Goal: Feedback & Contribution: Submit feedback/report problem

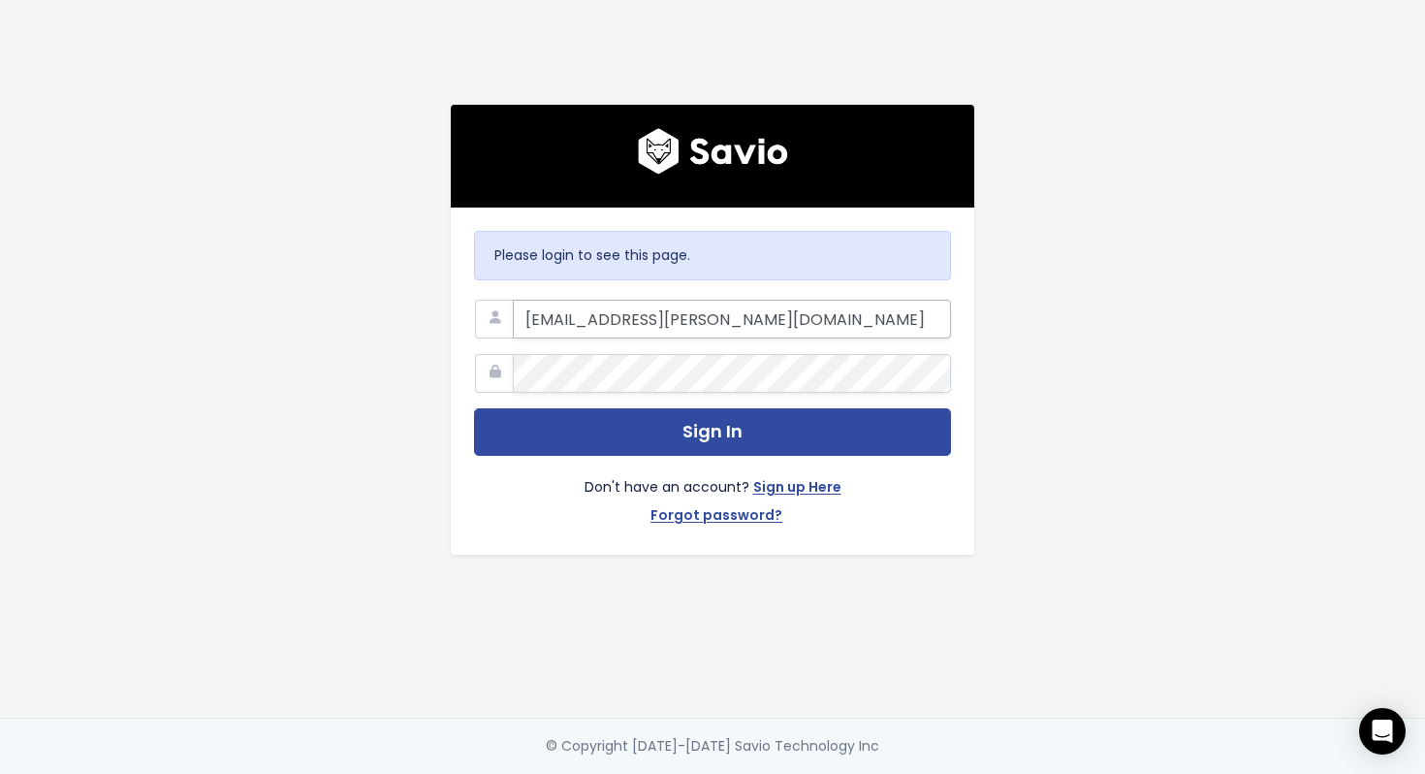
type input "[EMAIL_ADDRESS][PERSON_NAME][DOMAIN_NAME]"
click at [474, 408] on button "Sign In" at bounding box center [712, 431] width 477 height 47
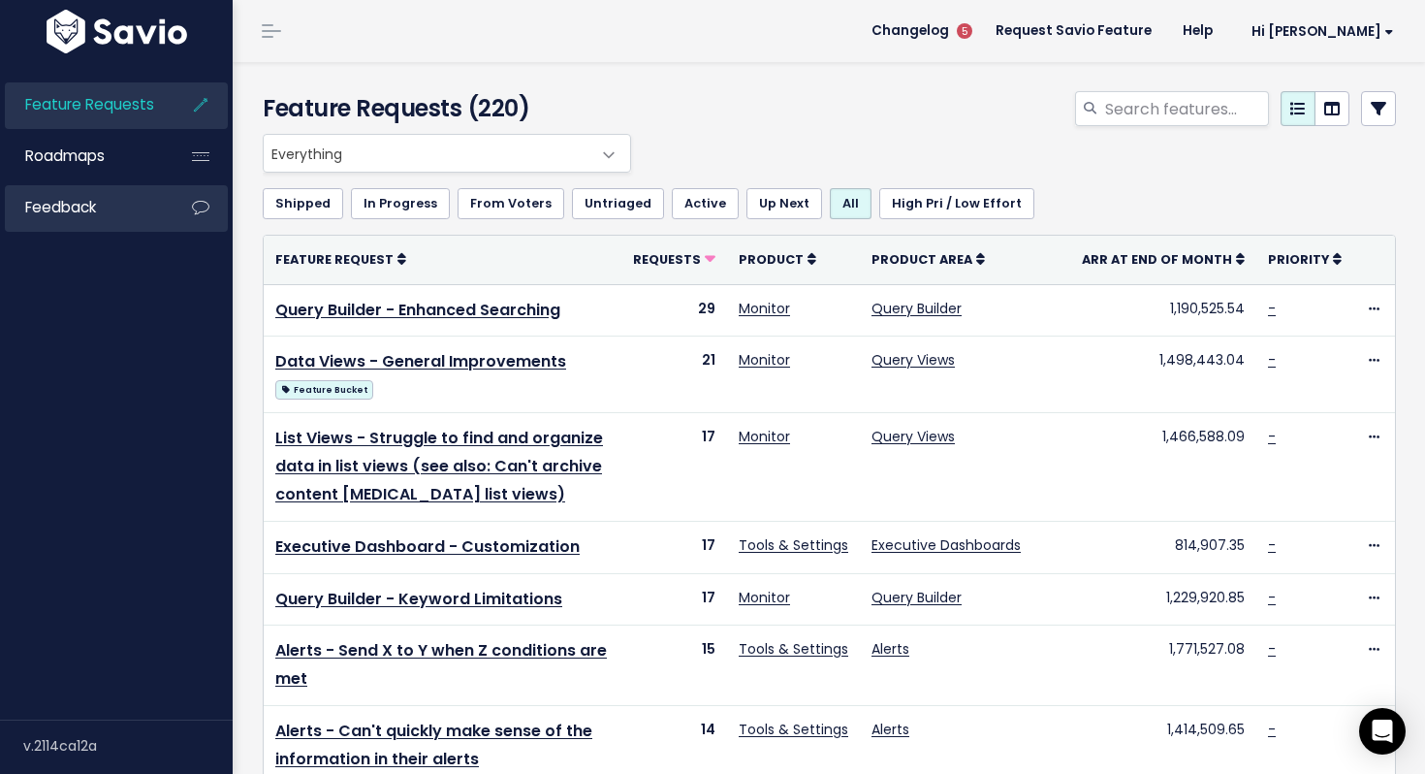
click at [83, 194] on link "Feedback" at bounding box center [83, 207] width 156 height 45
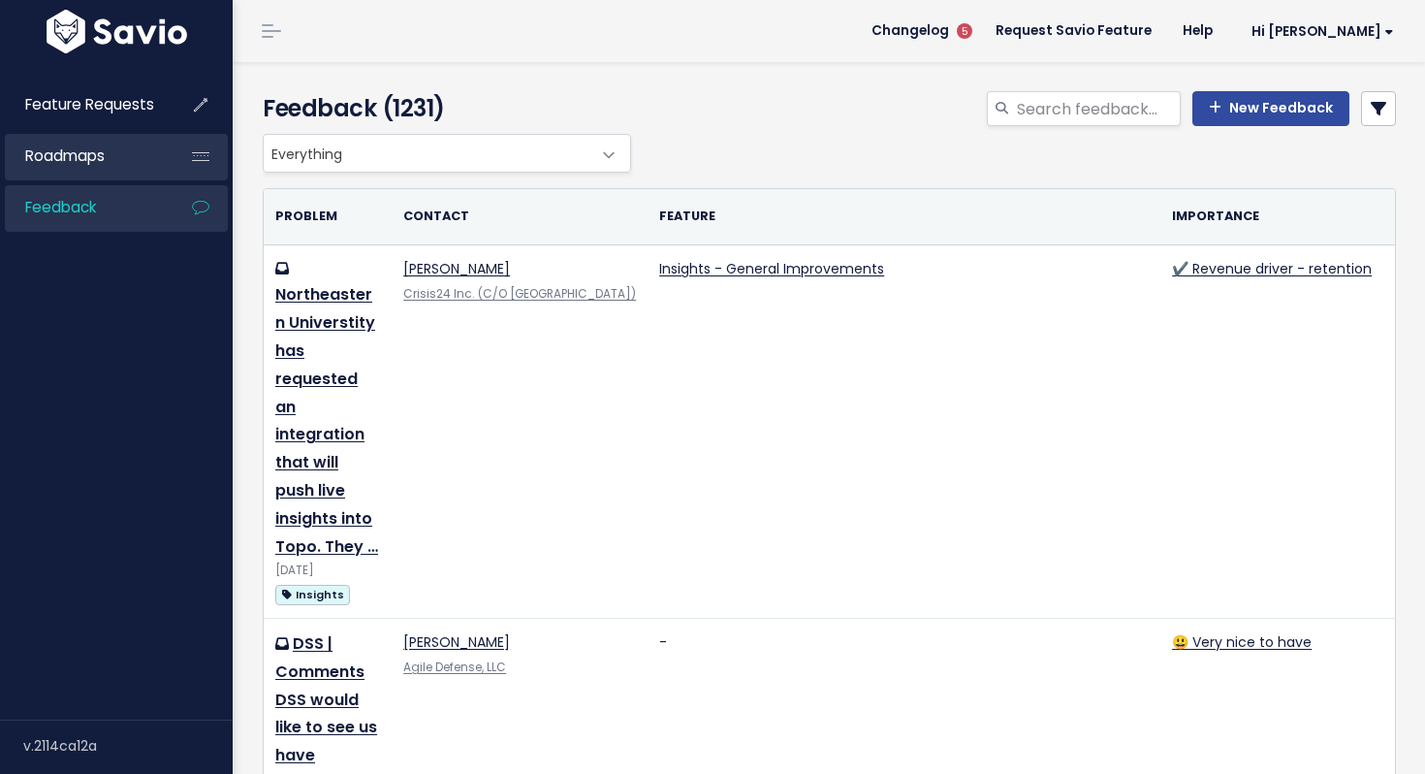
click at [87, 165] on span "Roadmaps" at bounding box center [64, 155] width 79 height 20
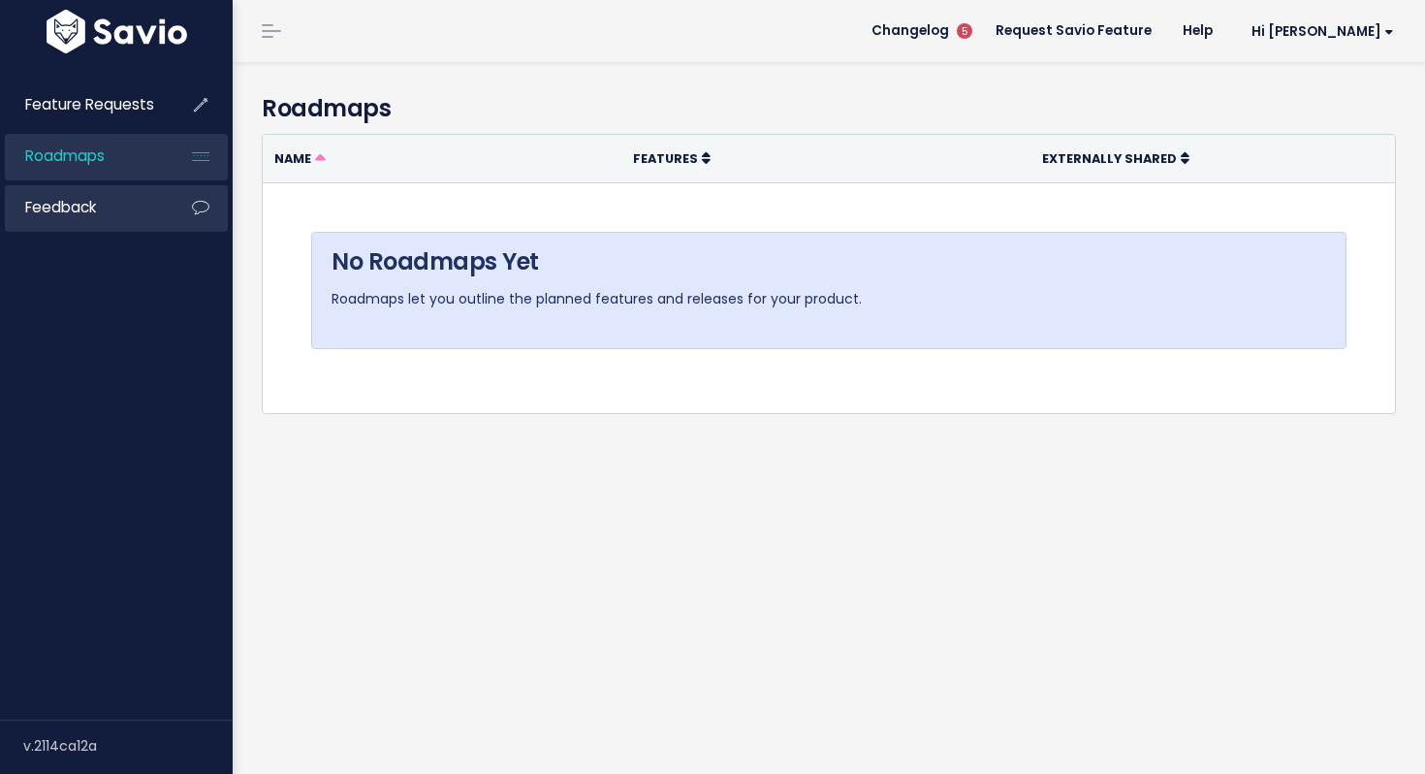
click at [87, 218] on link "Feedback" at bounding box center [83, 207] width 156 height 45
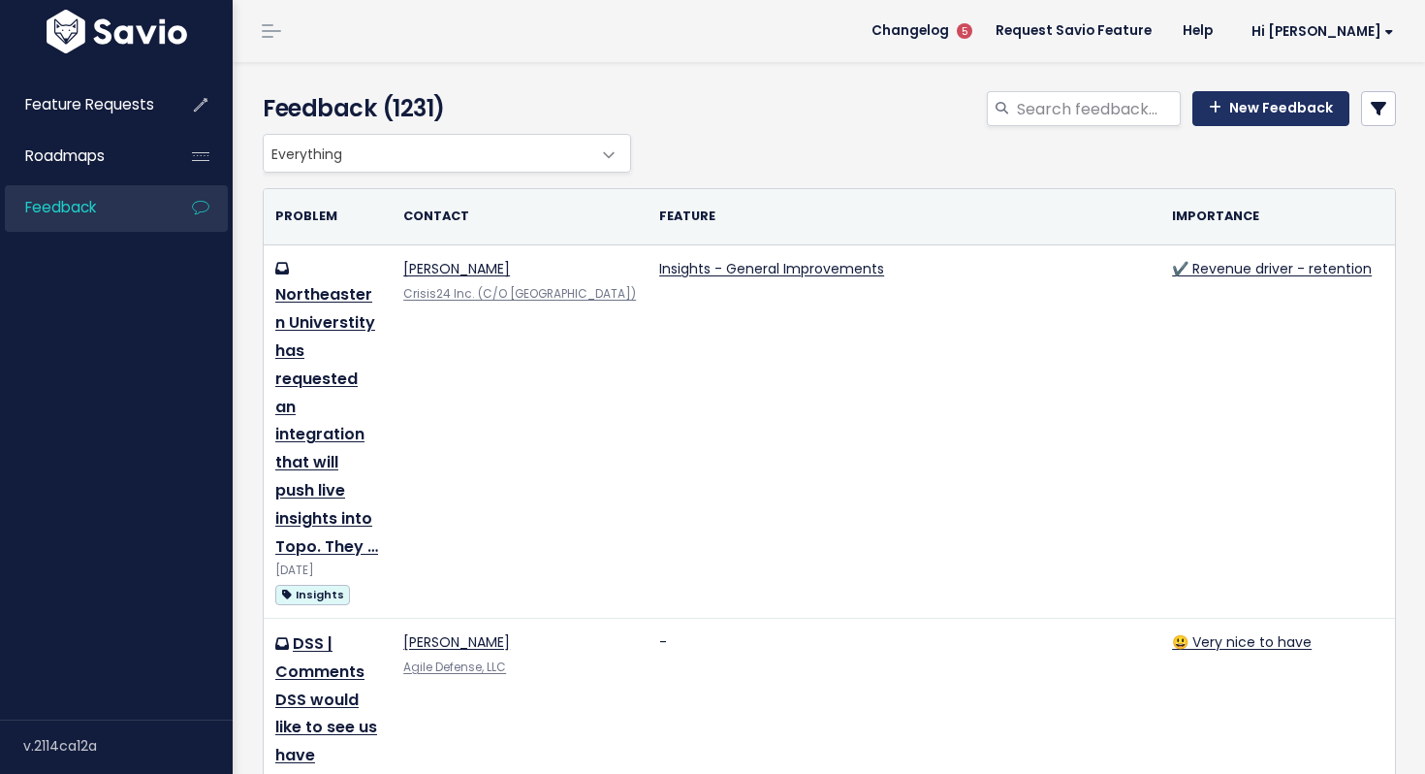
click at [1255, 112] on link "New Feedback" at bounding box center [1270, 108] width 157 height 35
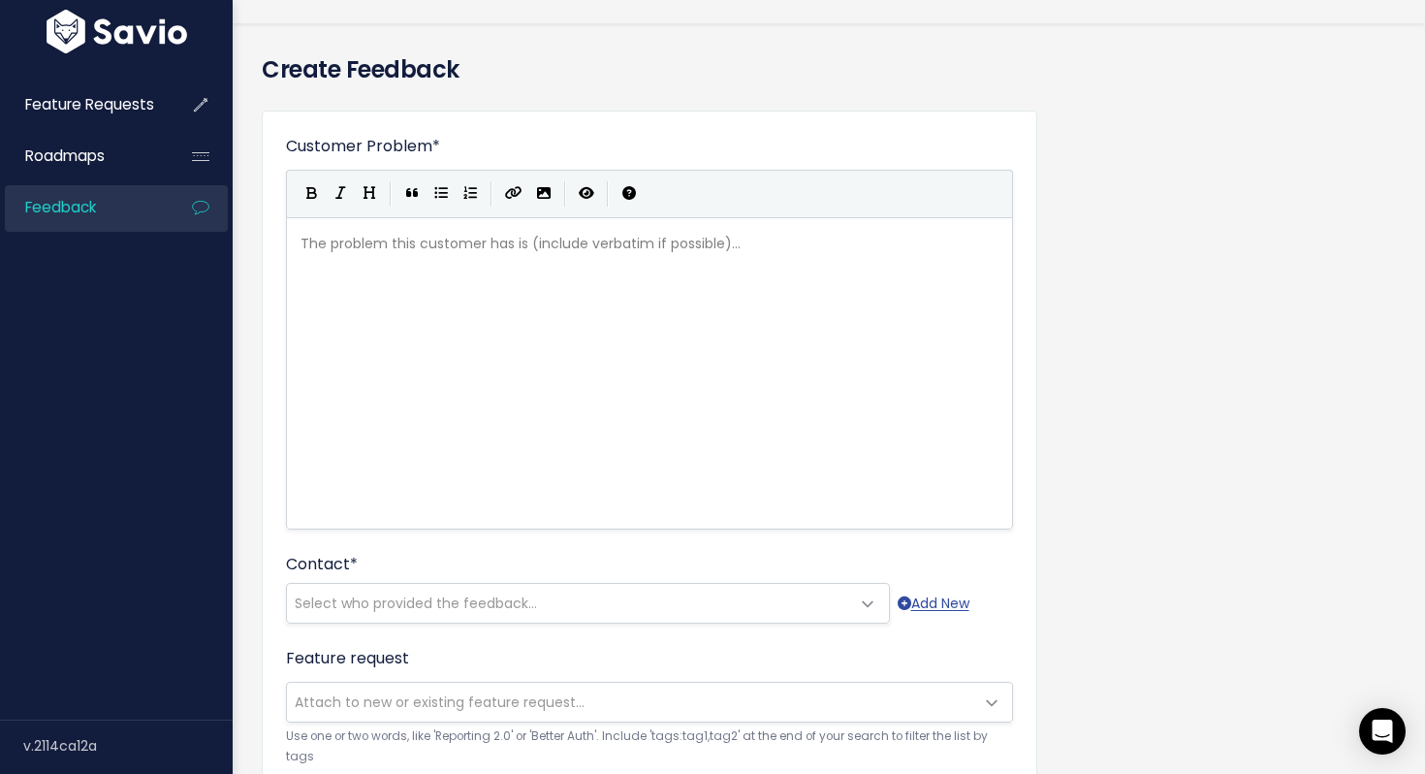
scroll to position [45, 0]
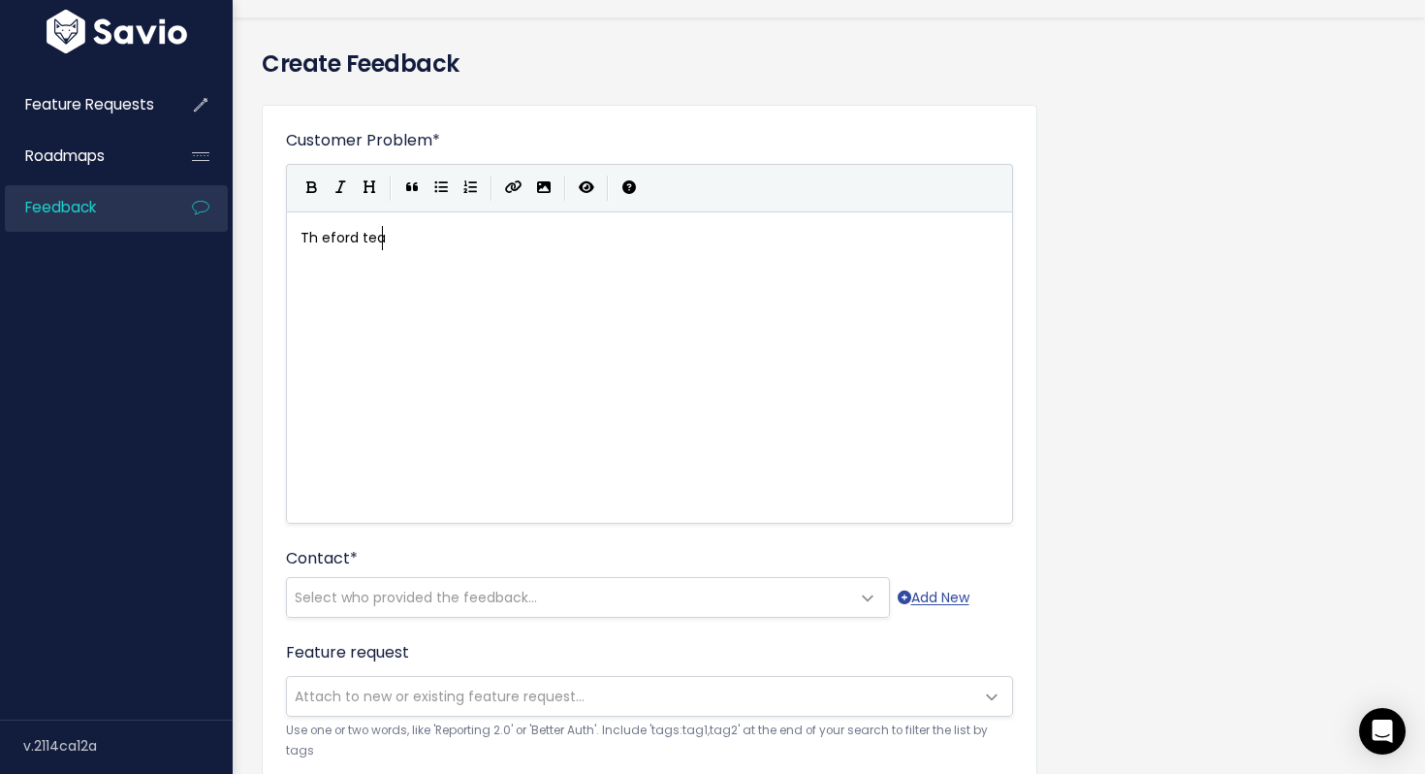
type textarea "Th eford team"
click at [326, 230] on span "Th eford team" at bounding box center [351, 237] width 100 height 19
type textarea "e"
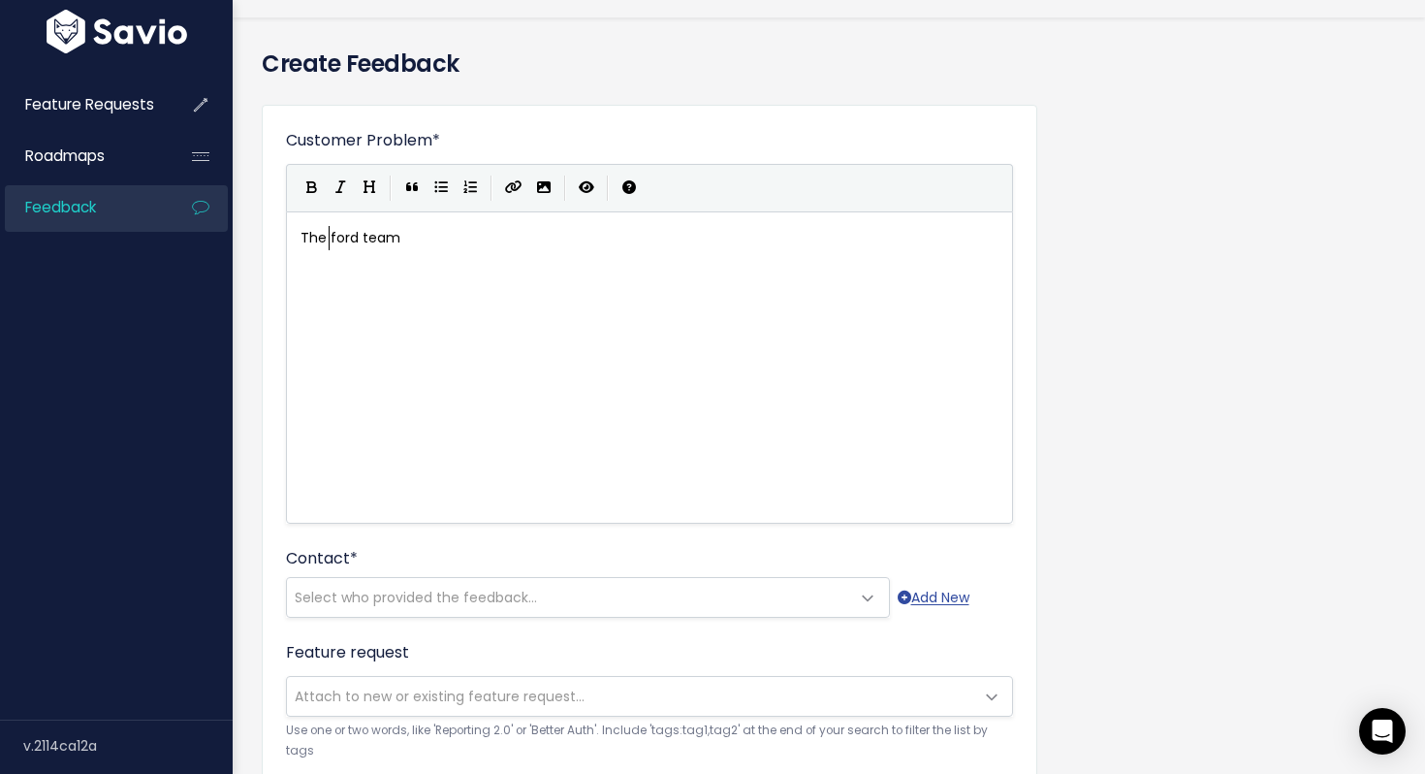
click at [447, 234] on pre "The ford team" at bounding box center [650, 238] width 706 height 24
type textarea "would like to"
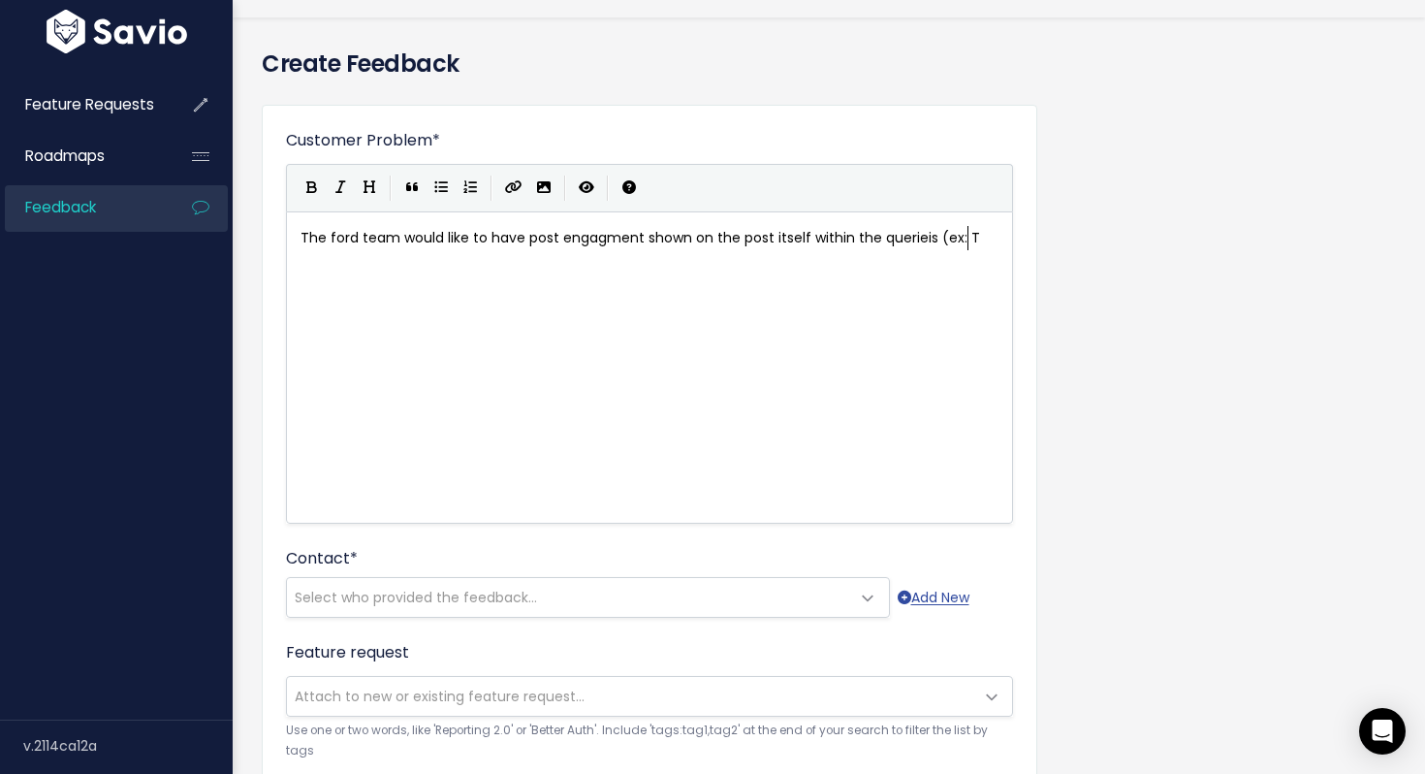
type textarea "have post engagment shown on the post itself within the querieis (ex: Tw"
type textarea "X likes, report"
type textarea "tweets, etc,)"
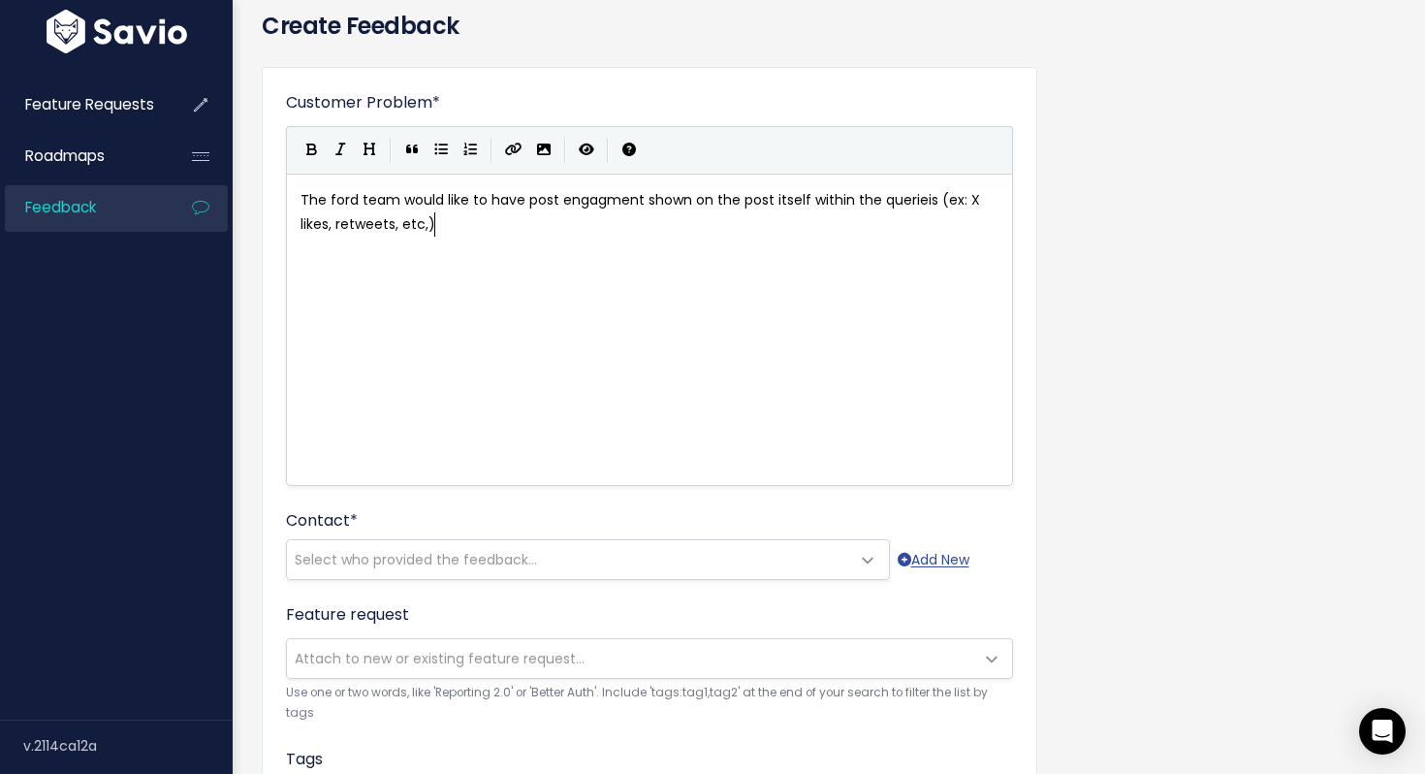
scroll to position [89, 0]
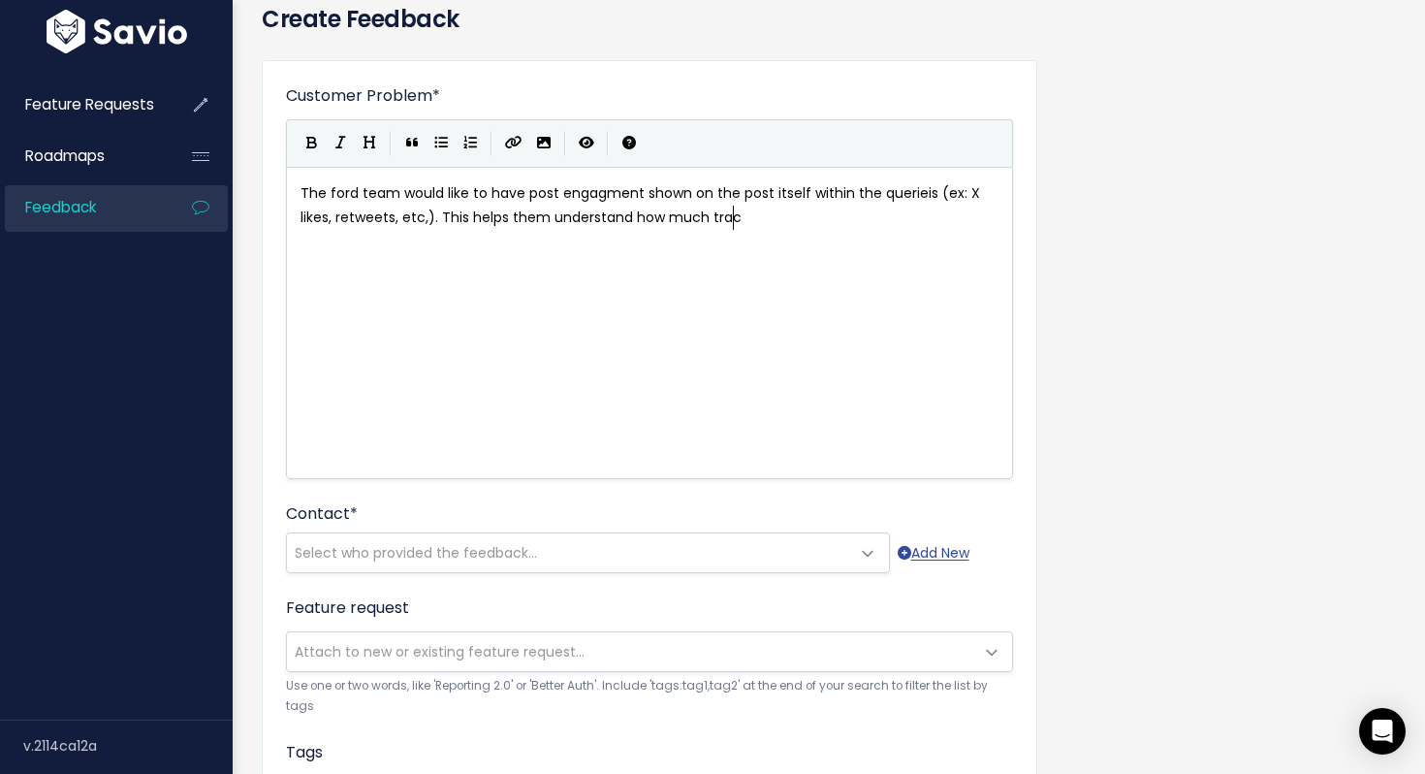
type textarea ". This helps them understand how much traci"
type textarea "king"
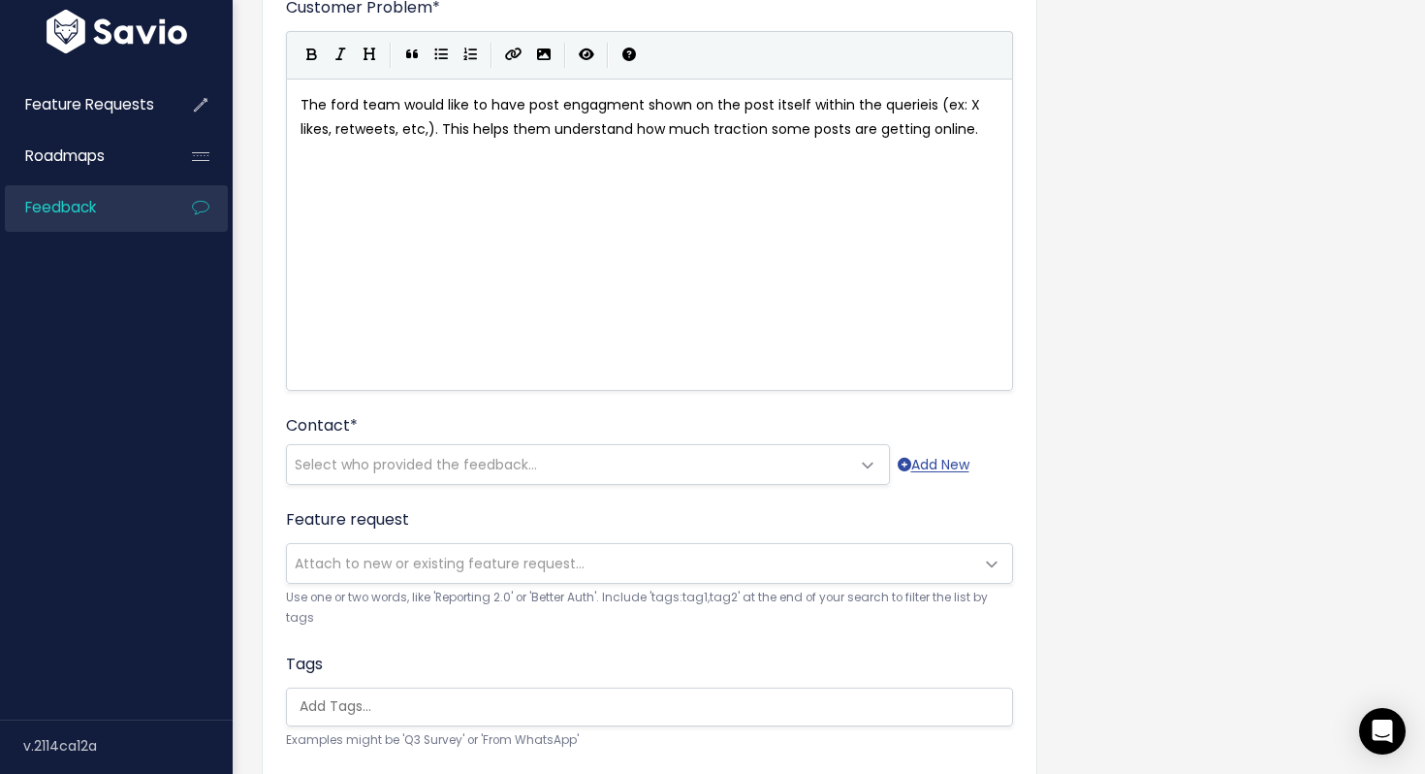
scroll to position [201, 0]
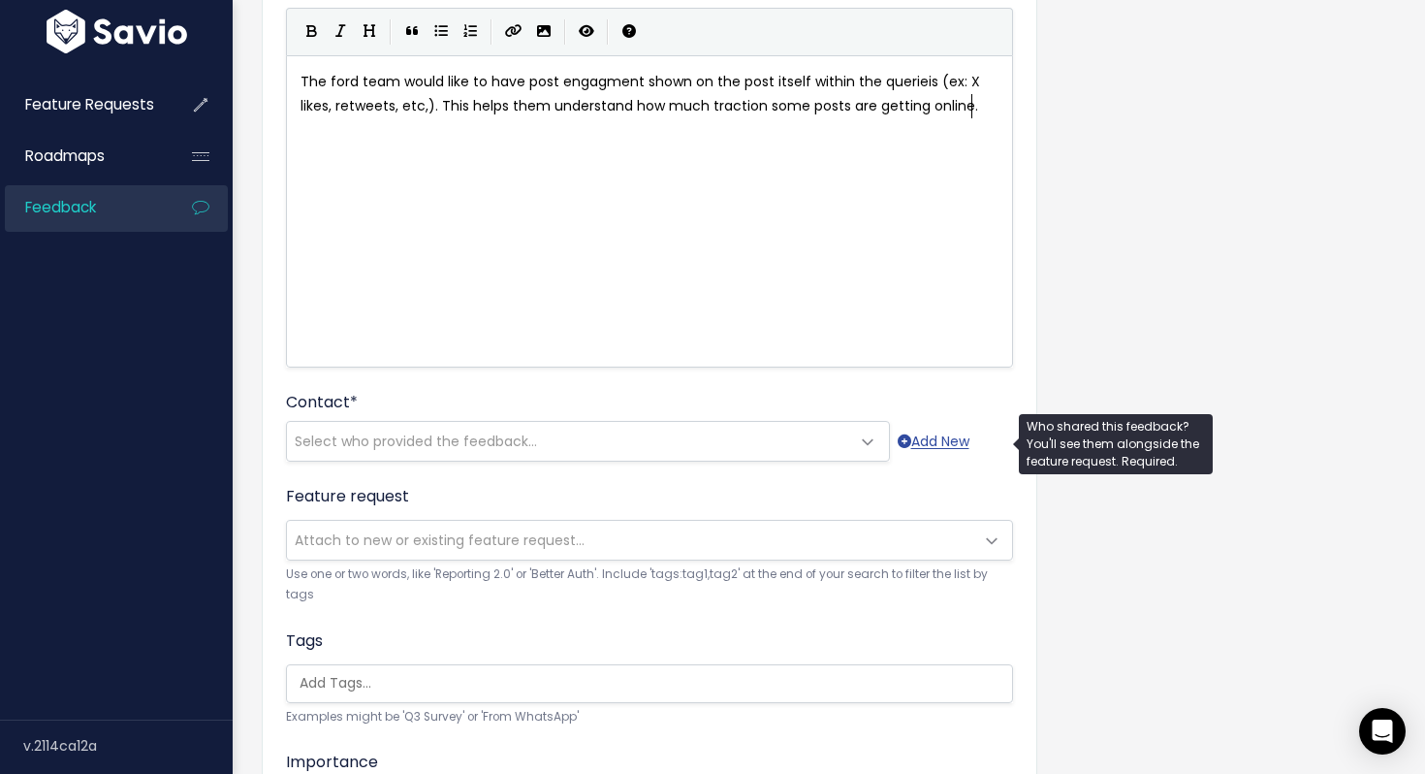
type textarea "tion some posts are getting online."
click at [390, 434] on span "Select who provided the feedback..." at bounding box center [416, 440] width 242 height 19
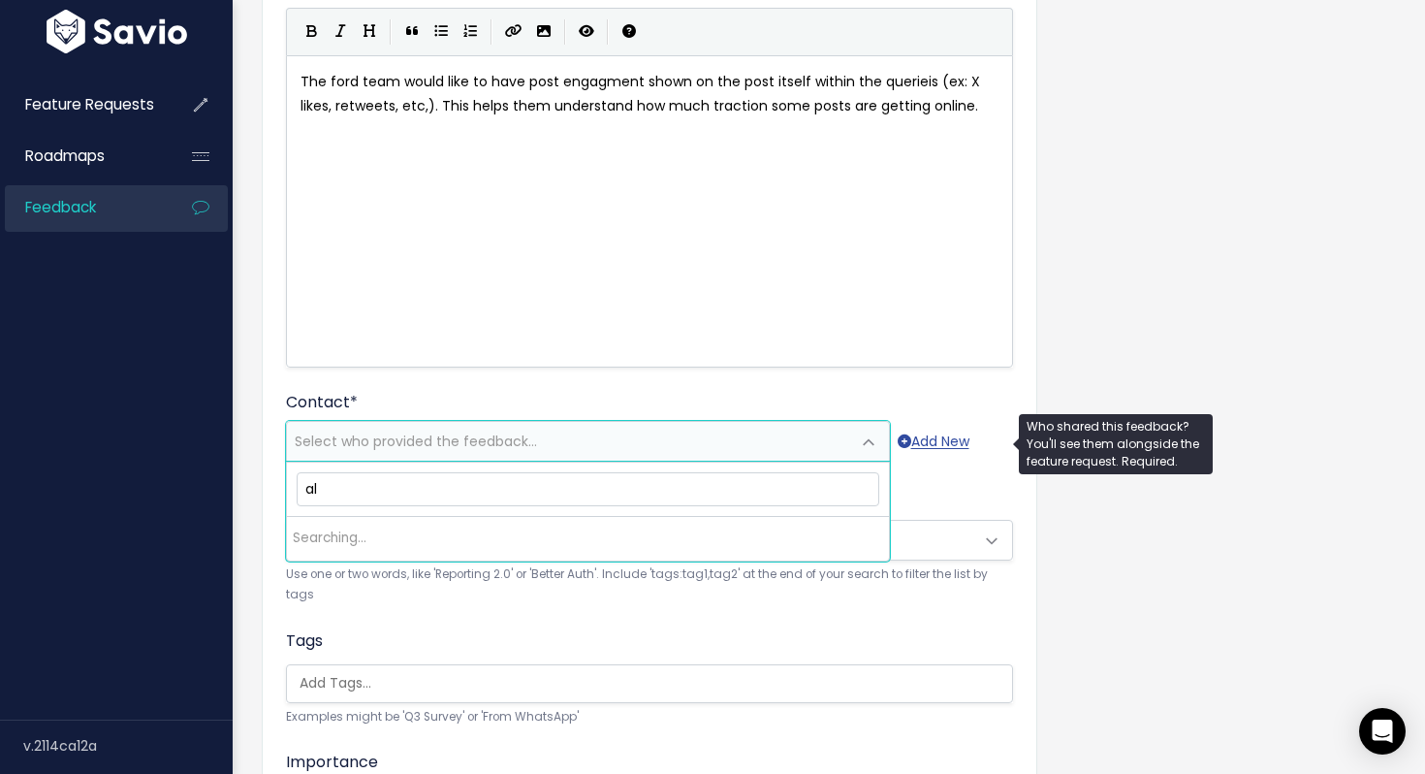
type input "a"
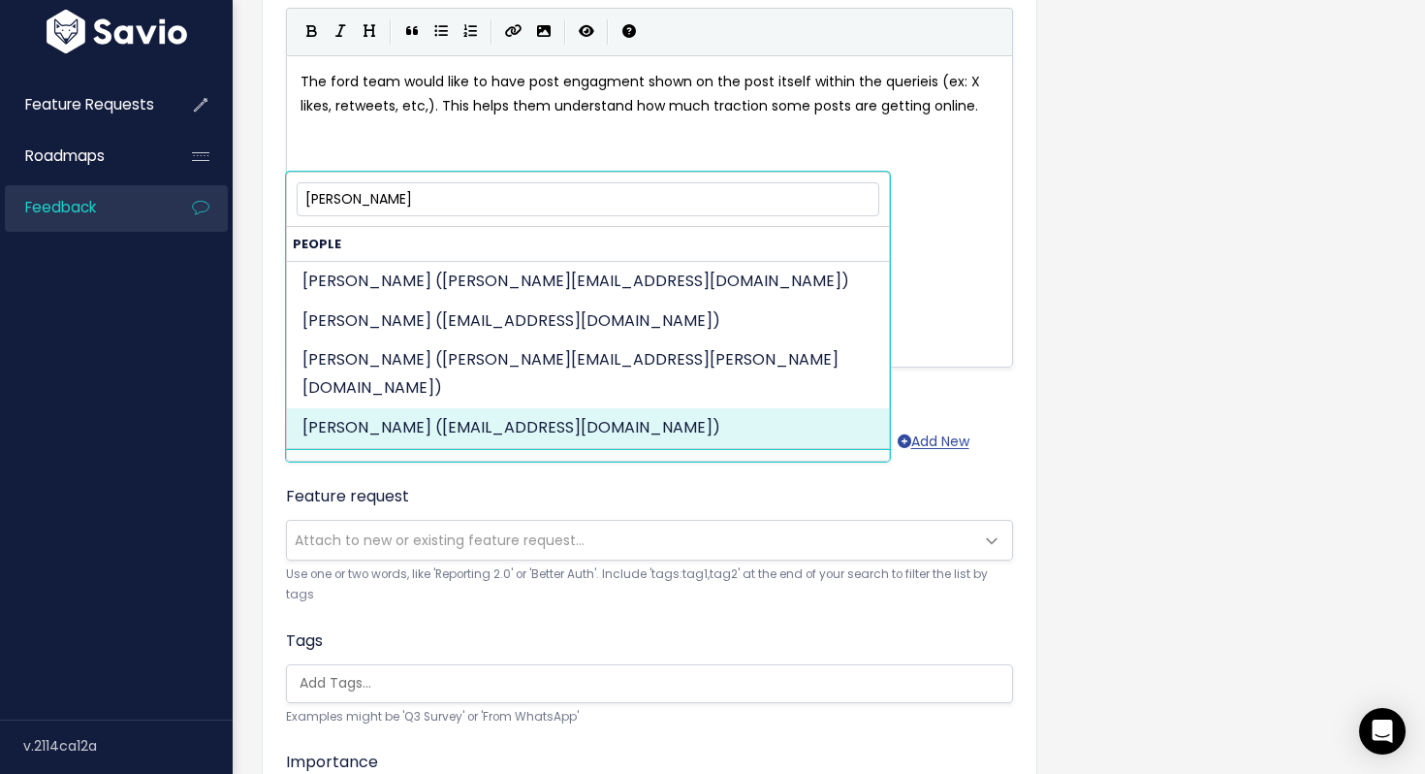
type input "Alexander s"
select select "82962683"
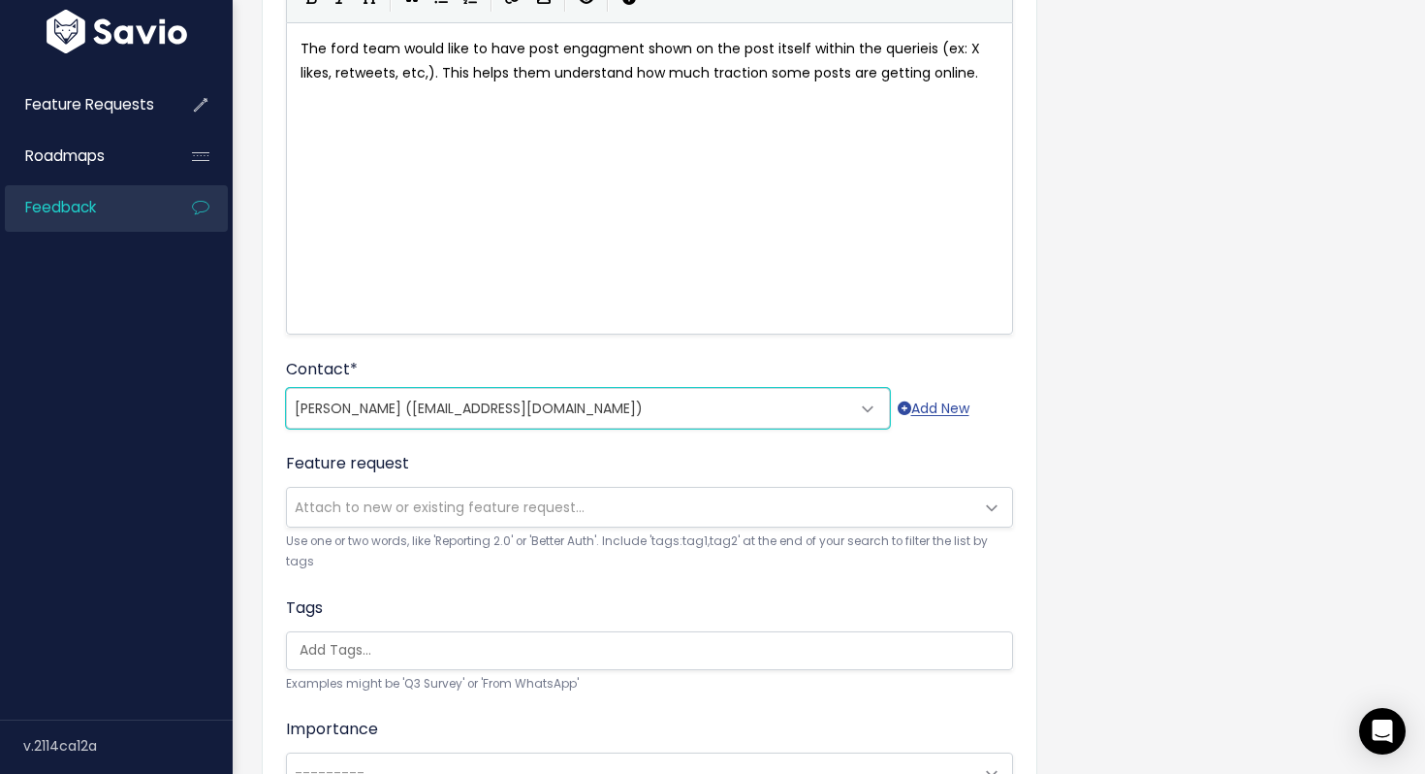
scroll to position [243, 0]
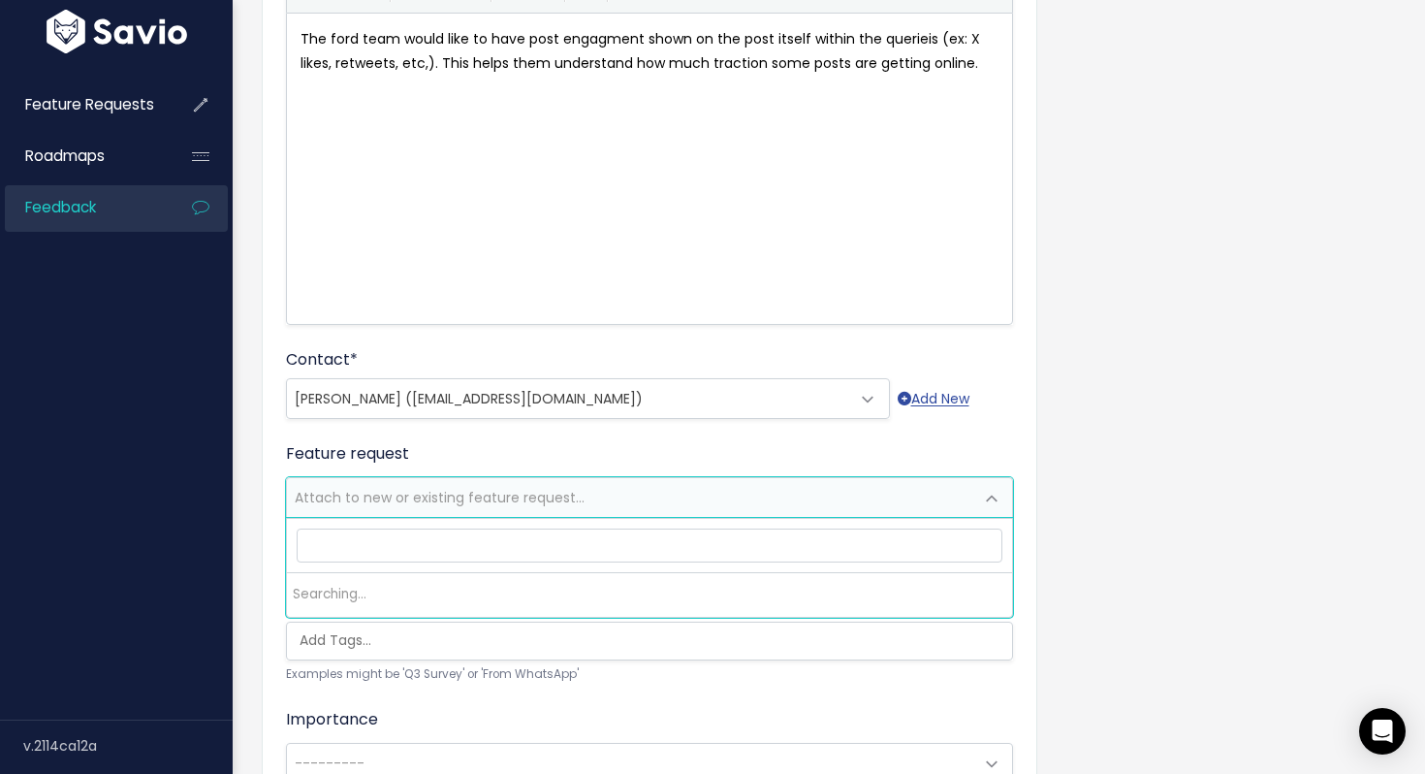
click at [431, 491] on span "Attach to new or existing feature request..." at bounding box center [440, 497] width 290 height 19
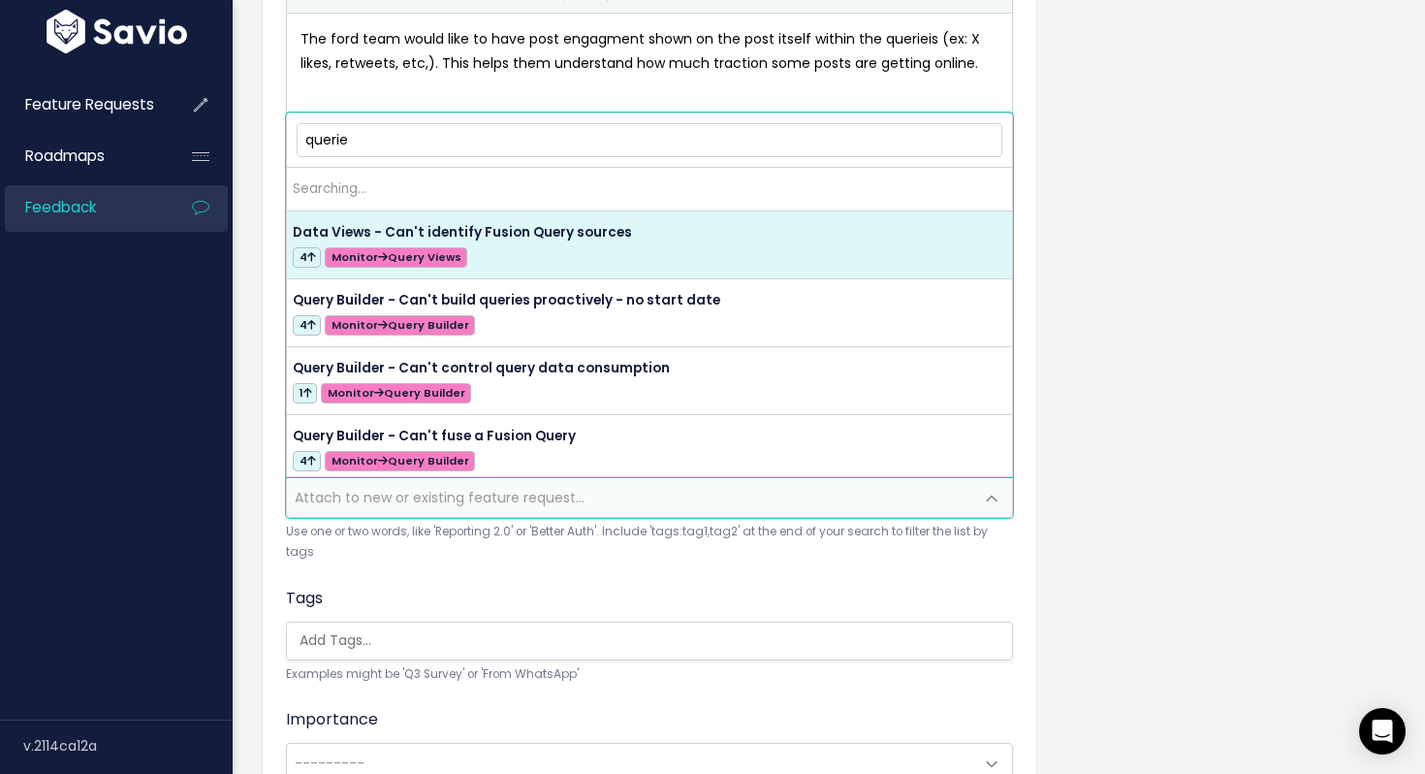
type input "queries"
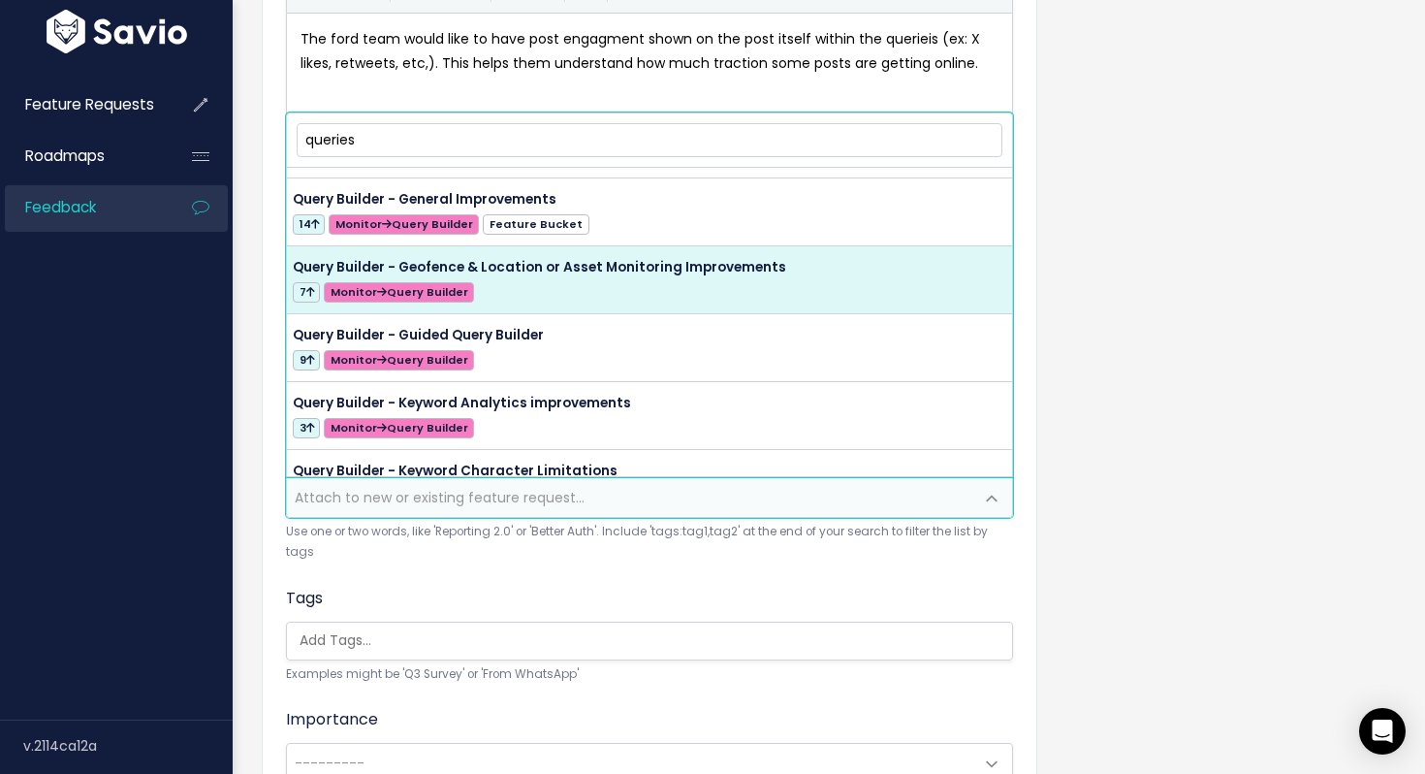
scroll to position [565, 0]
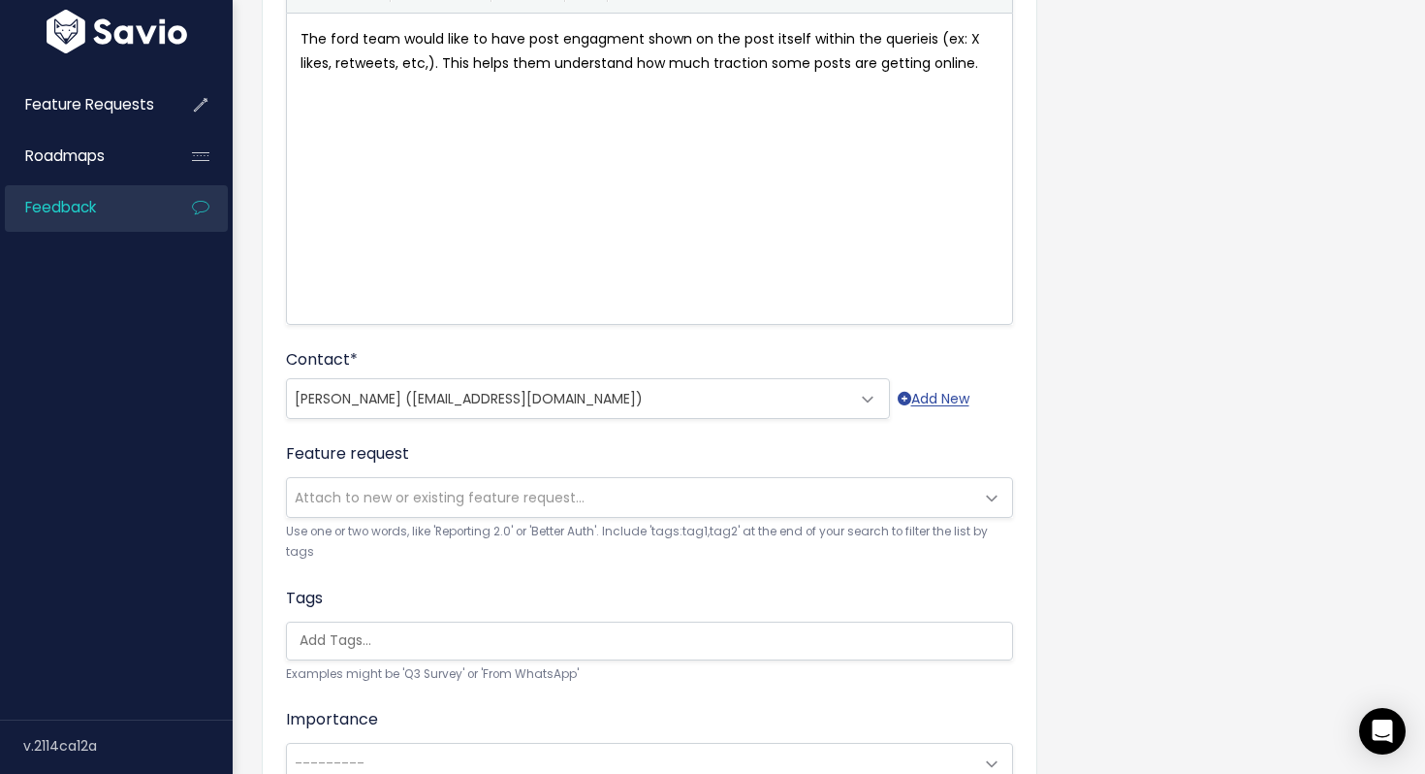
click at [522, 558] on small "Use one or two words, like 'Reporting 2.0' or 'Better Auth'. Include 'tags:tag1…" at bounding box center [649, 543] width 727 height 42
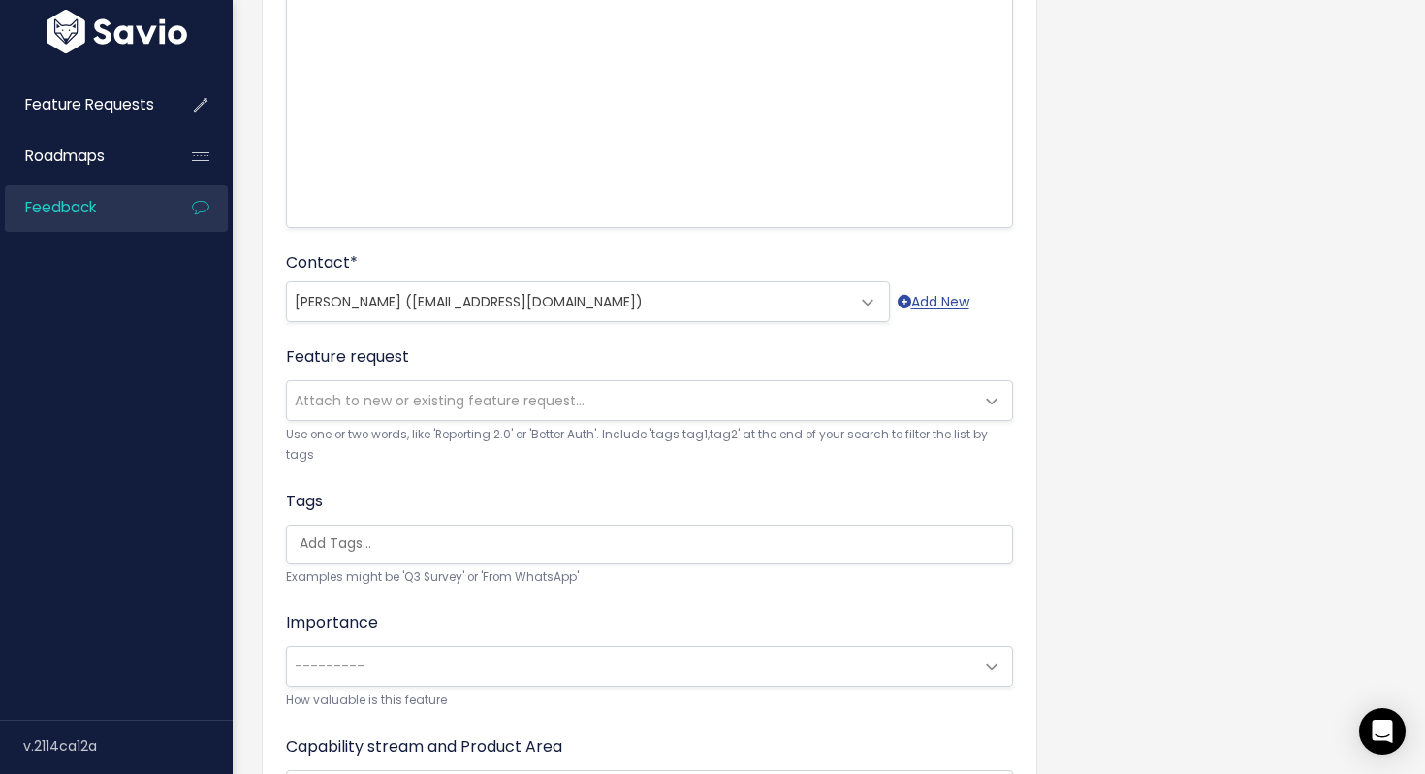
scroll to position [347, 0]
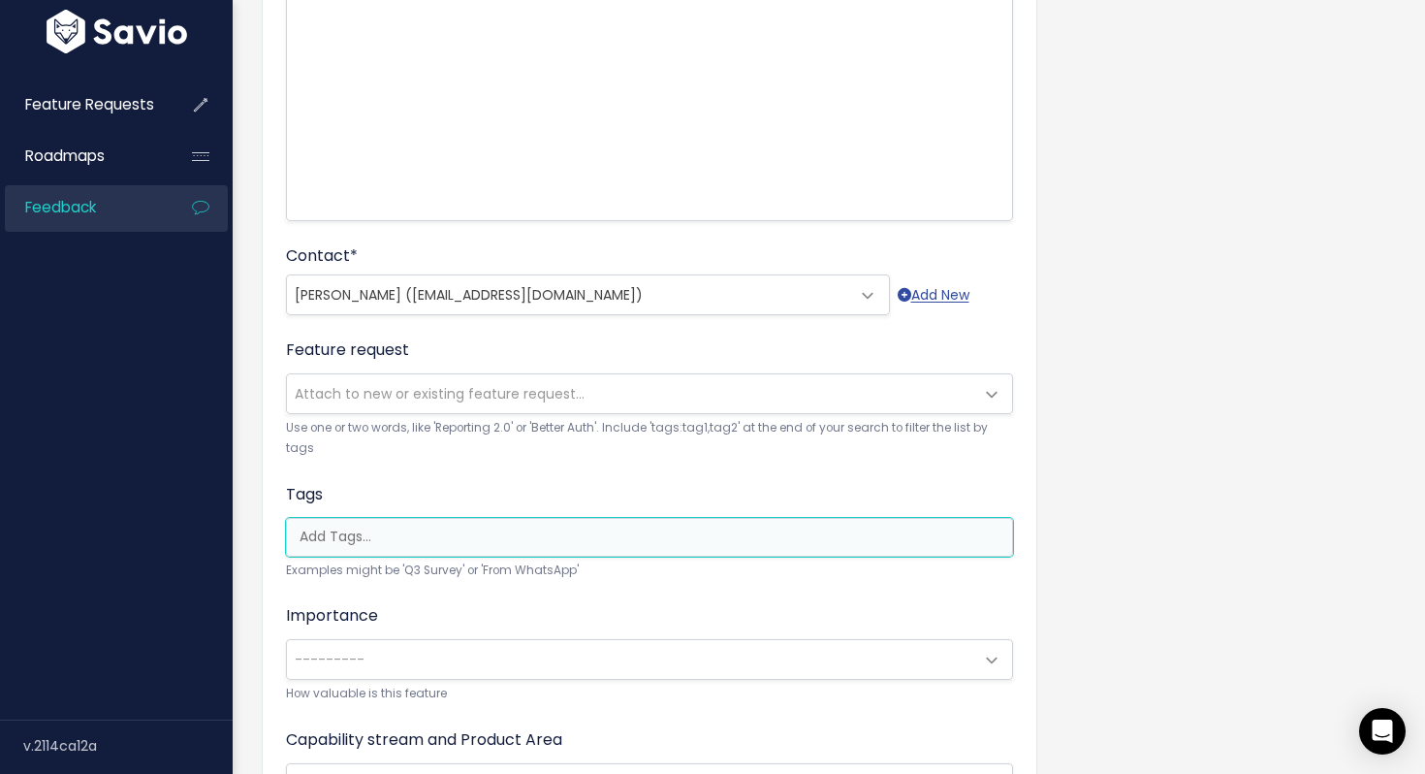
click at [396, 535] on input "search" at bounding box center [654, 536] width 725 height 20
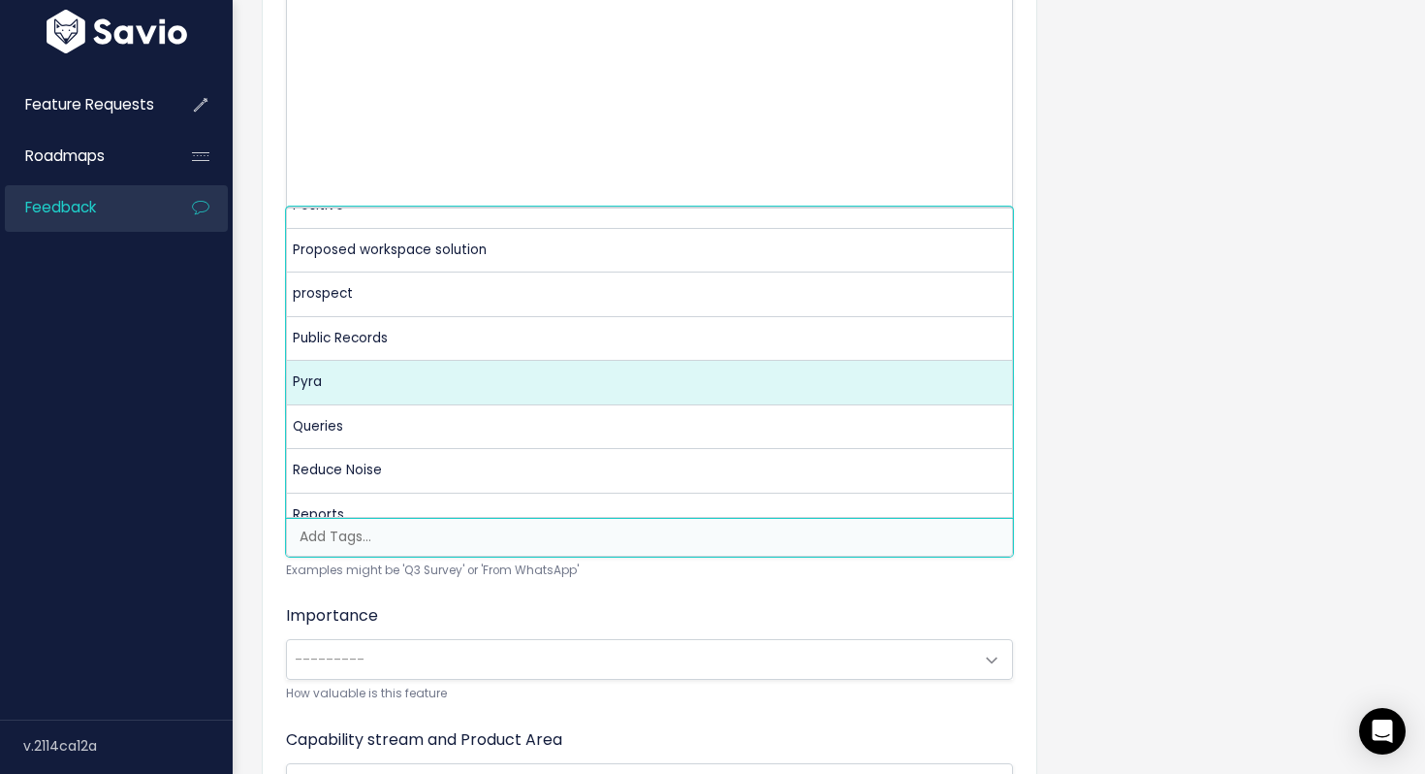
scroll to position [2716, 0]
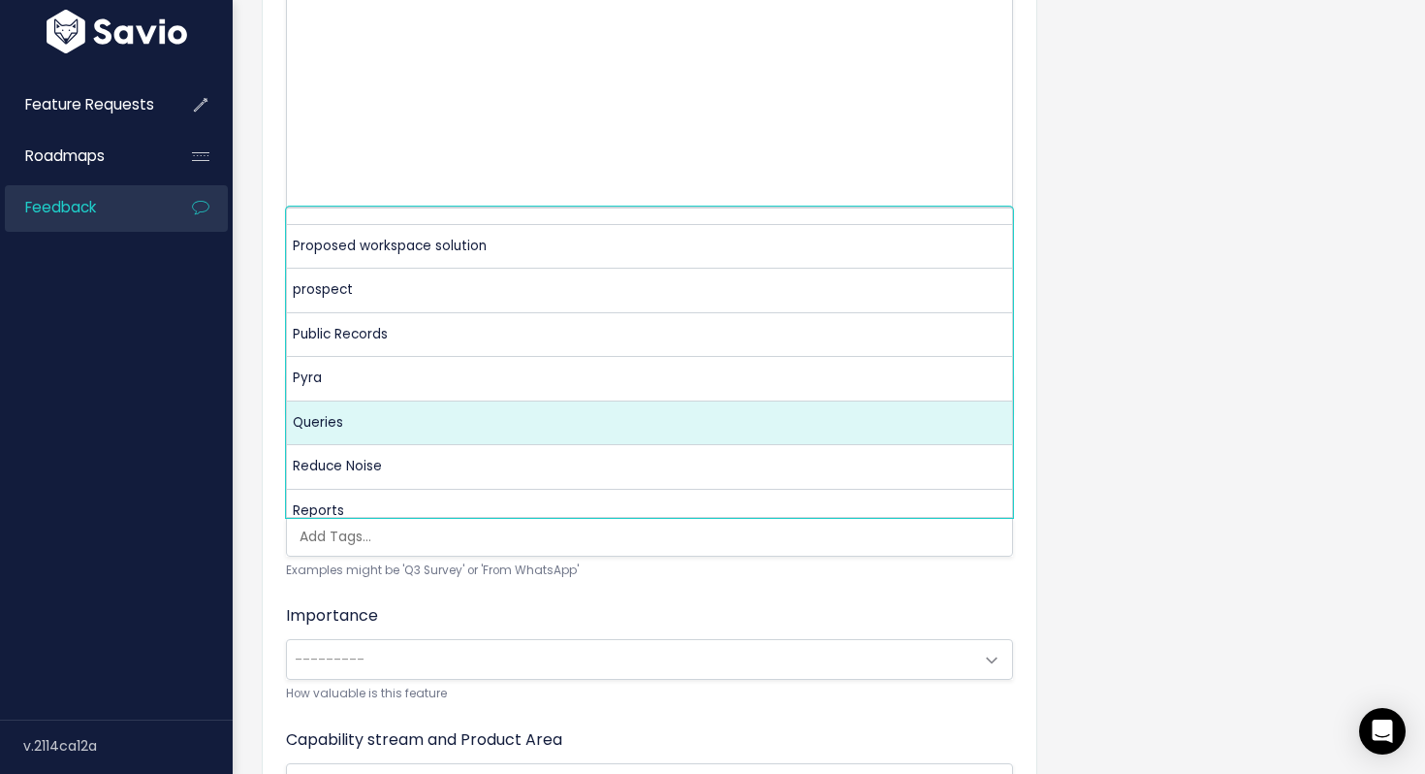
select select "13295"
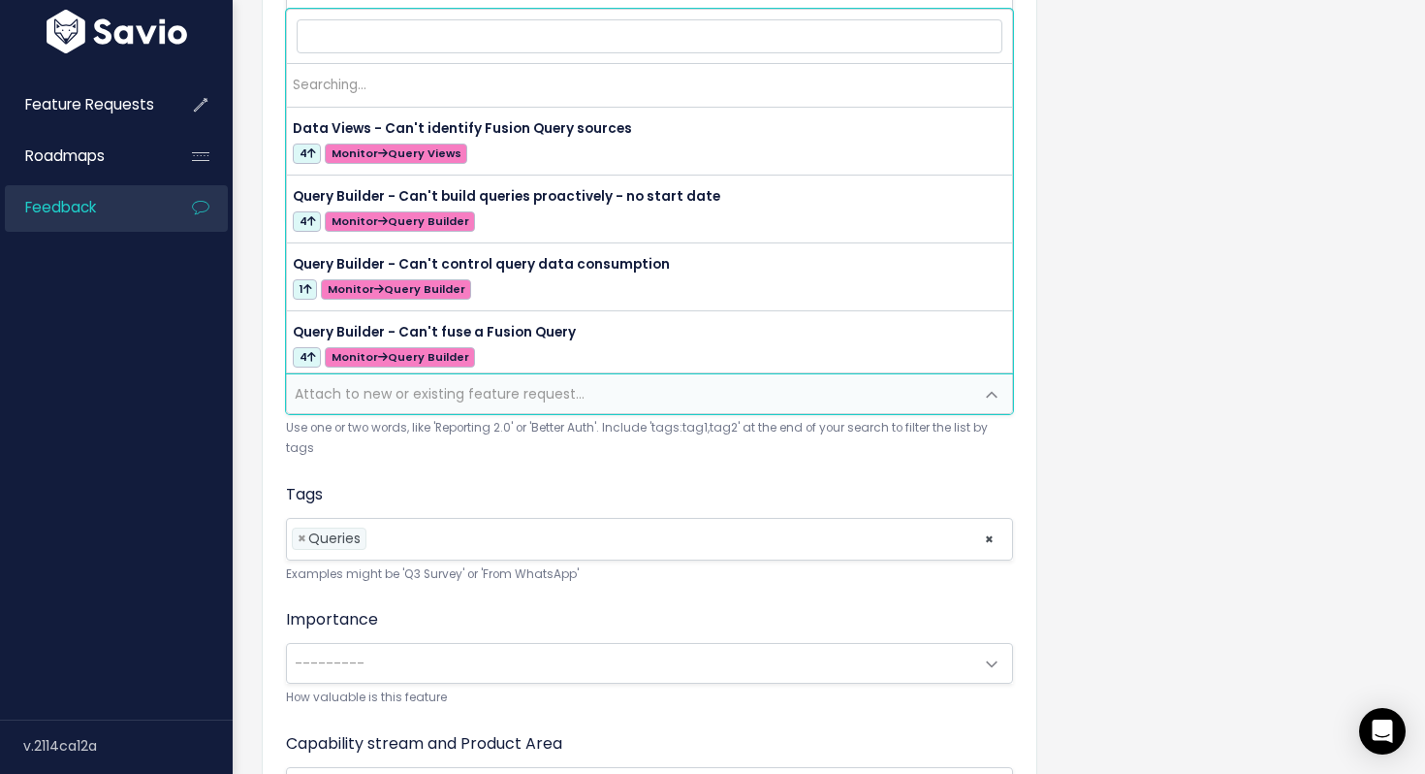
click at [386, 391] on span "Attach to new or existing feature request..." at bounding box center [440, 393] width 290 height 19
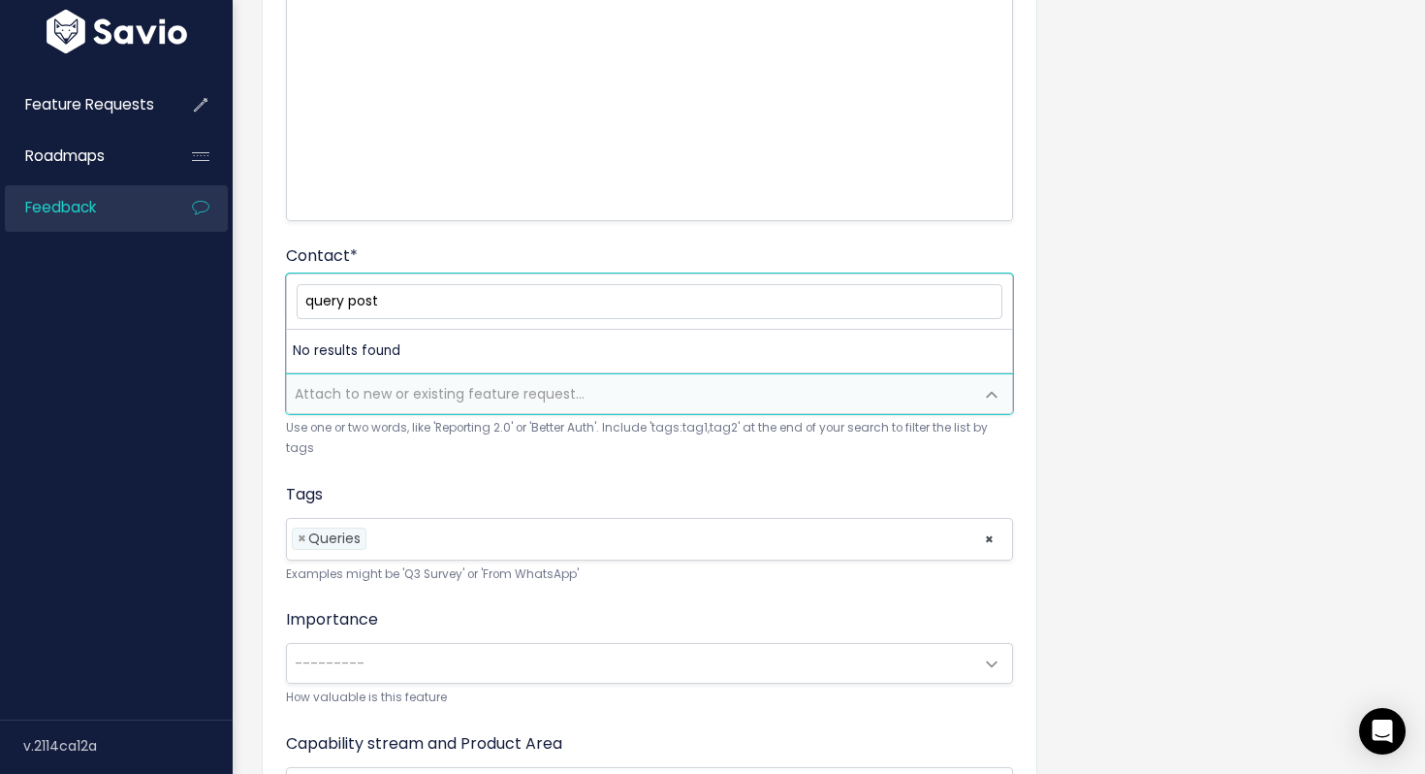
click at [328, 295] on input "query post" at bounding box center [650, 301] width 706 height 34
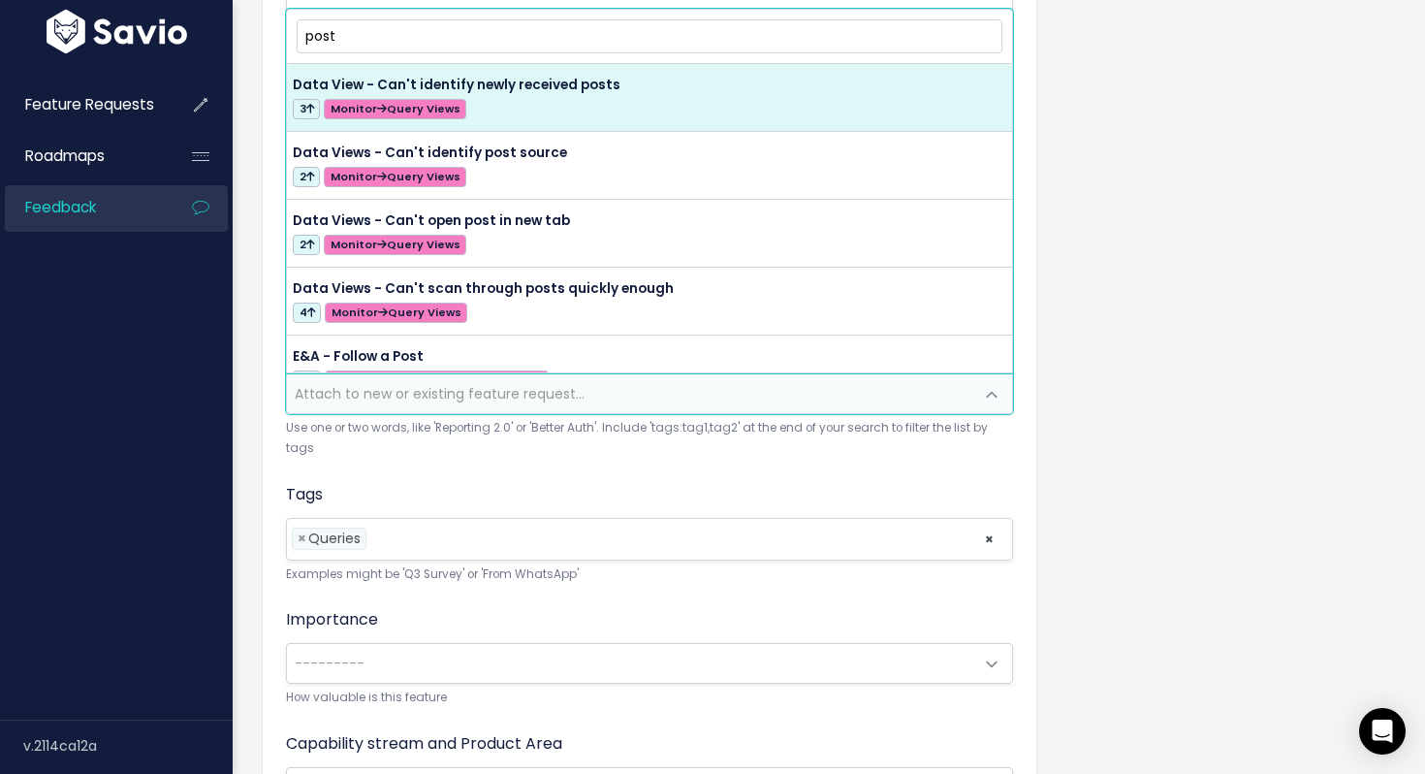
click at [338, 32] on input "post" at bounding box center [650, 36] width 706 height 34
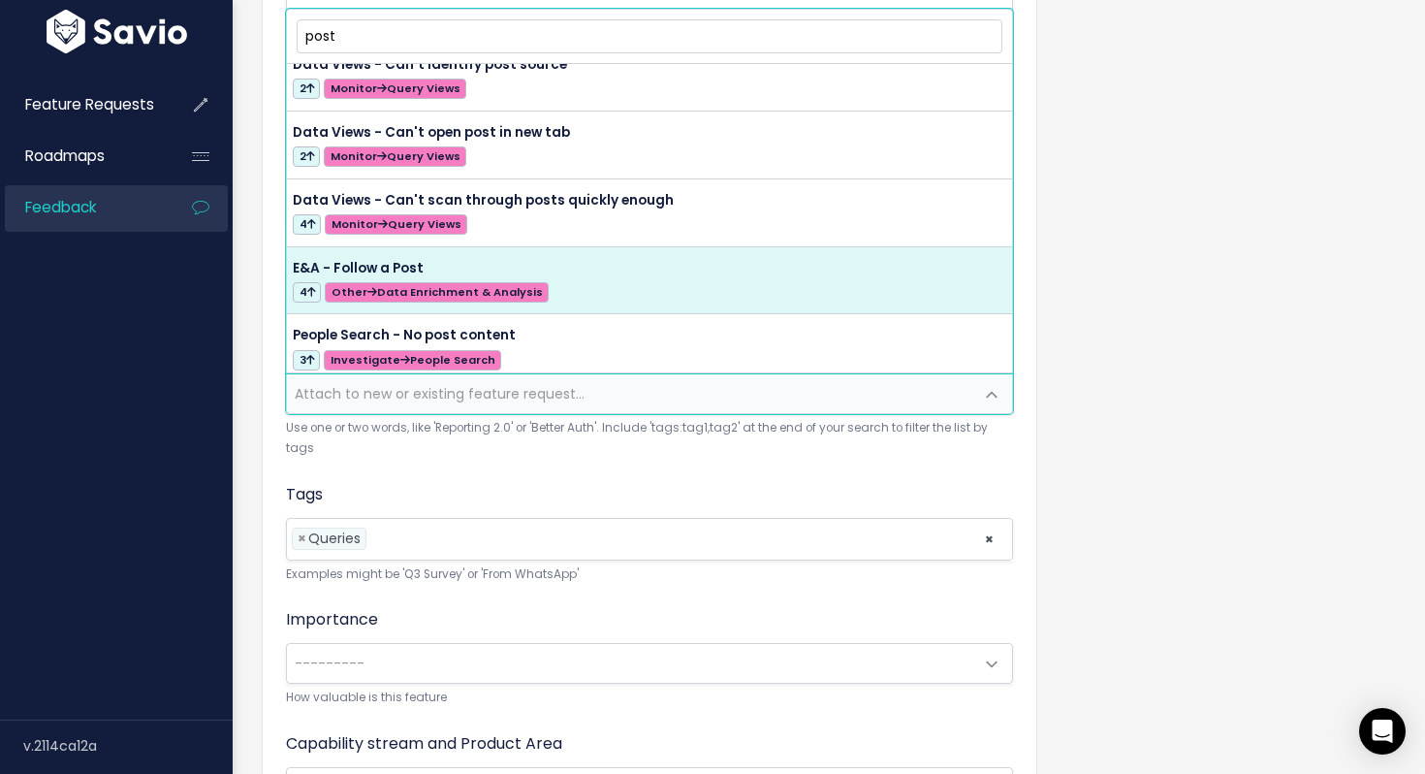
scroll to position [97, 0]
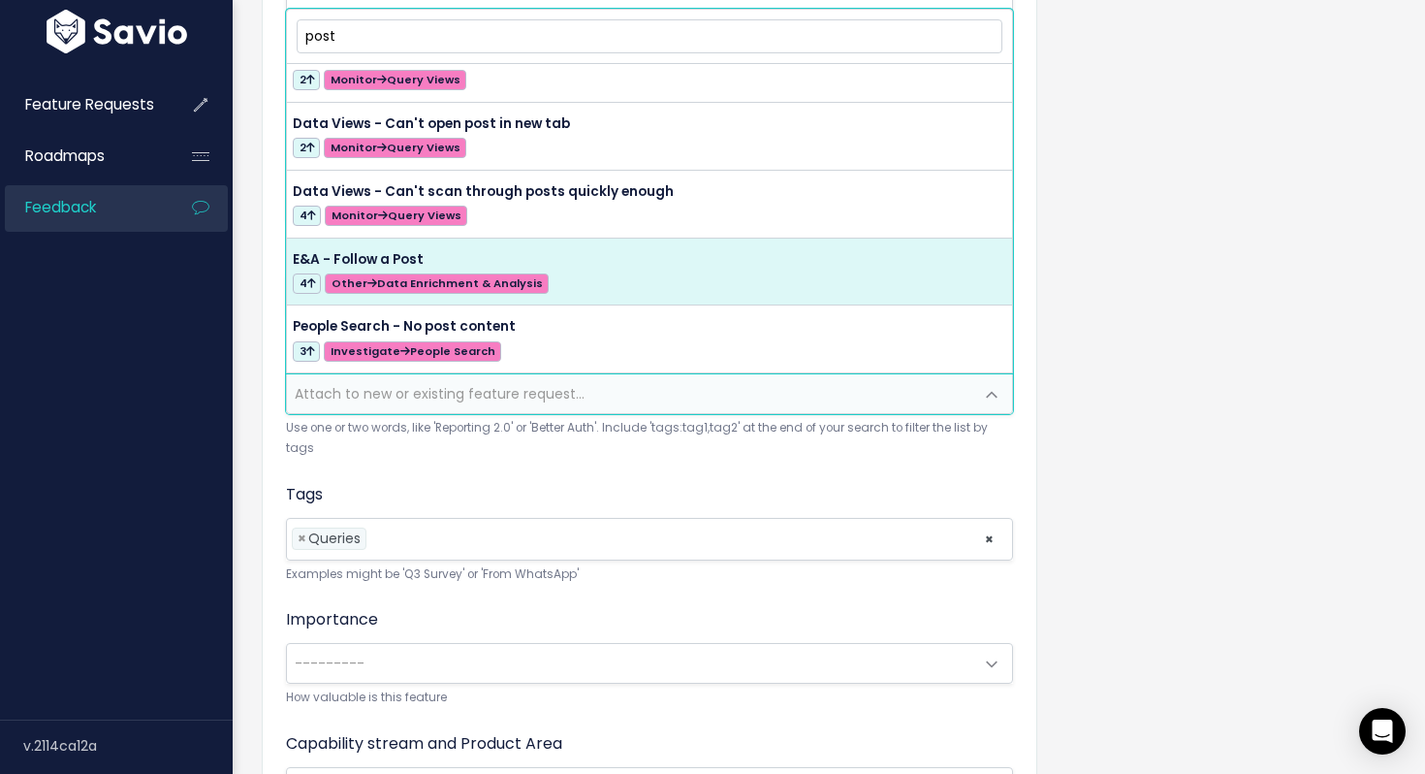
type input "post"
select select "57148"
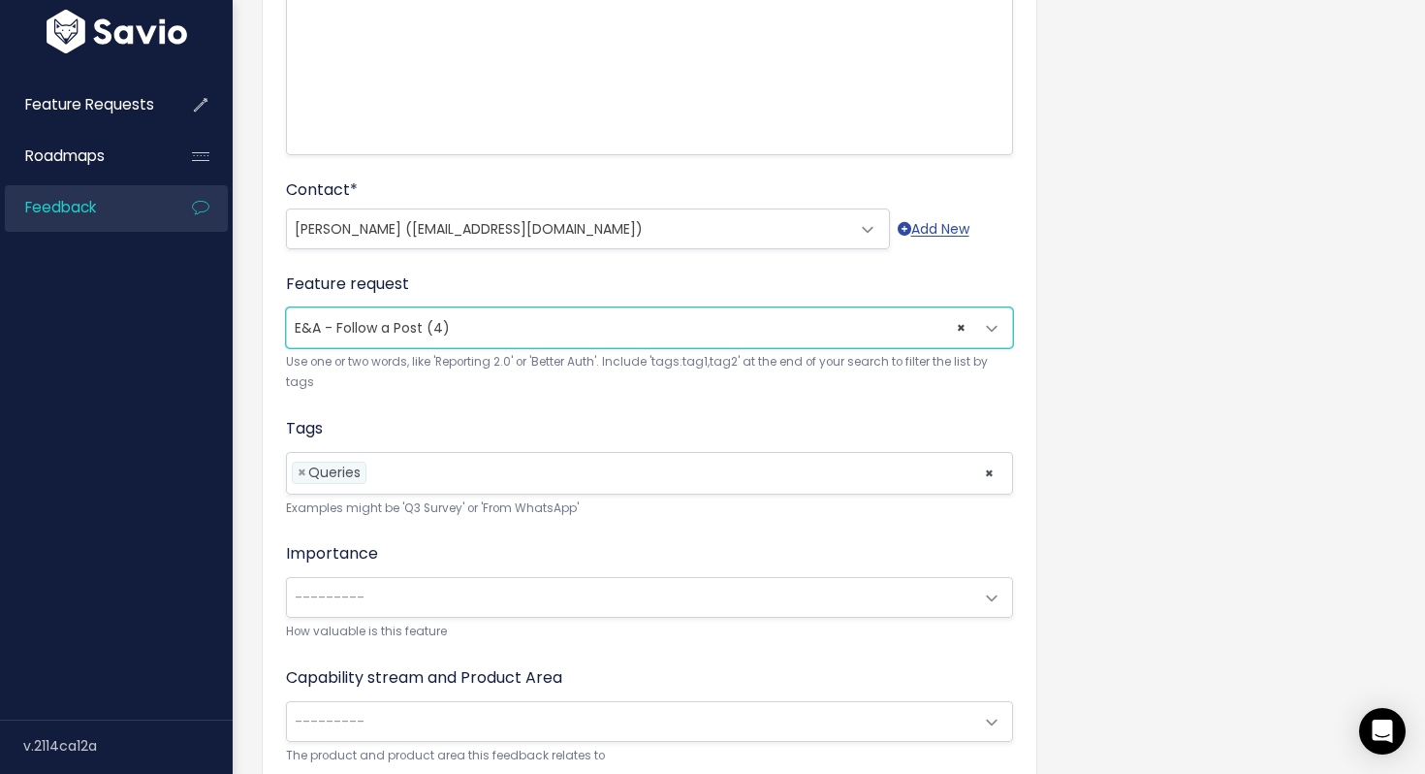
scroll to position [415, 0]
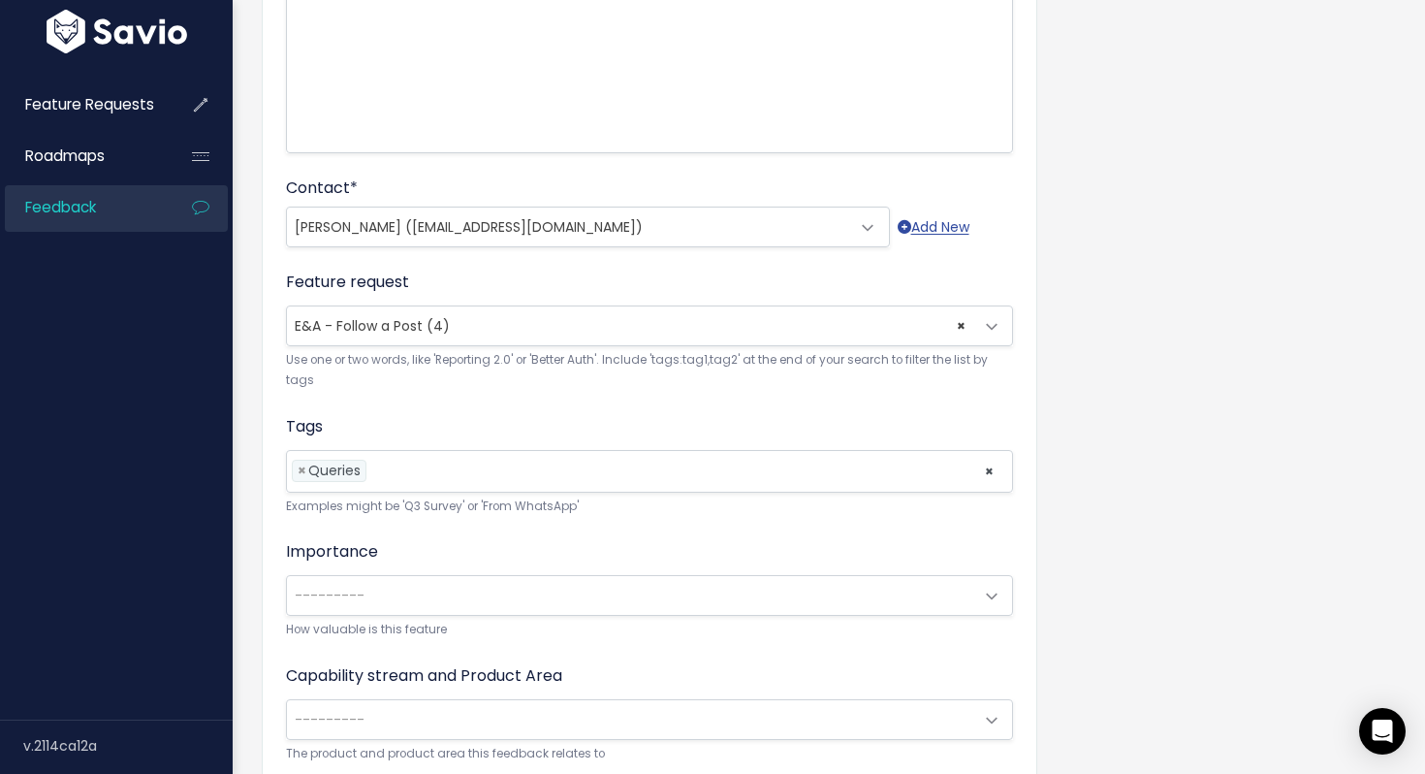
select select
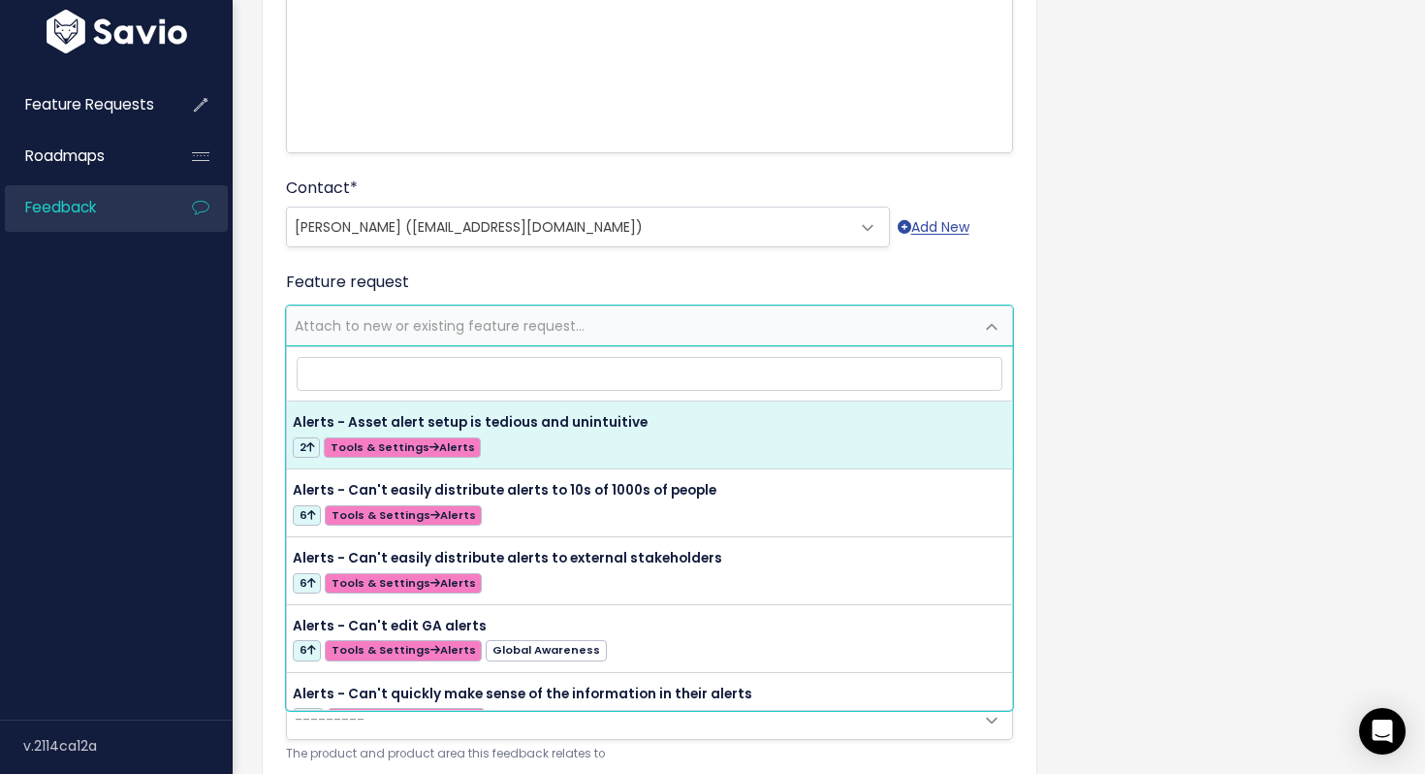
scroll to position [0, 0]
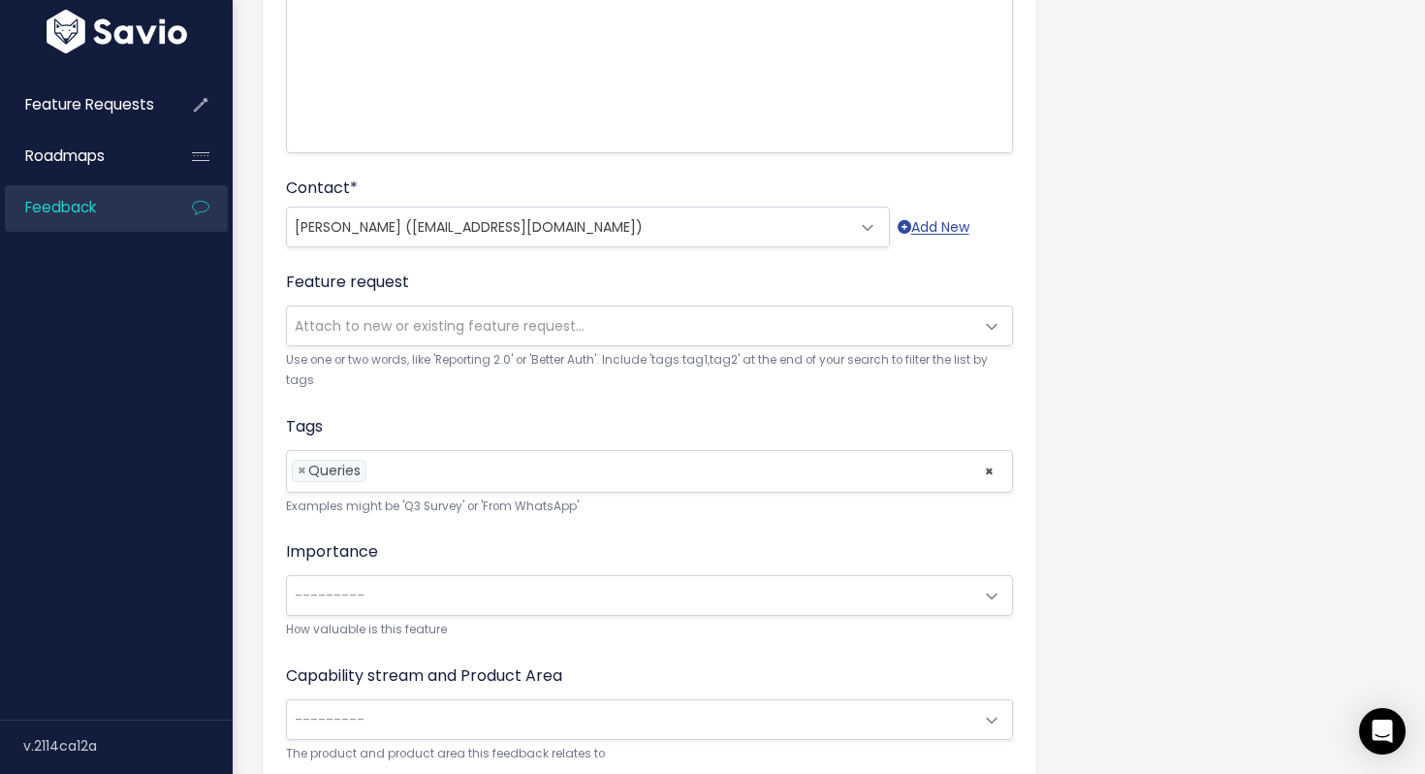
click at [279, 301] on div "Customer Problem * The ford team would like to have post engagment shown on the…" at bounding box center [650, 290] width 776 height 1112
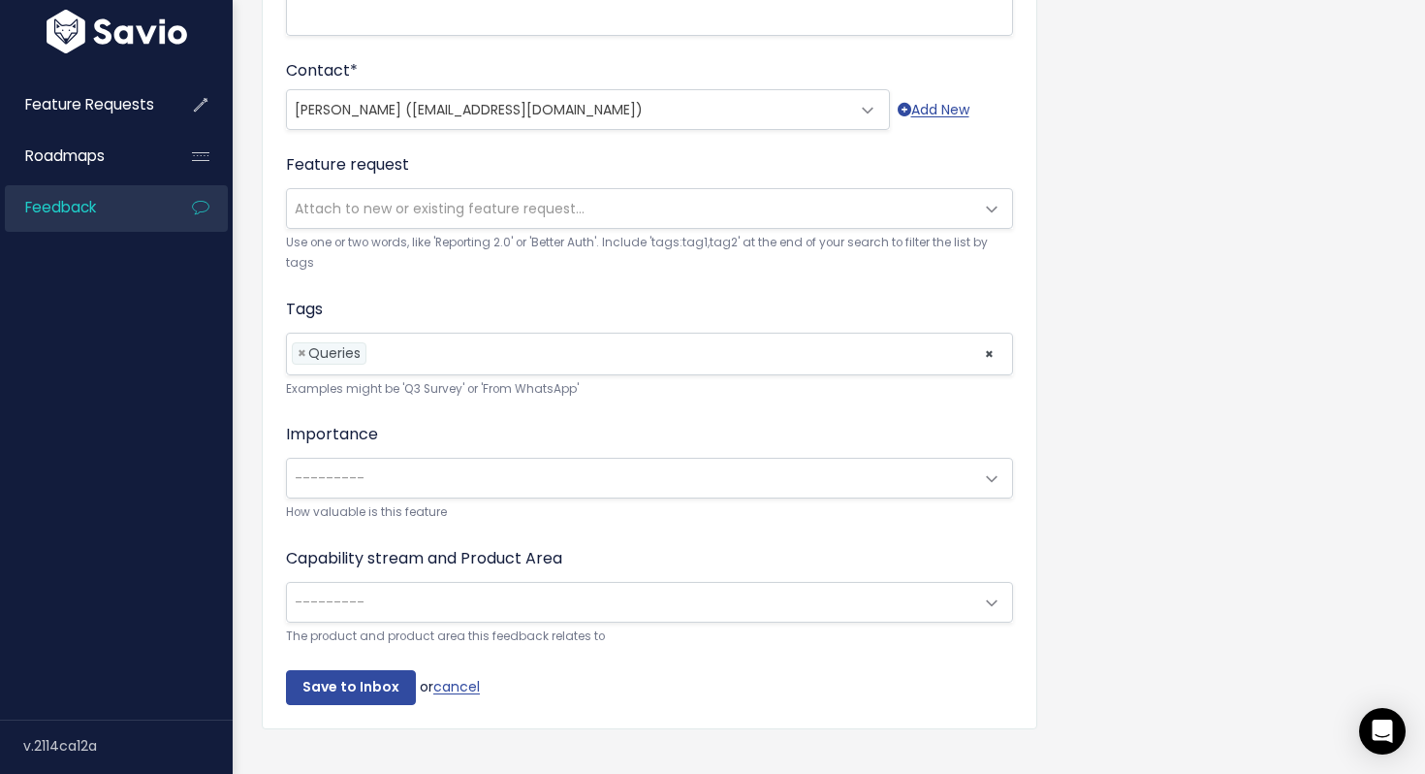
scroll to position [542, 0]
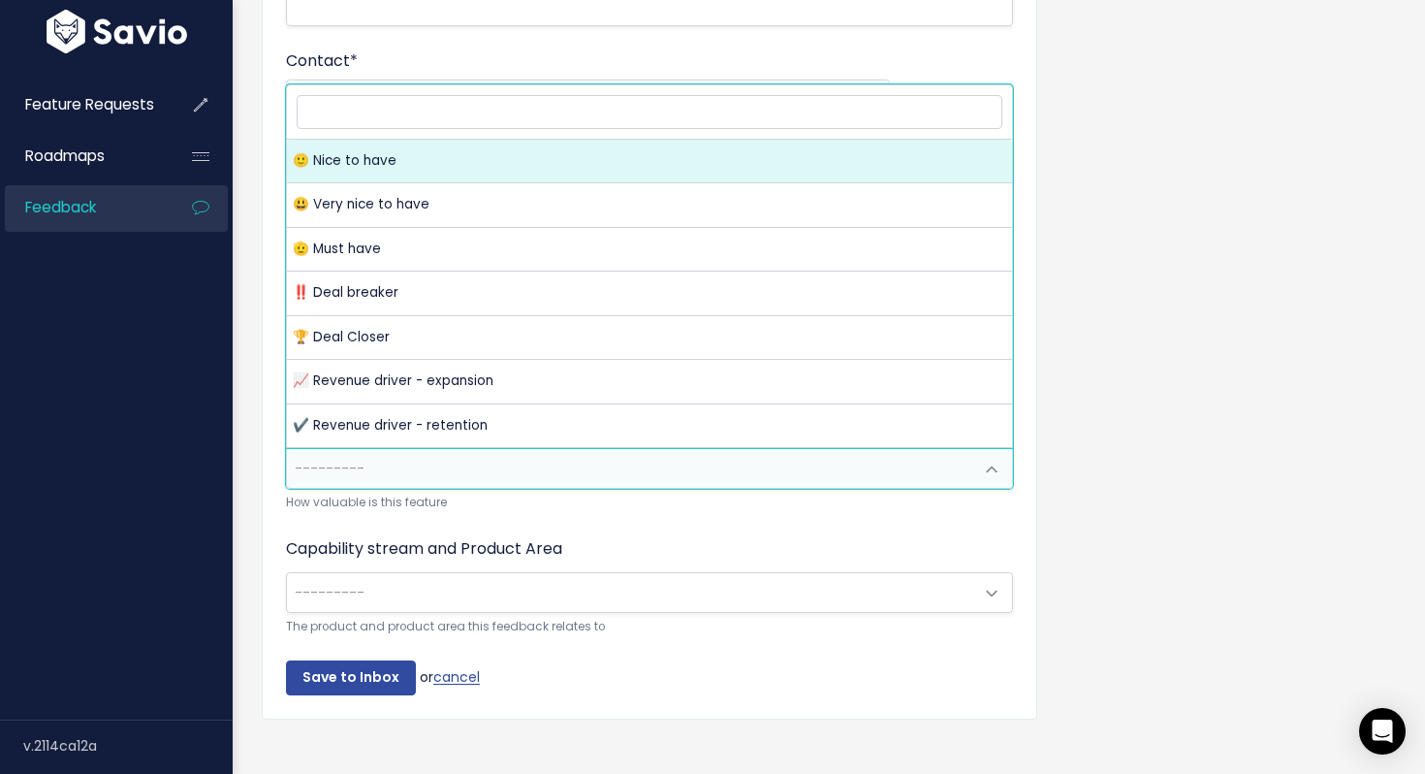
click at [331, 464] on span "---------" at bounding box center [330, 468] width 70 height 19
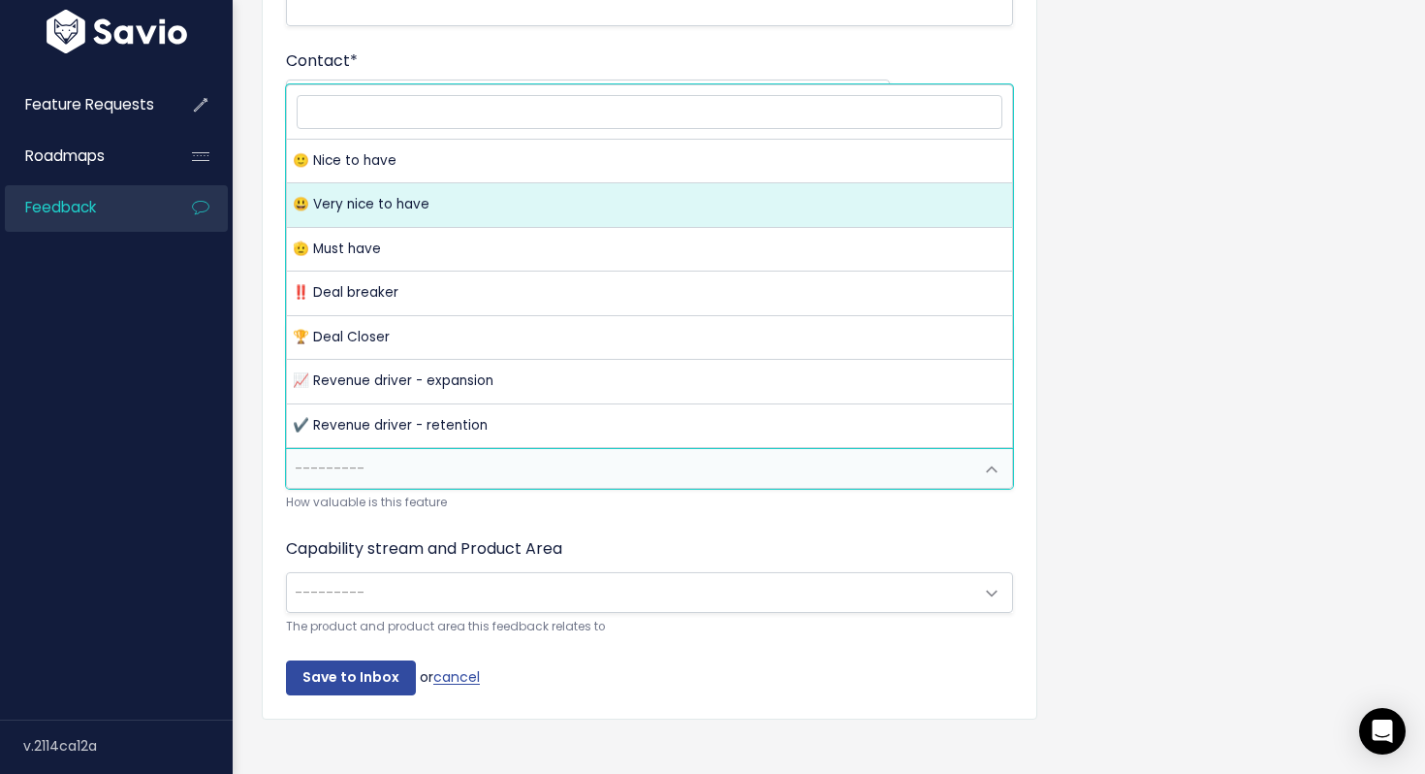
select select "VERY_NICE_TO_HAVE"
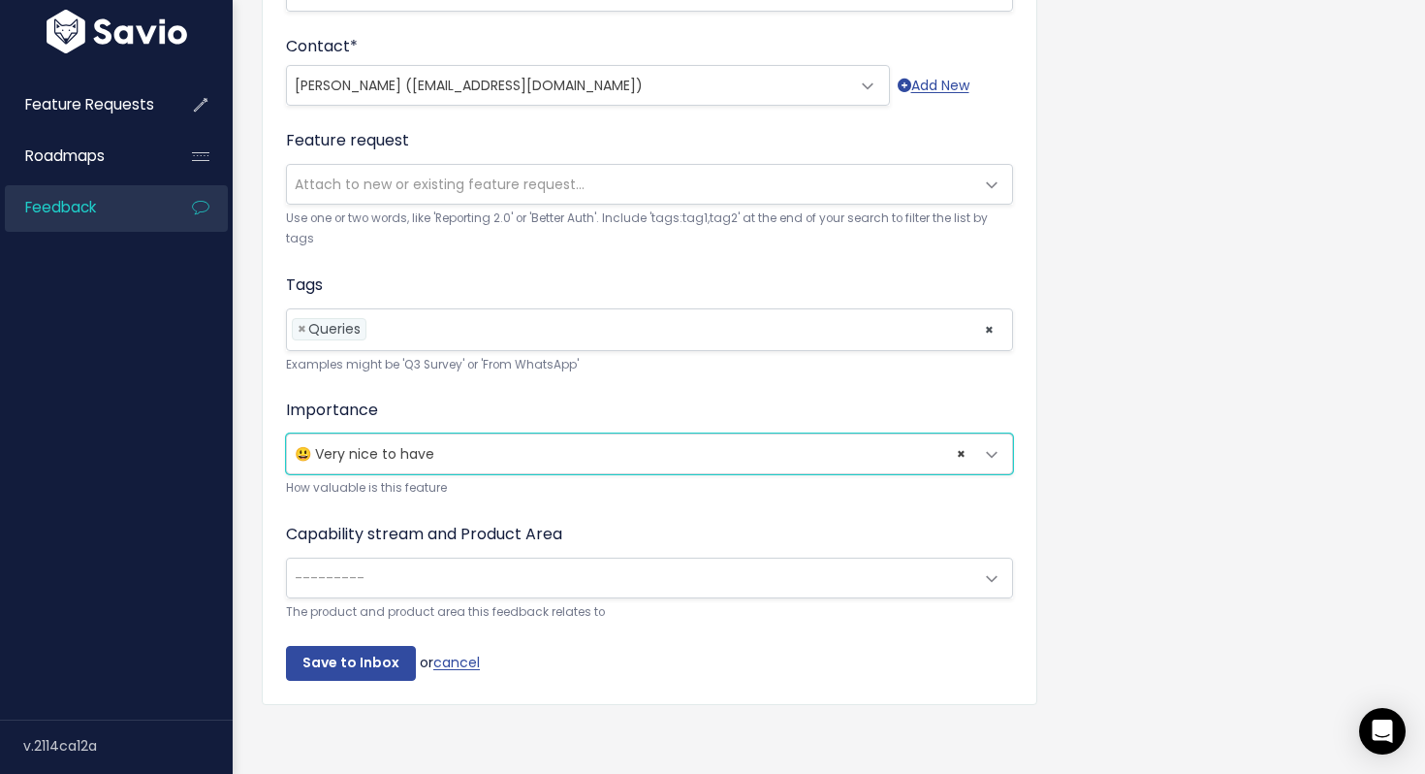
scroll to position [562, 0]
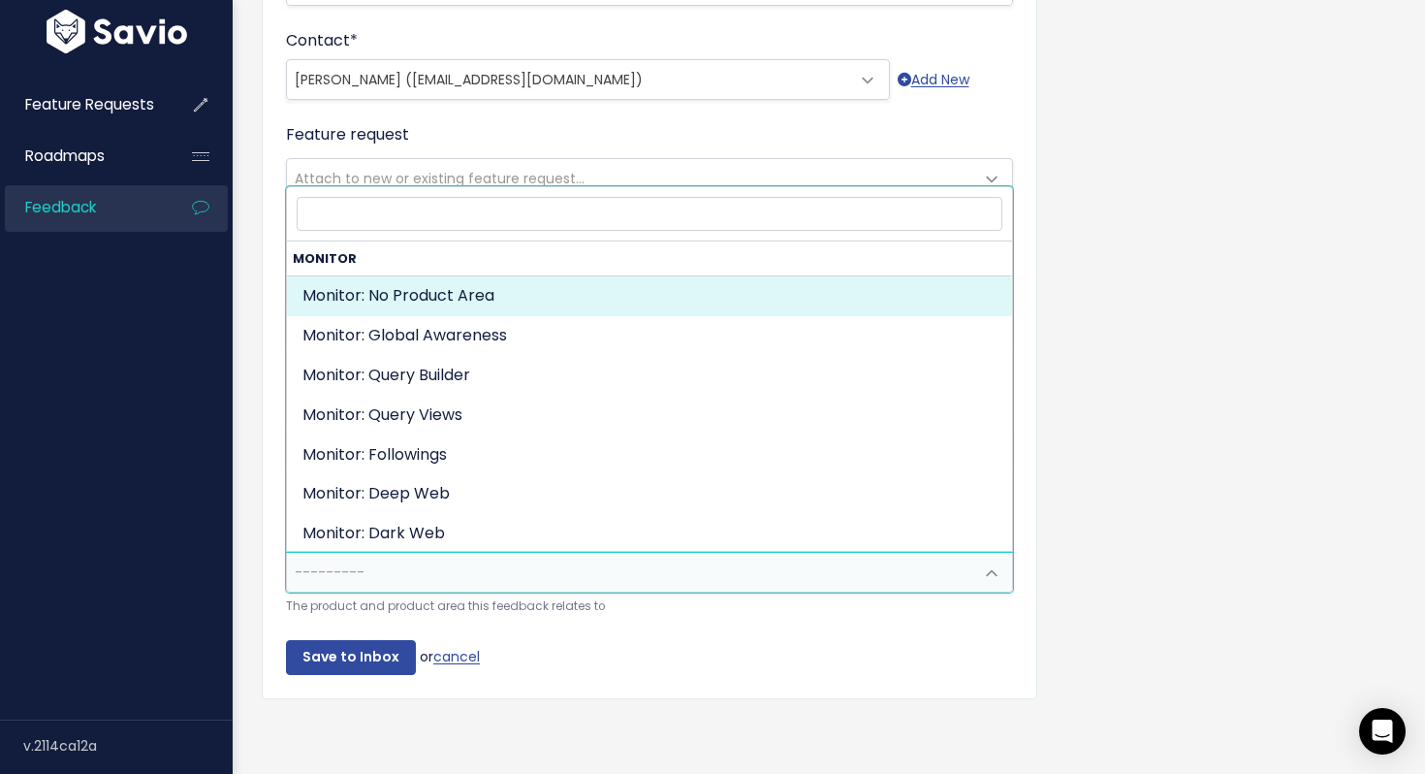
click at [414, 566] on span "---------" at bounding box center [630, 572] width 686 height 39
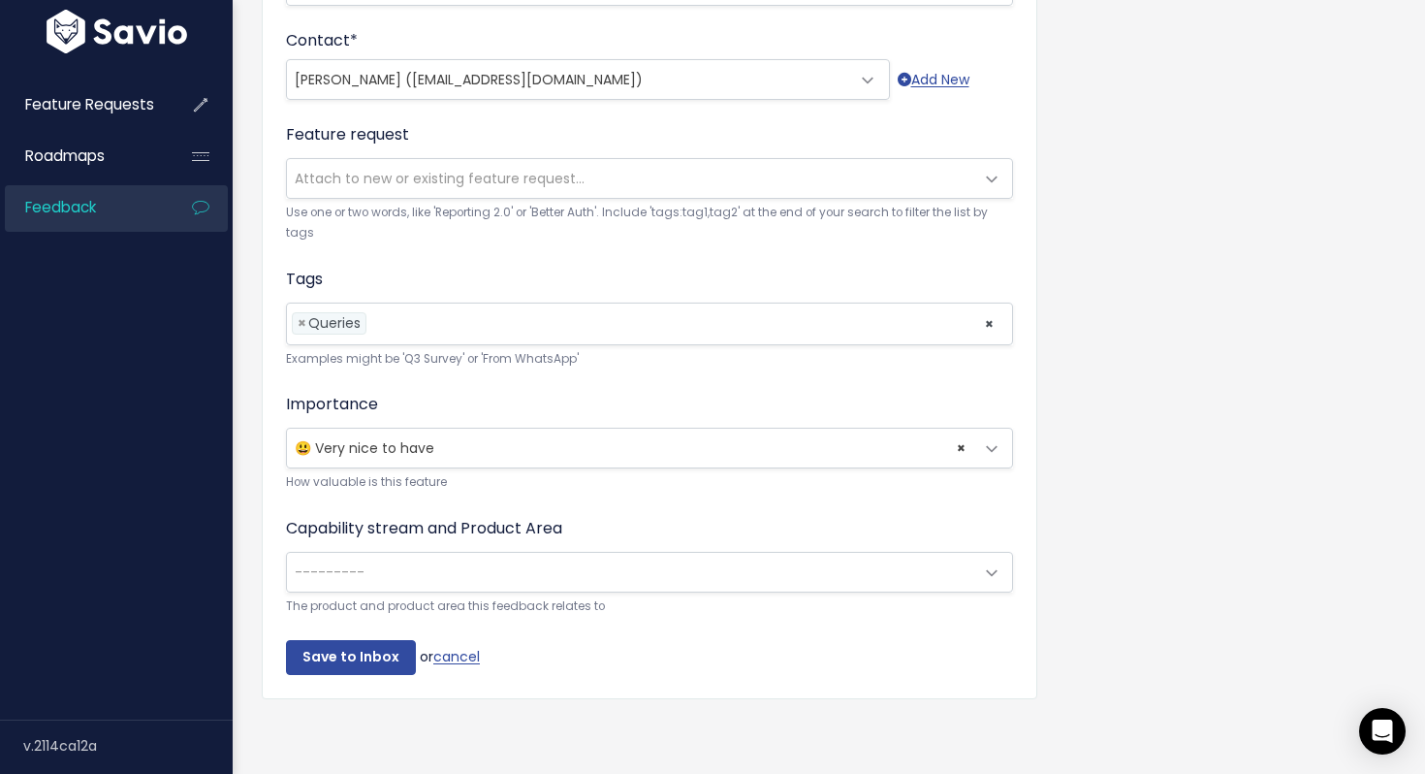
click at [525, 620] on form "Customer Problem * The ford team would like to have post engagment shown on the…" at bounding box center [649, 142] width 727 height 1063
click at [389, 580] on span "---------" at bounding box center [630, 572] width 686 height 39
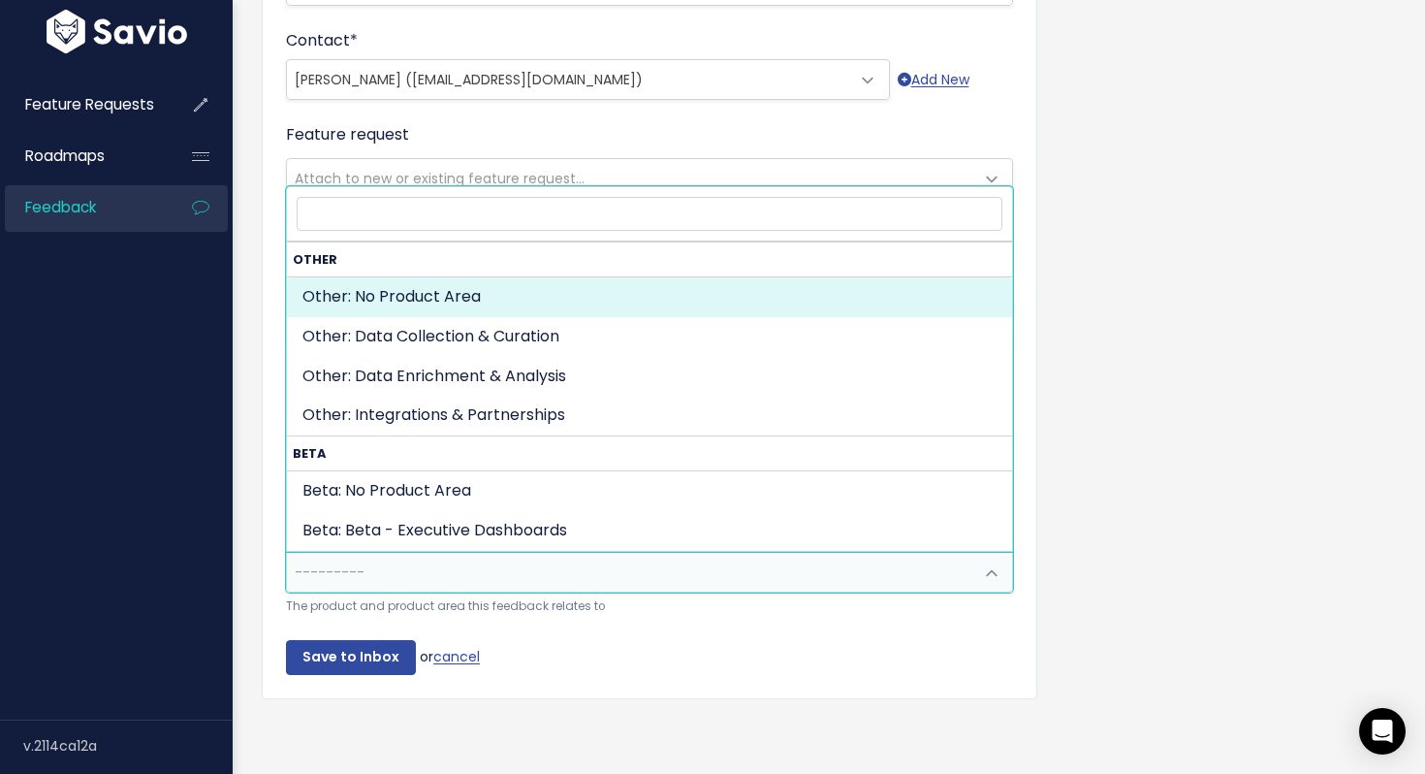
scroll to position [977, 0]
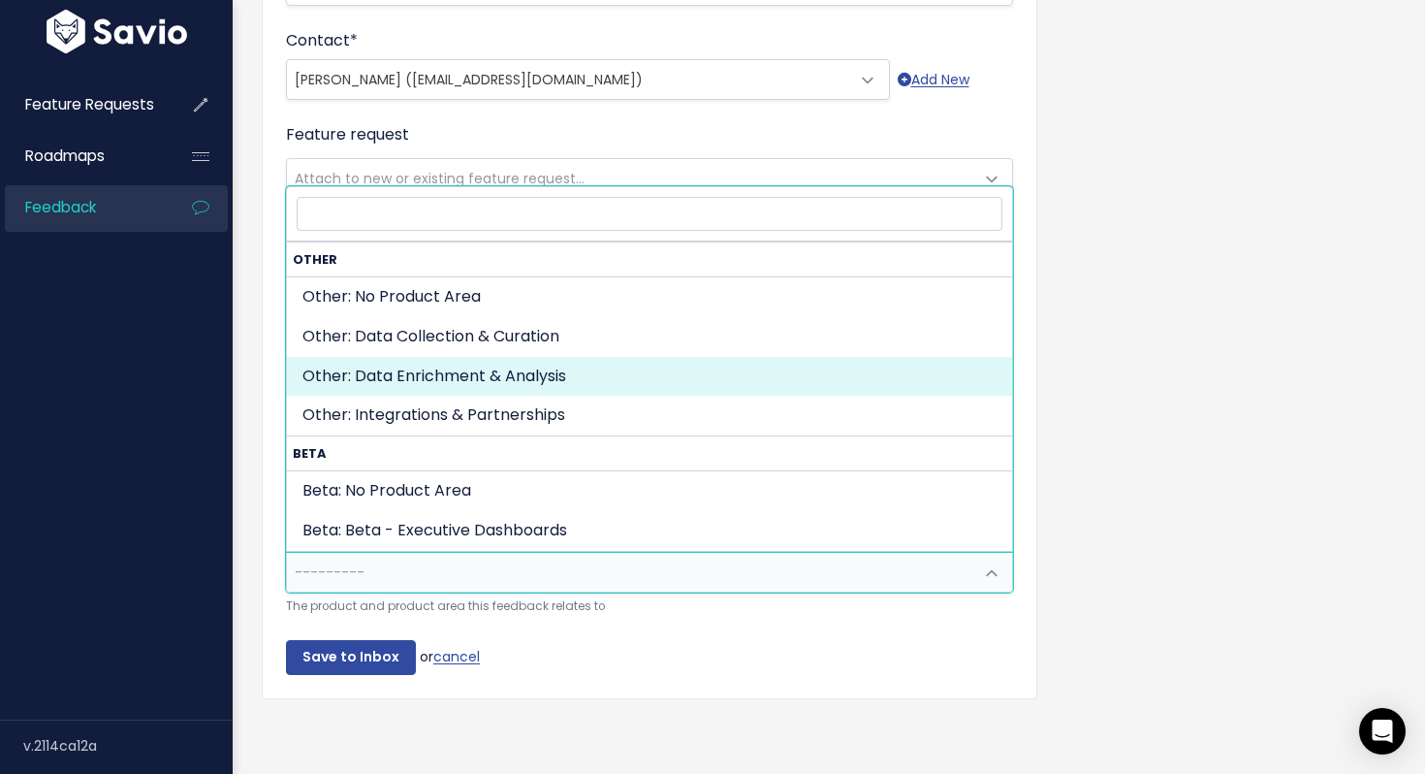
select select "OTHER:DATA_ENRIGHMENT_ANALYTICS"
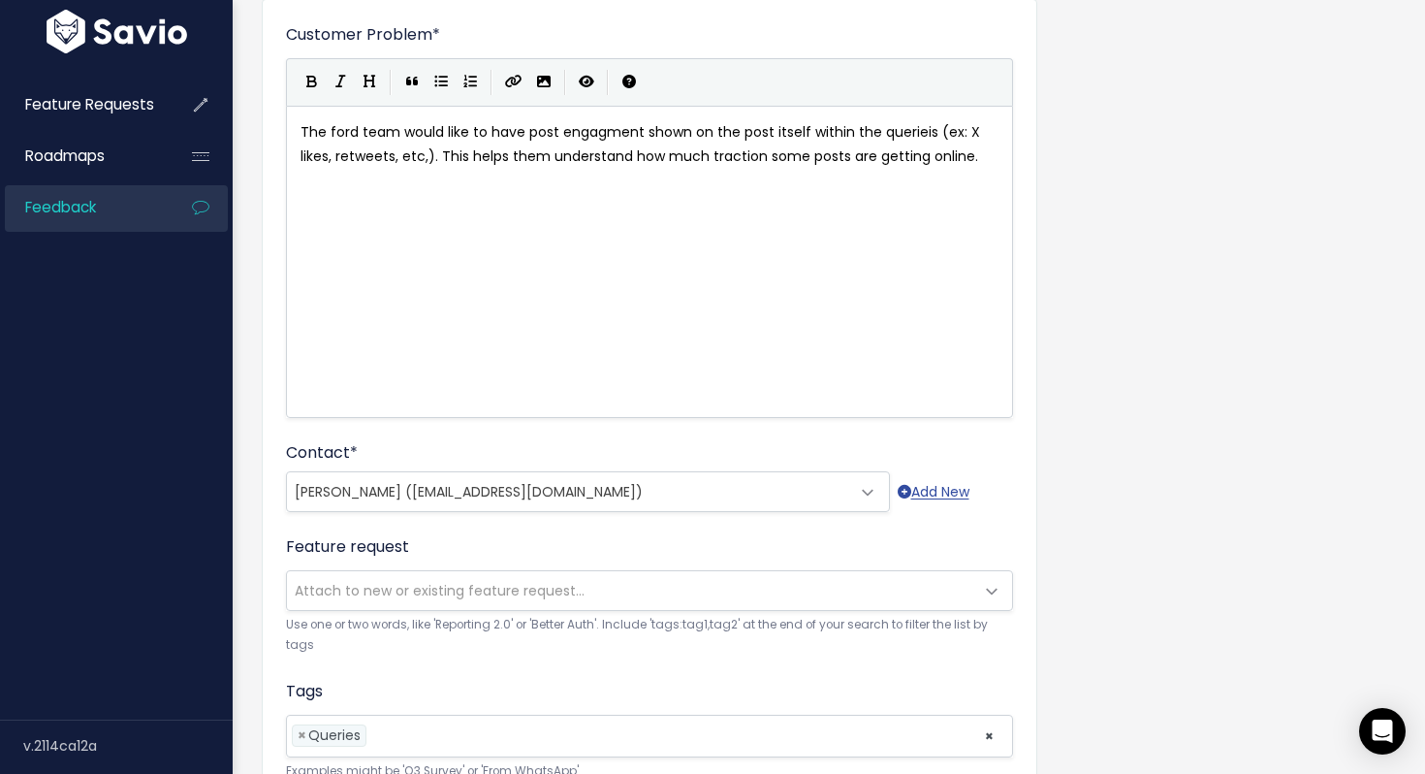
scroll to position [0, 0]
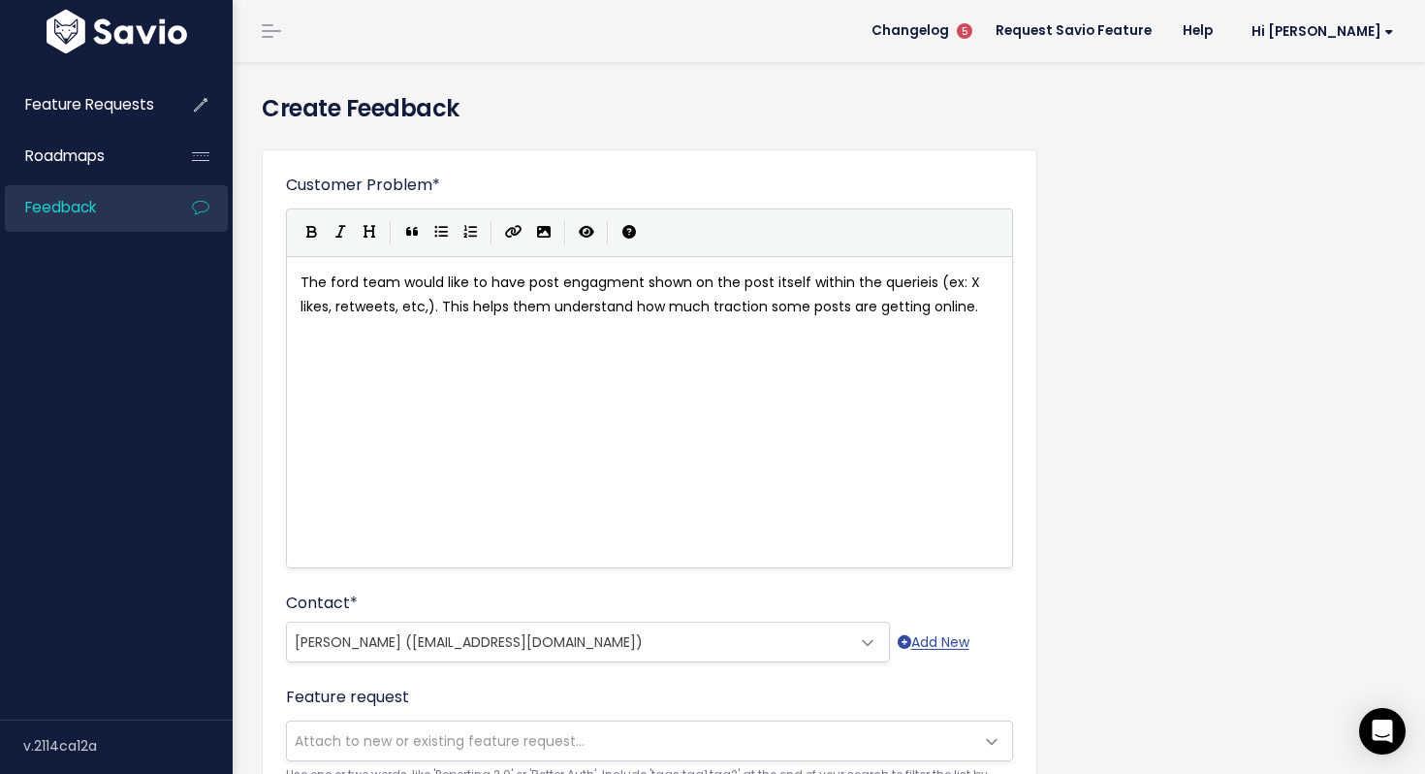
click at [786, 283] on span "The ford team would like to have post engagment shown on the post itself within…" at bounding box center [642, 294] width 683 height 44
type textarea "itself"
type textarea "s themselves"
click at [746, 341] on pre "The ford team would like to have post engagment shown on the posts themselves w…" at bounding box center [650, 307] width 706 height 74
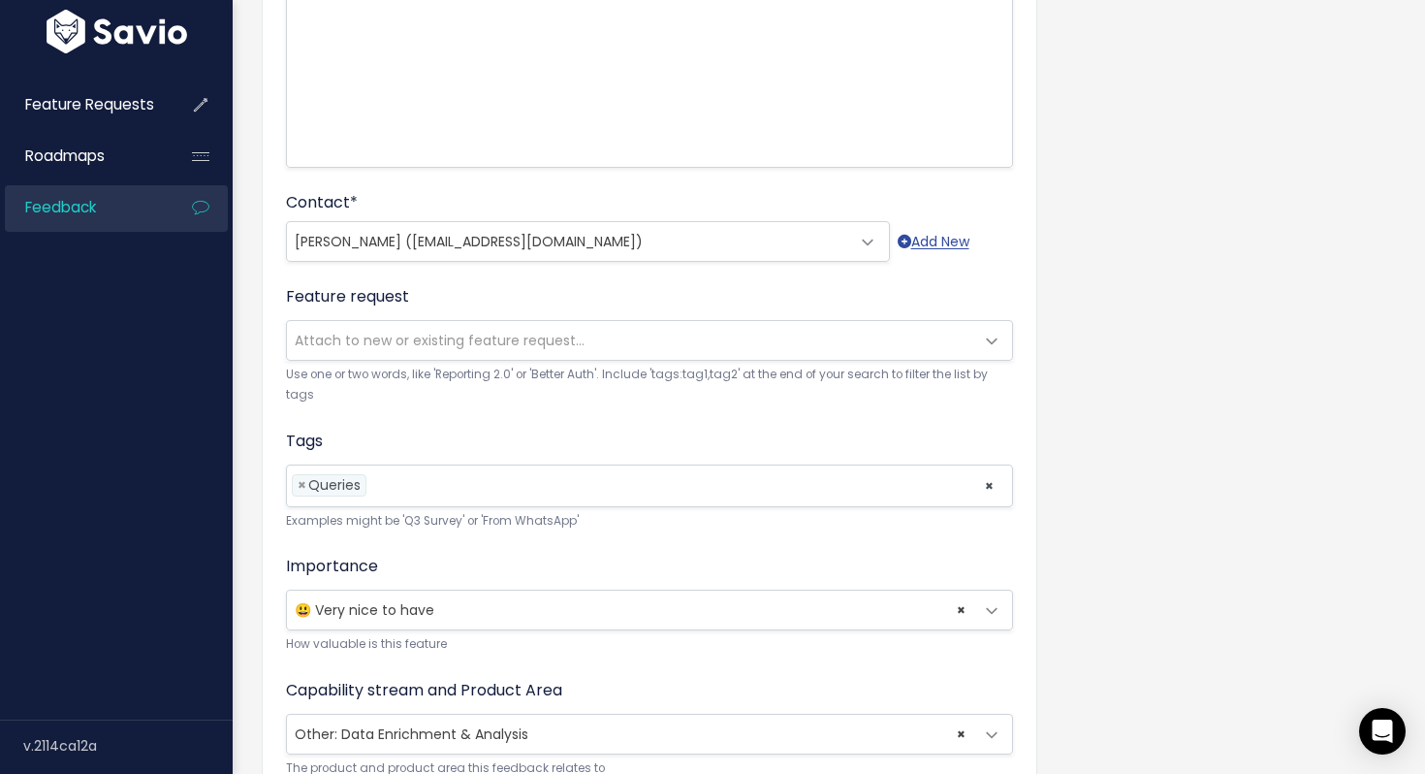
scroll to position [562, 0]
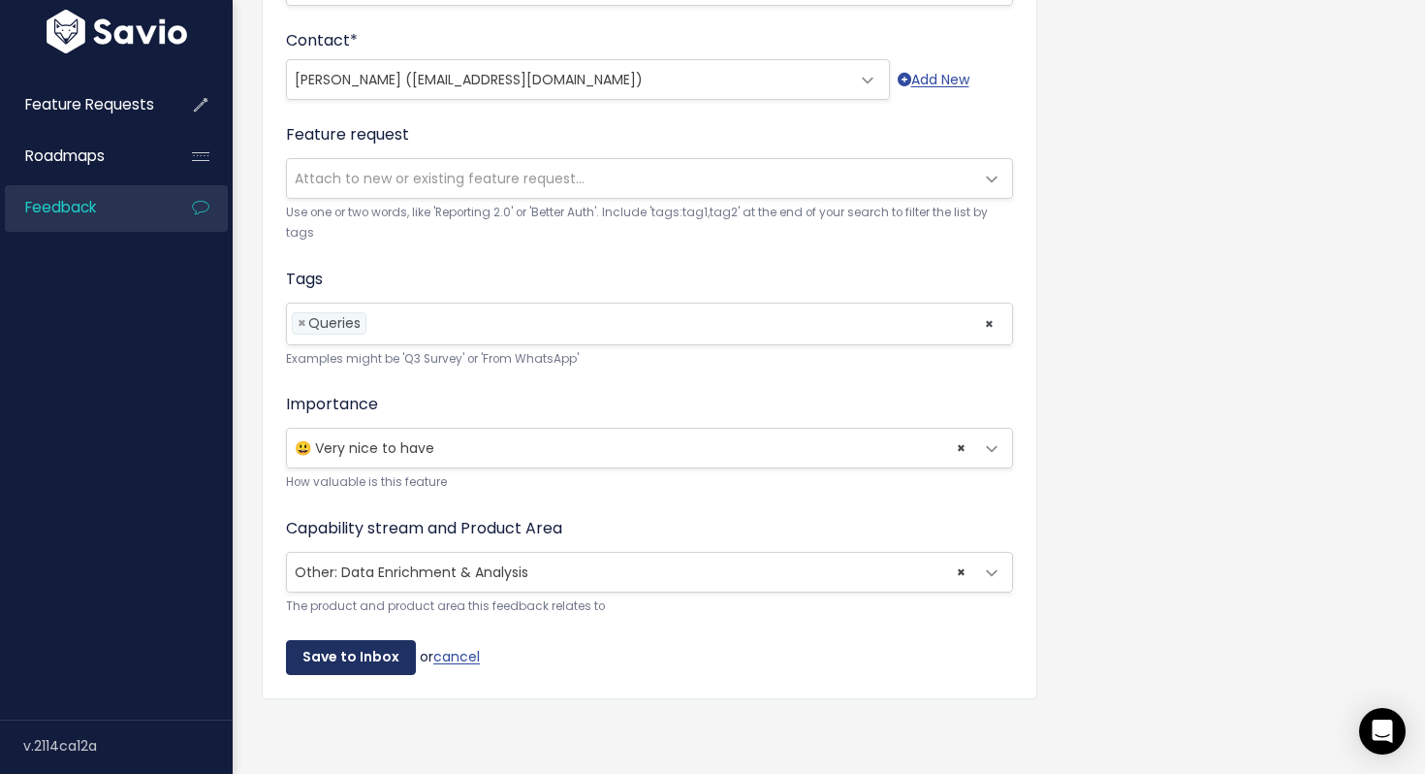
click at [344, 652] on input "Save to Inbox" at bounding box center [351, 657] width 130 height 35
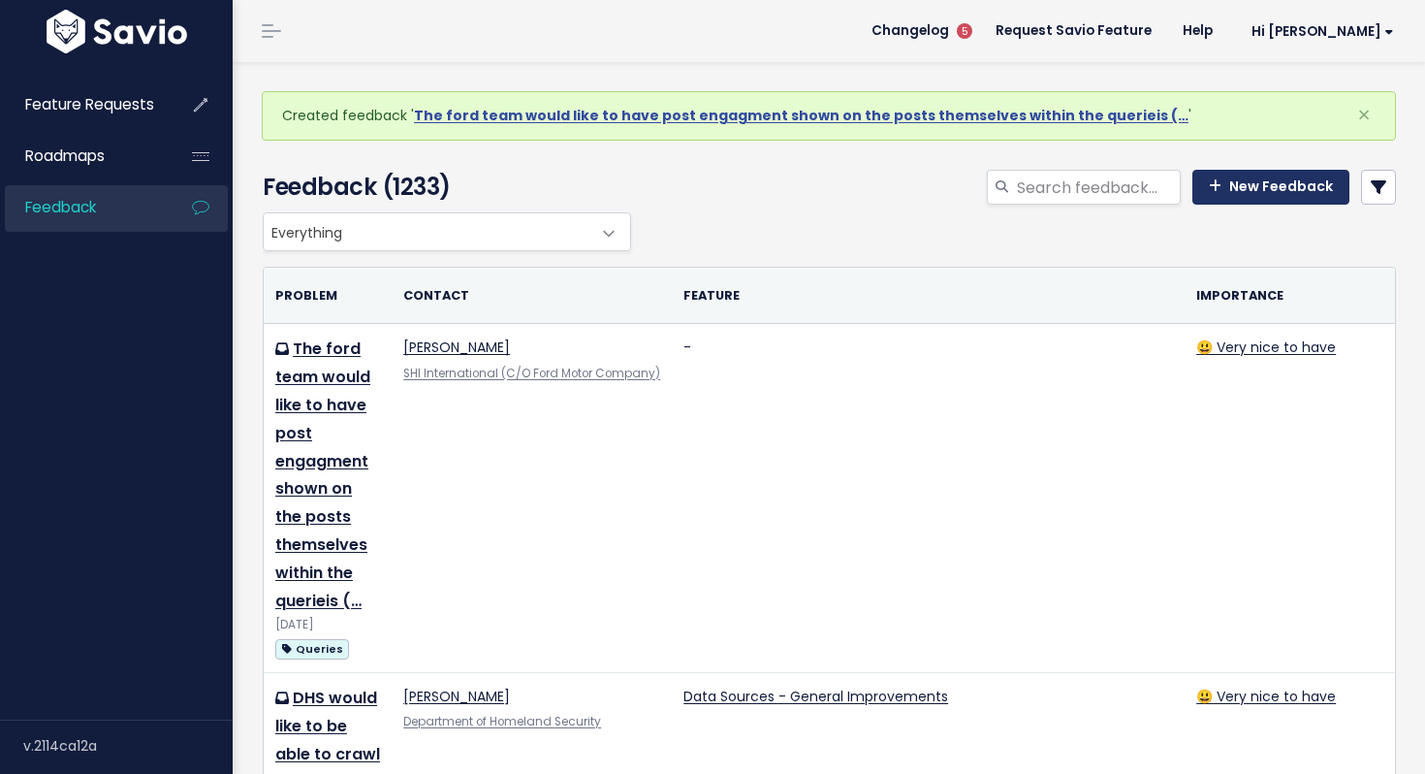
click at [1284, 197] on link "New Feedback" at bounding box center [1270, 187] width 157 height 35
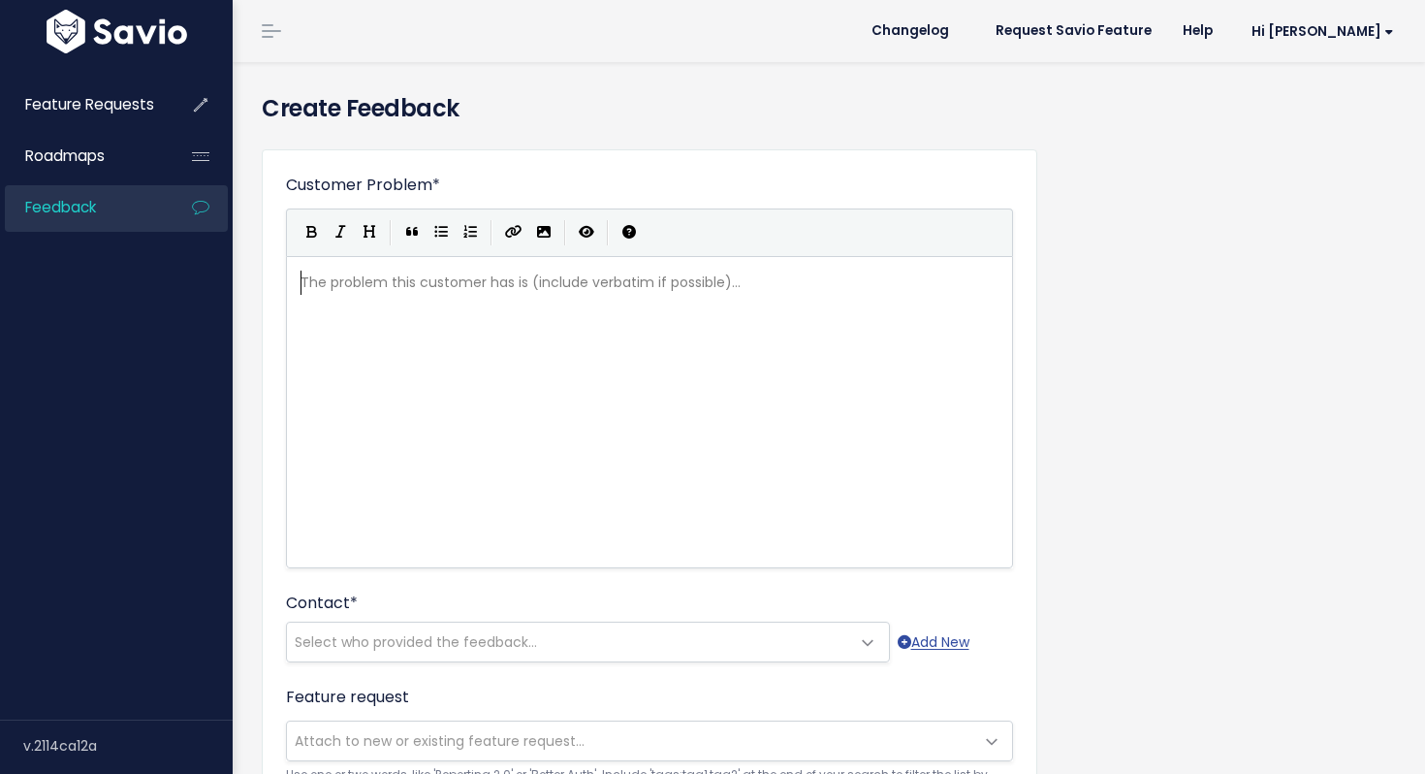
scroll to position [2, 0]
click at [387, 273] on pre "​" at bounding box center [650, 282] width 706 height 24
type textarea "The FOrd te"
type textarea "ord team really striggles with the keywrod"
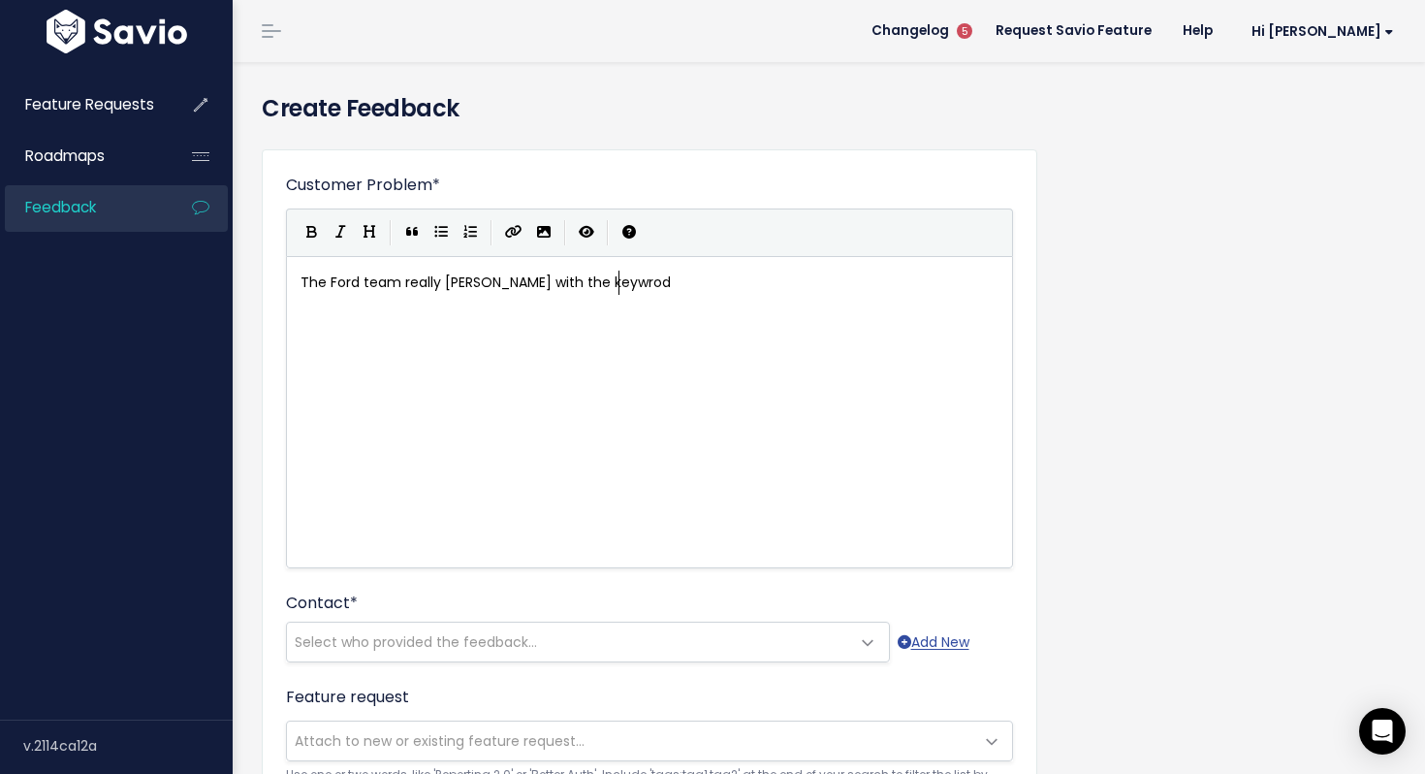
scroll to position [7, 285]
type textarea "ord limitation"
type textarea "s within queries. They have seev"
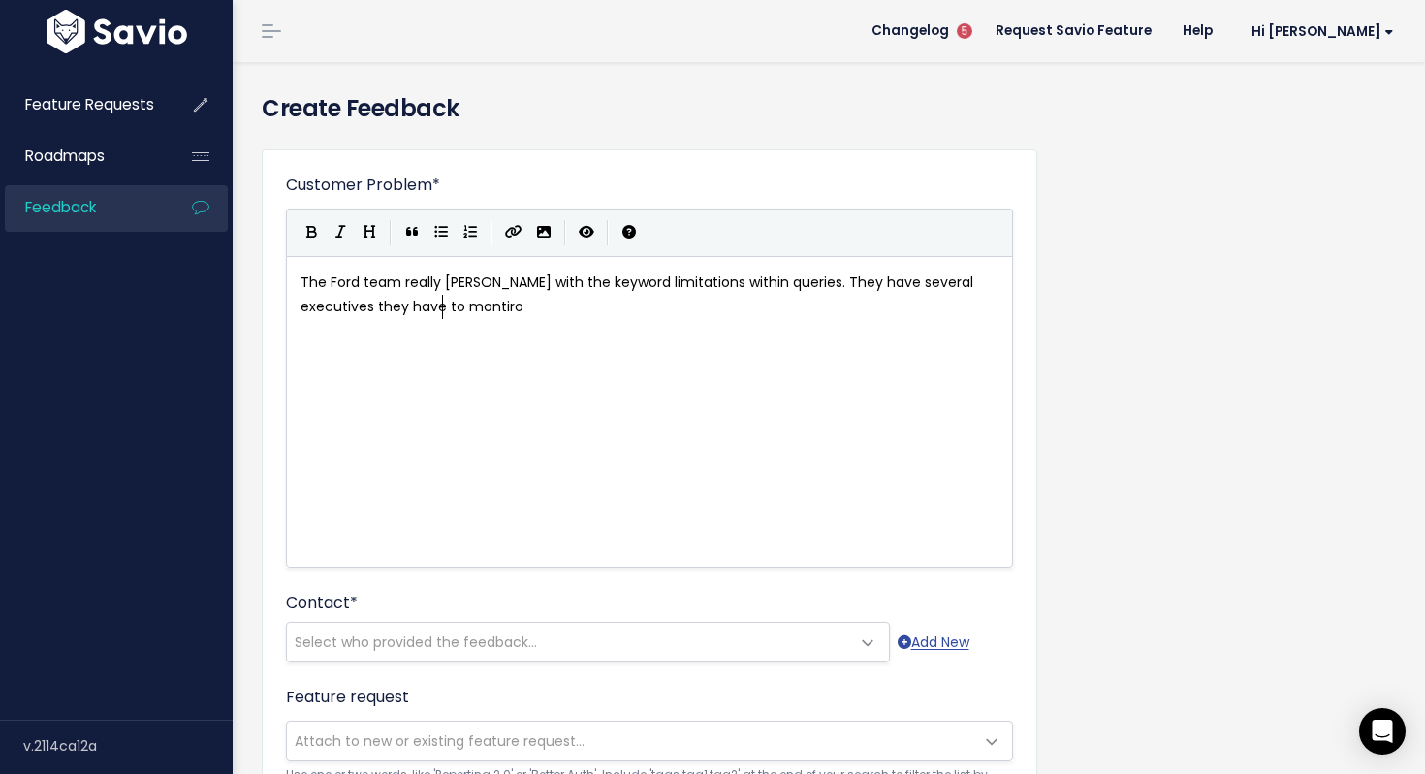
type textarea "veral executives they have to montiro"
type textarea "ior an d"
type textarea "d different languages"
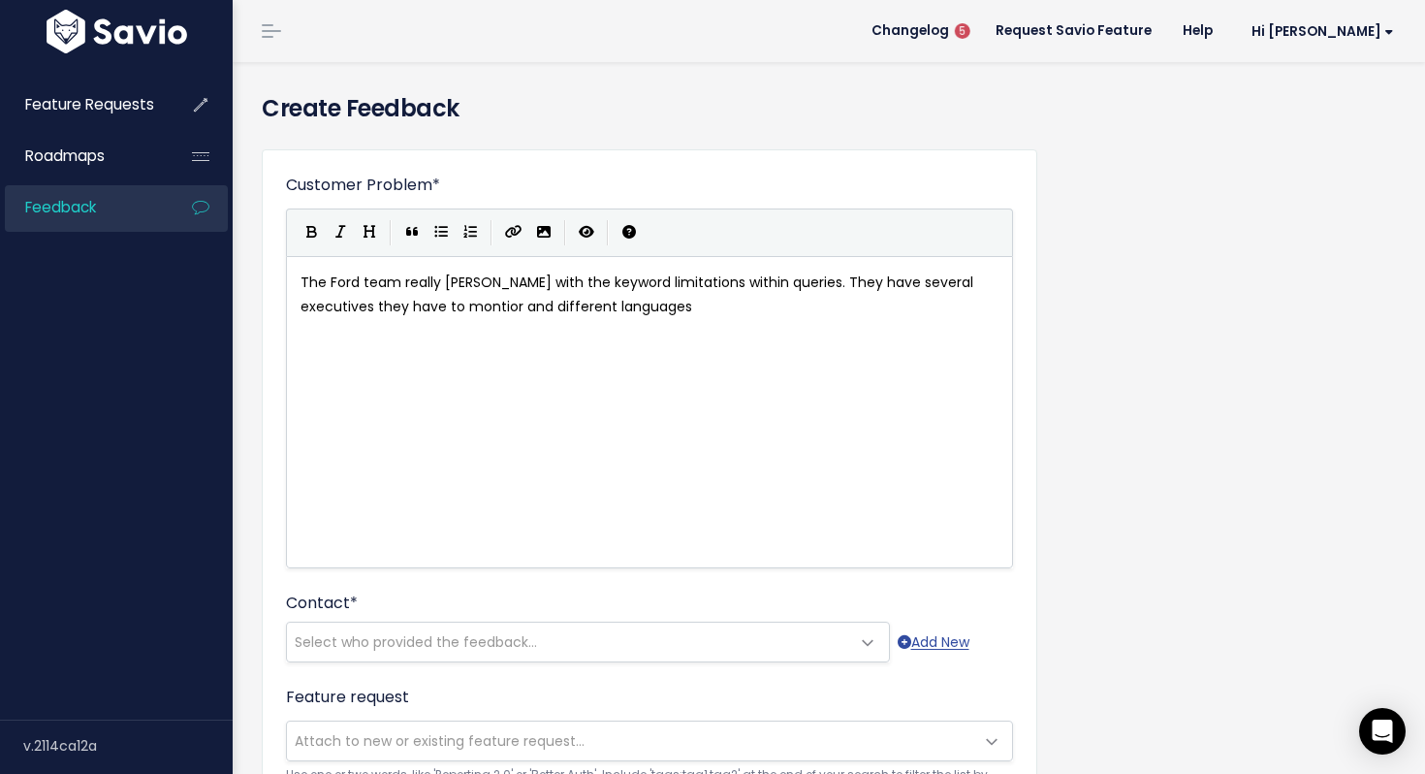
click at [980, 32] on span "5" at bounding box center [964, 31] width 31 height 31
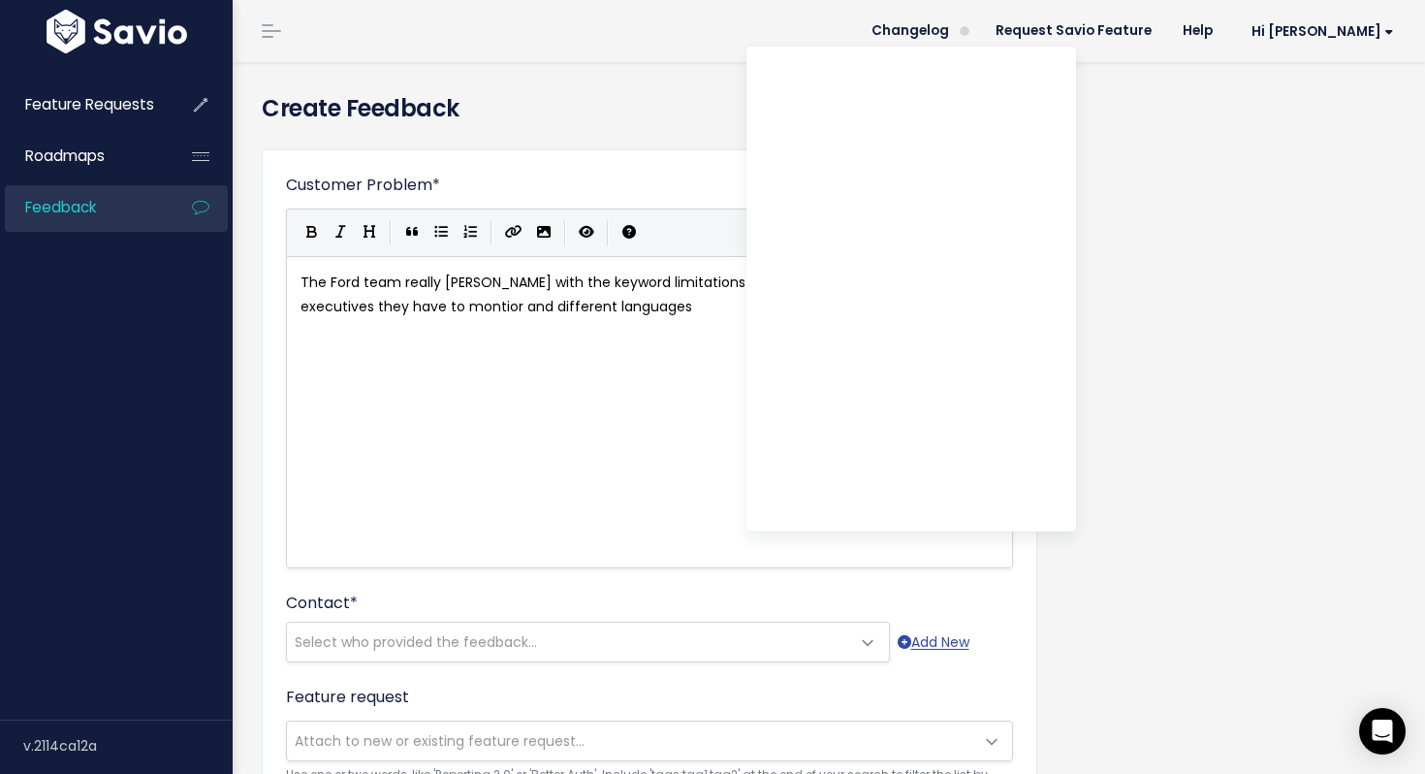
click at [683, 307] on pre "The Ford team really striggles with the keyword limitations within queries. The…" at bounding box center [650, 294] width 706 height 48
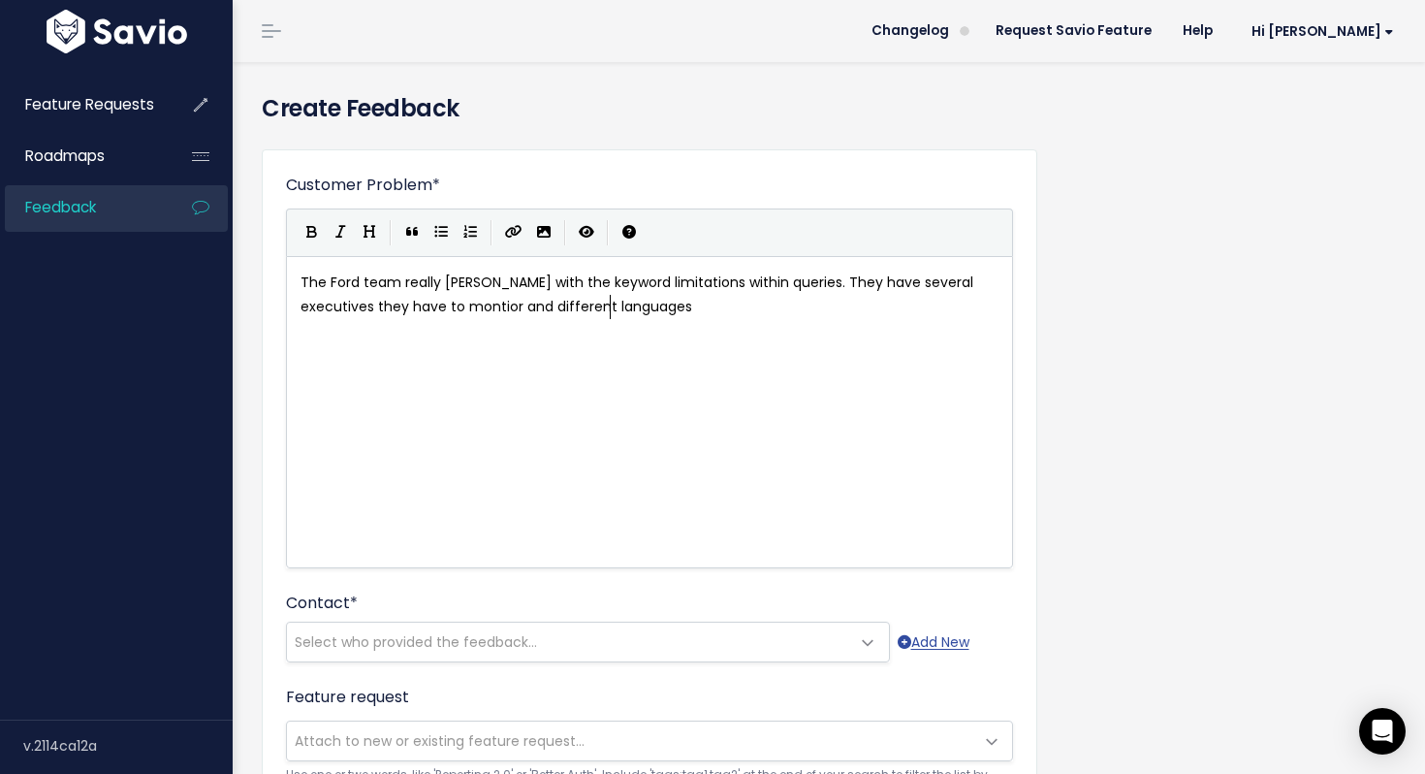
click at [478, 307] on span "The Ford team really striggles with the keyword limitations within queries. The…" at bounding box center [639, 294] width 677 height 44
type textarea "in"
type textarea "n different languages"
drag, startPoint x: 628, startPoint y: 309, endPoint x: 480, endPoint y: 308, distance: 148.3
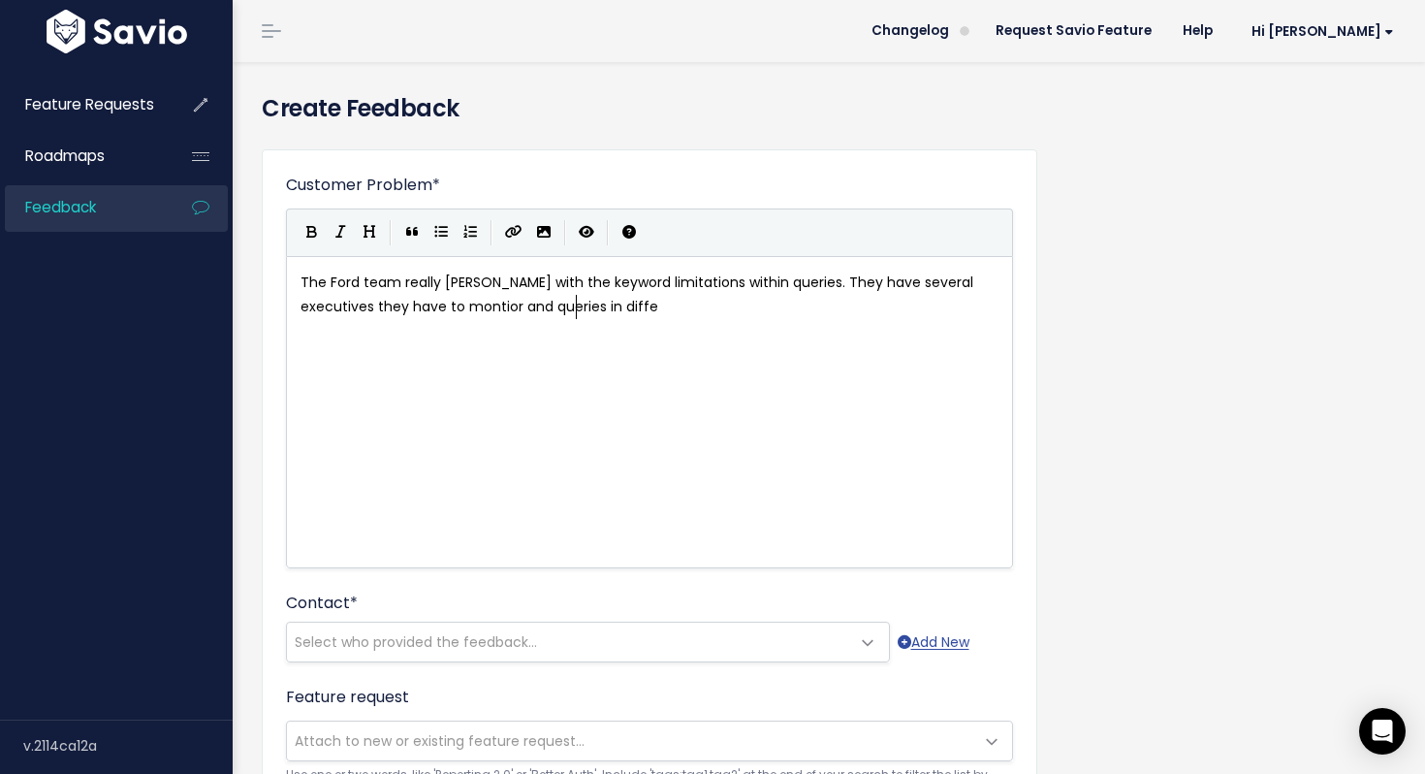
scroll to position [7, 120]
type textarea "queries in different languages."
type textarea ", this can sometimes relust in them needing to create thr"
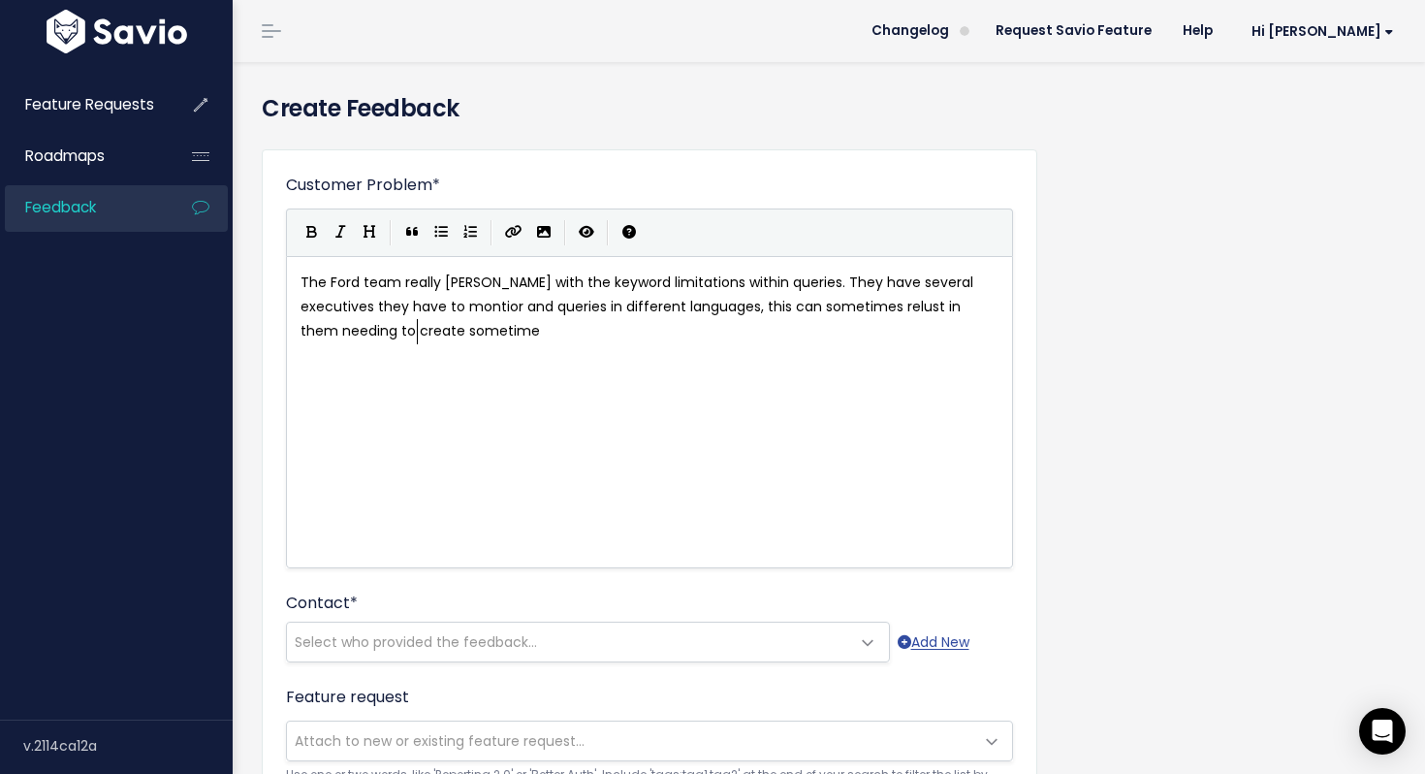
type textarea "sometimes"
type textarea "three or four queries for one topic to p"
type textarea "moi"
type textarea "nitor"
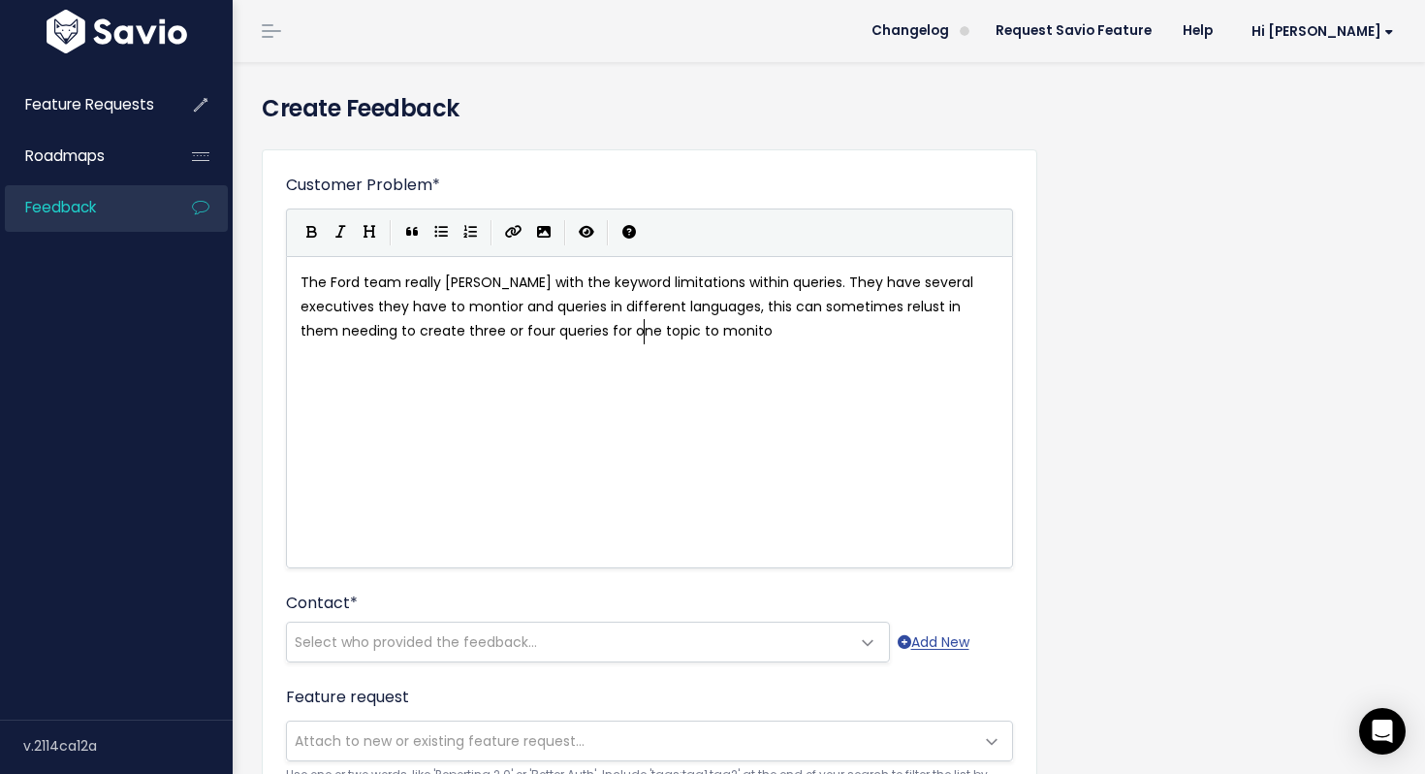
scroll to position [7, 33]
type textarea "."
click at [459, 287] on span "The Ford team really striggles with the keyword limitations within queries. The…" at bounding box center [639, 306] width 677 height 68
type textarea "struggles"
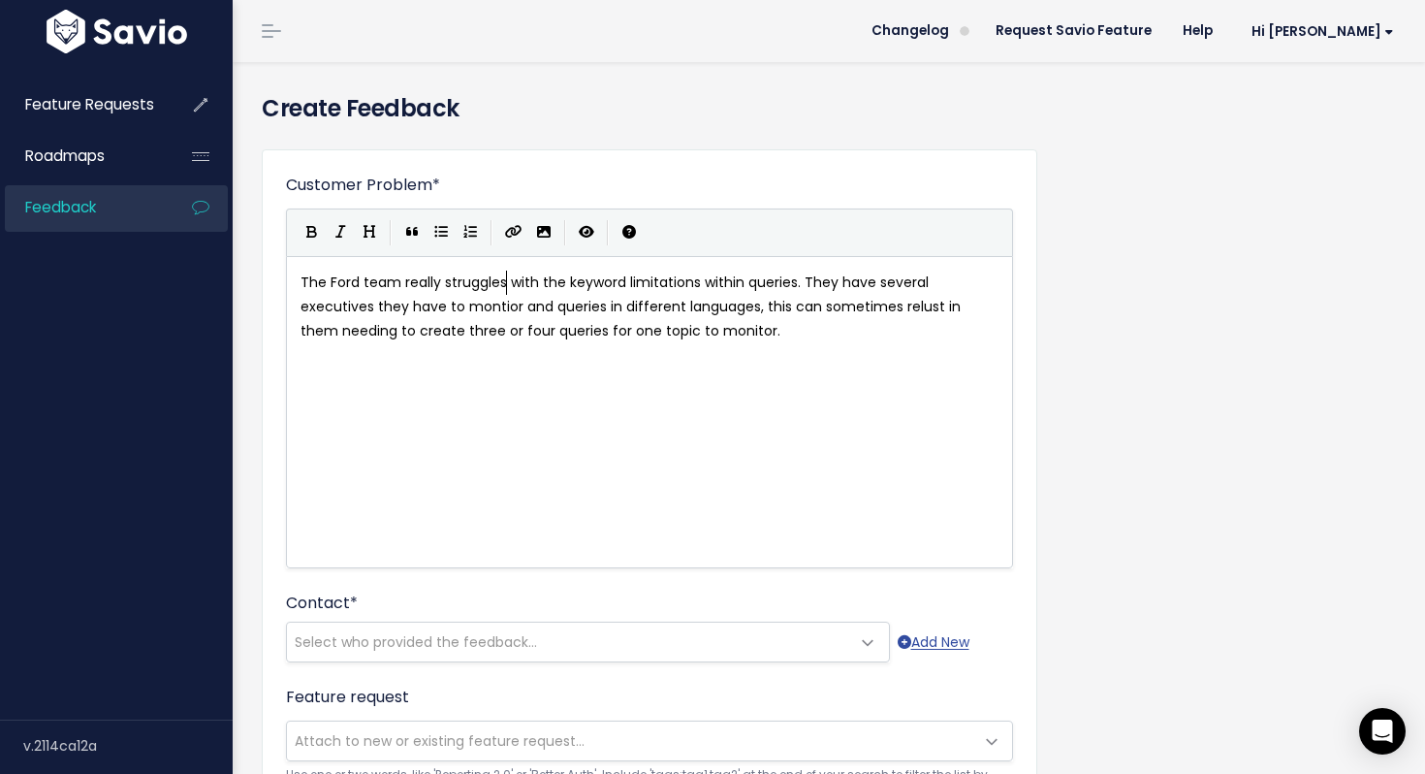
scroll to position [7, 62]
click at [516, 327] on span "The Ford team really struggles with the keyword limitations within queries. The…" at bounding box center [633, 306] width 664 height 68
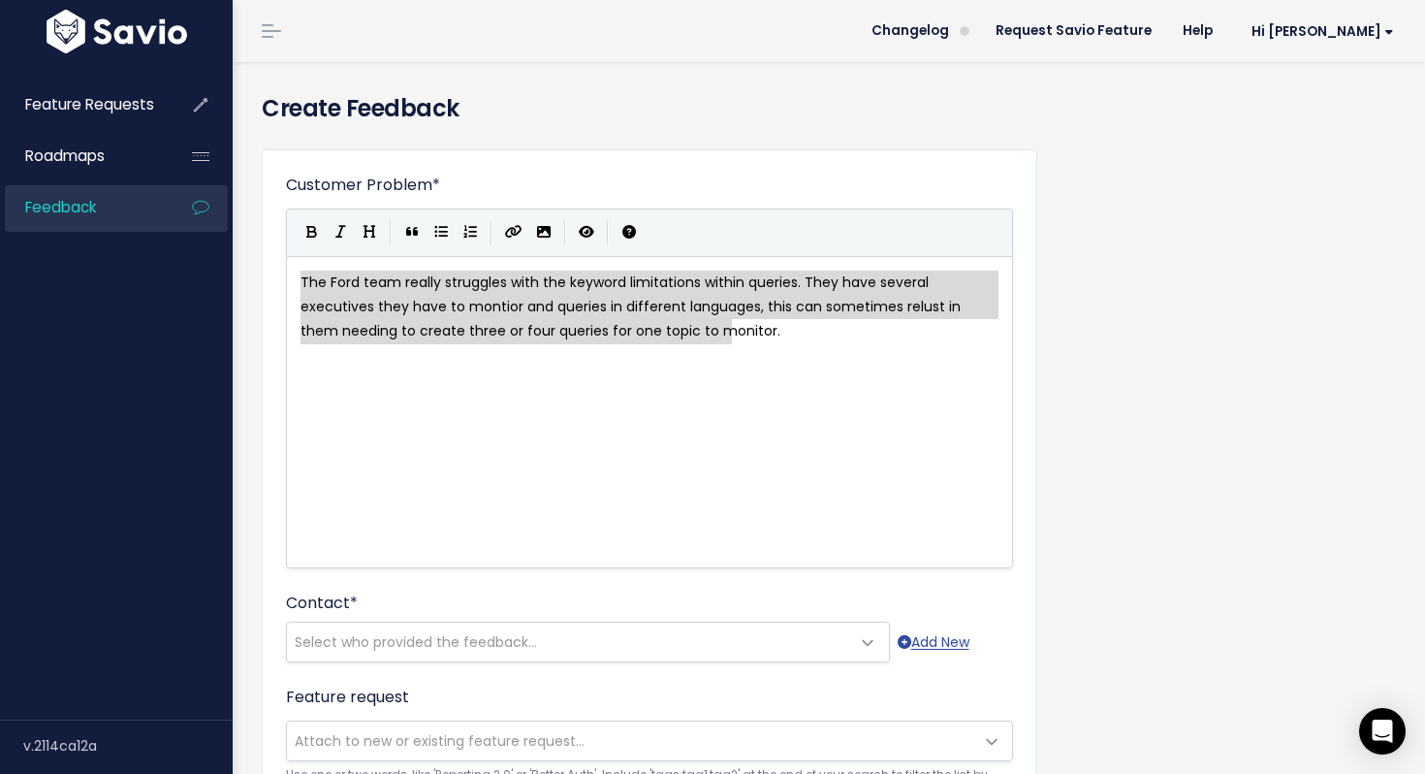
type textarea "The Ford team really struggles with the keyword limitations within queries. The…"
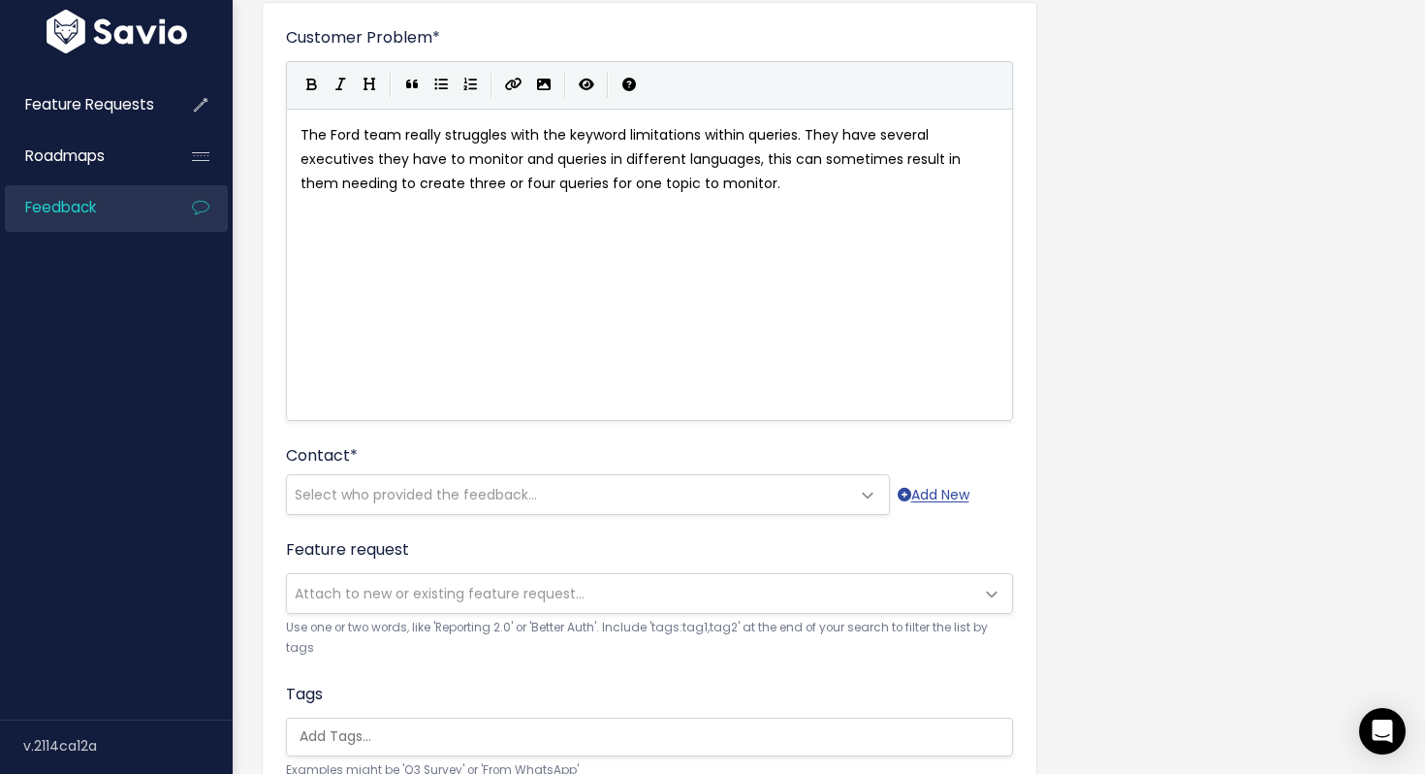
scroll to position [152, 0]
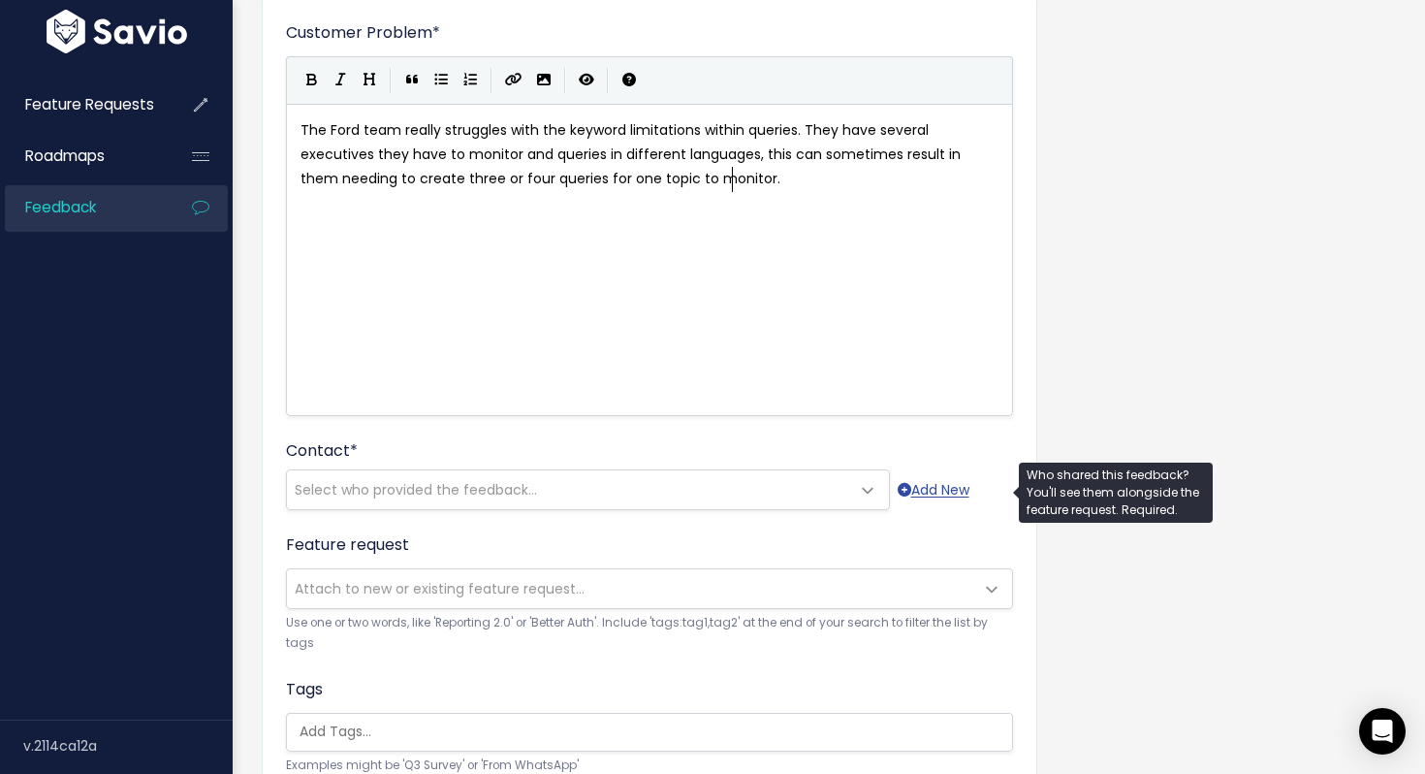
click at [480, 489] on span "Select who provided the feedback..." at bounding box center [416, 489] width 242 height 19
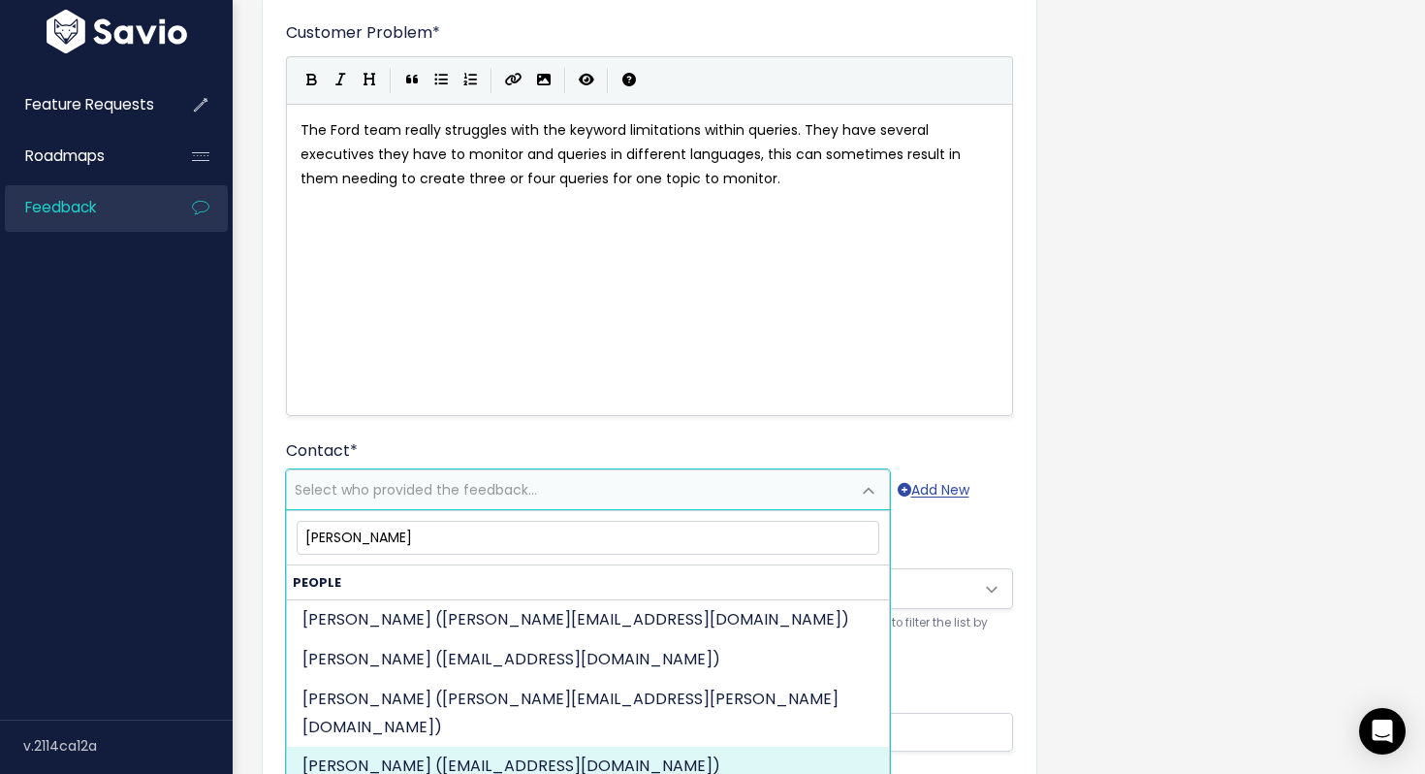
type input "alexander s"
select select "82962683"
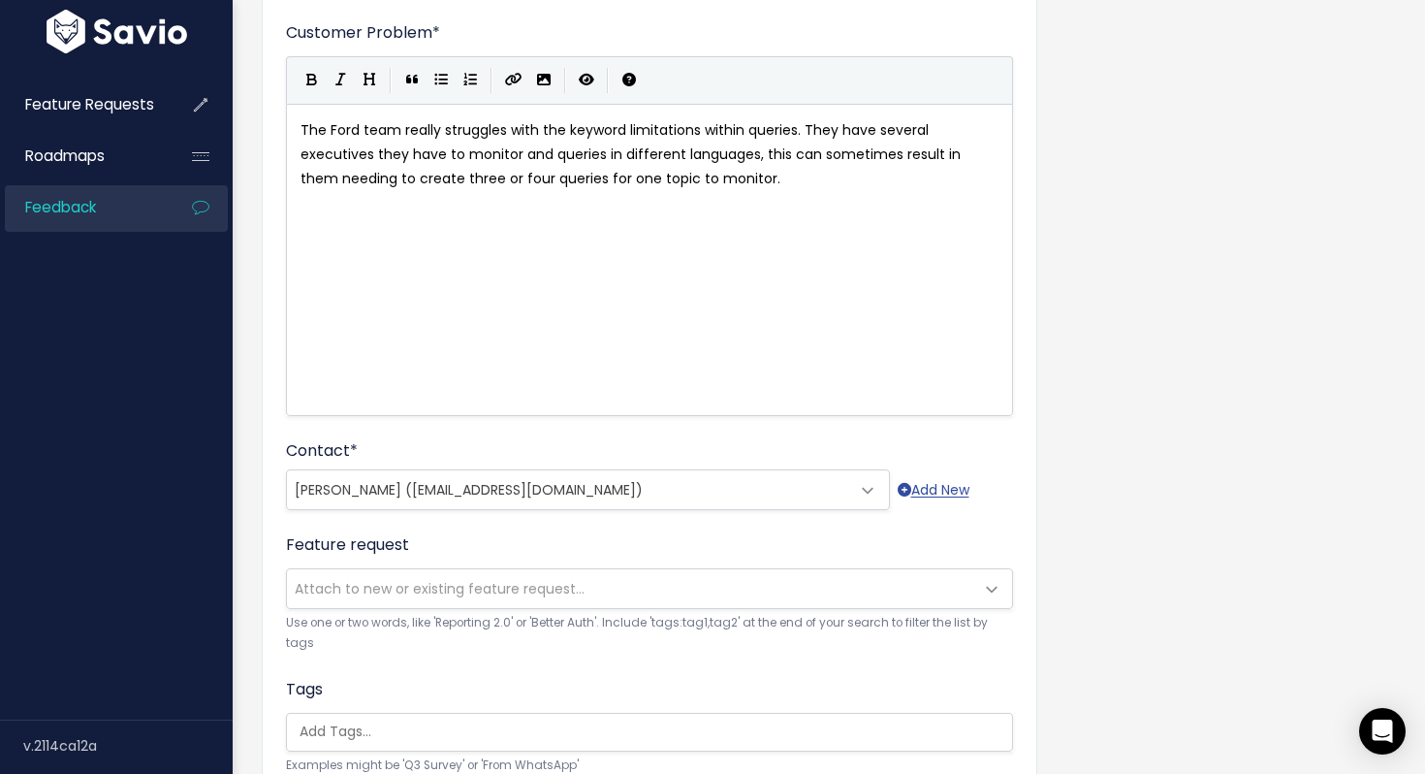
click at [382, 595] on span "Attach to new or existing feature request..." at bounding box center [440, 588] width 290 height 19
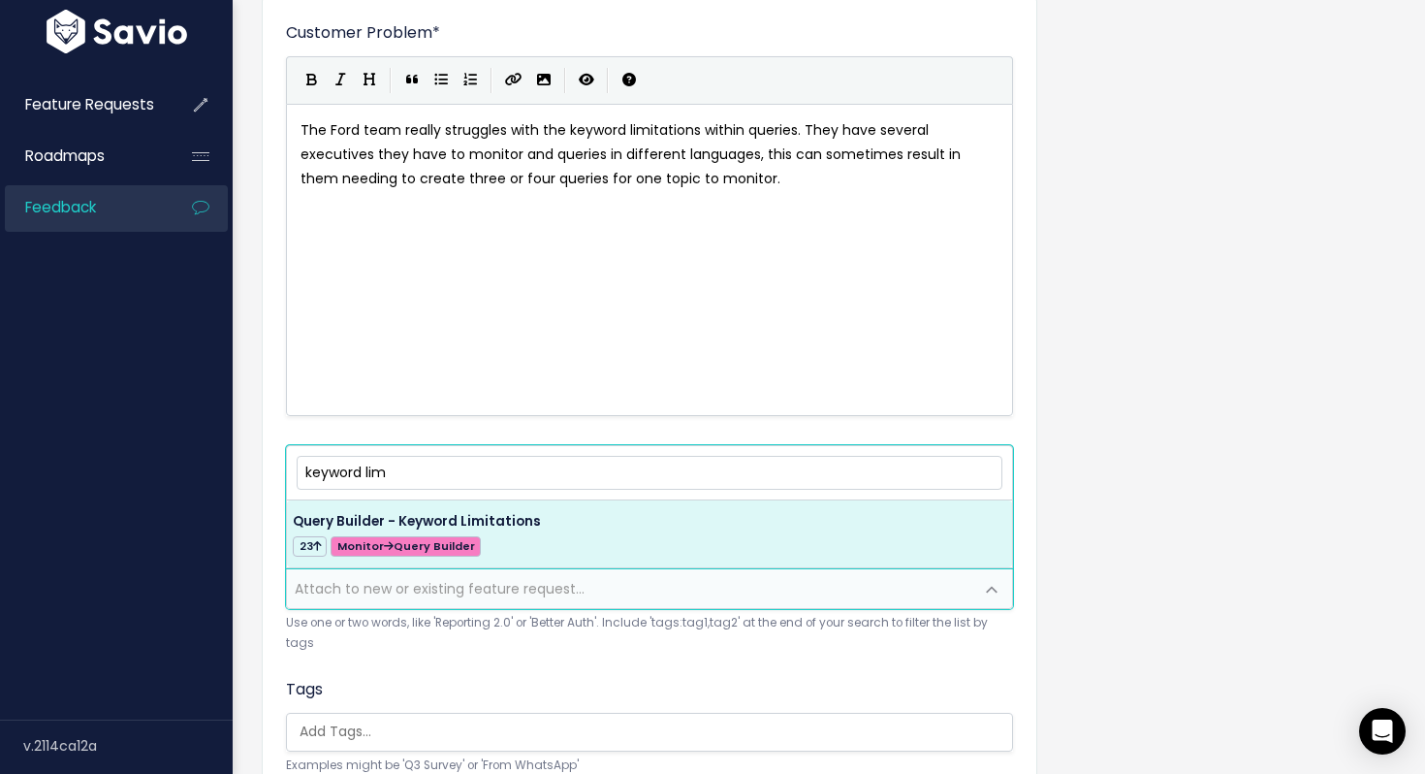
type input "keyword lim"
select select "56493"
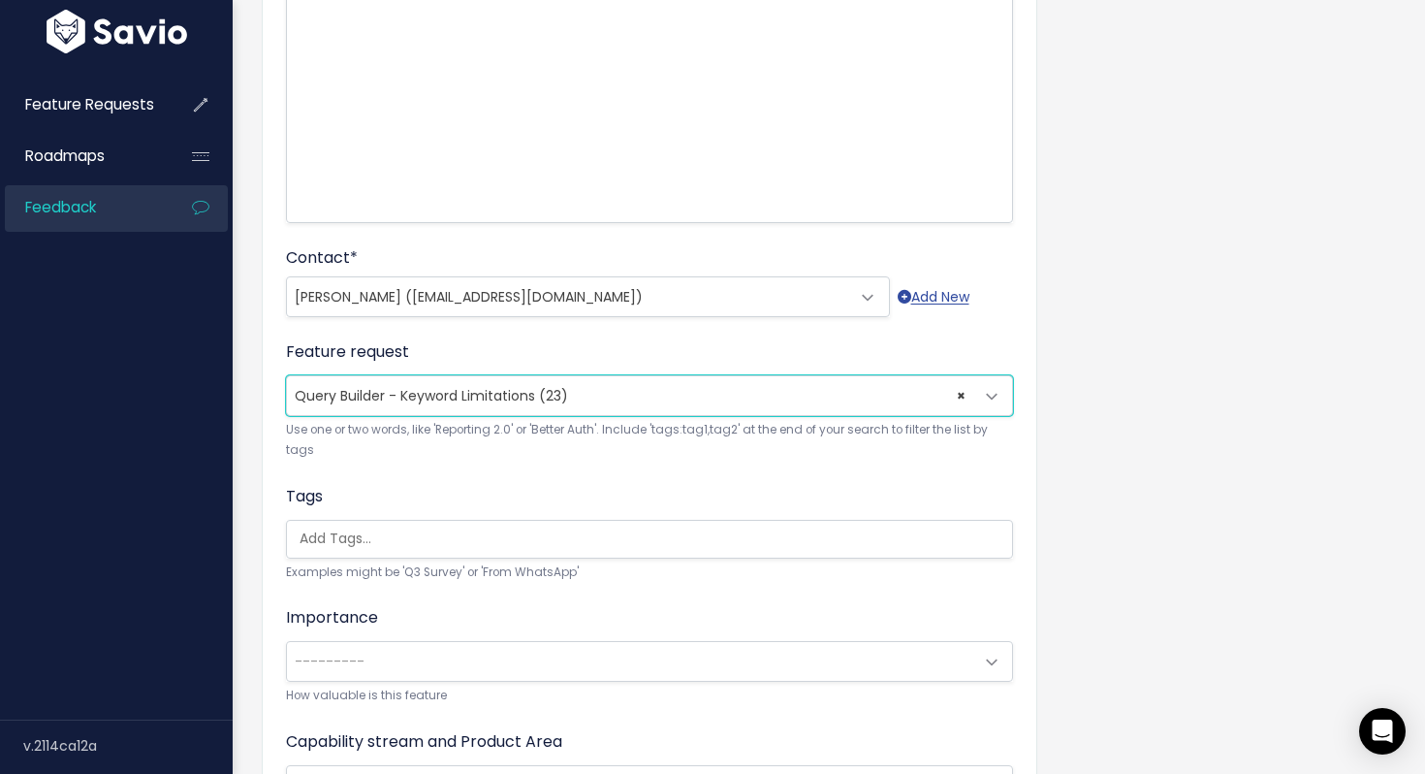
scroll to position [355, 0]
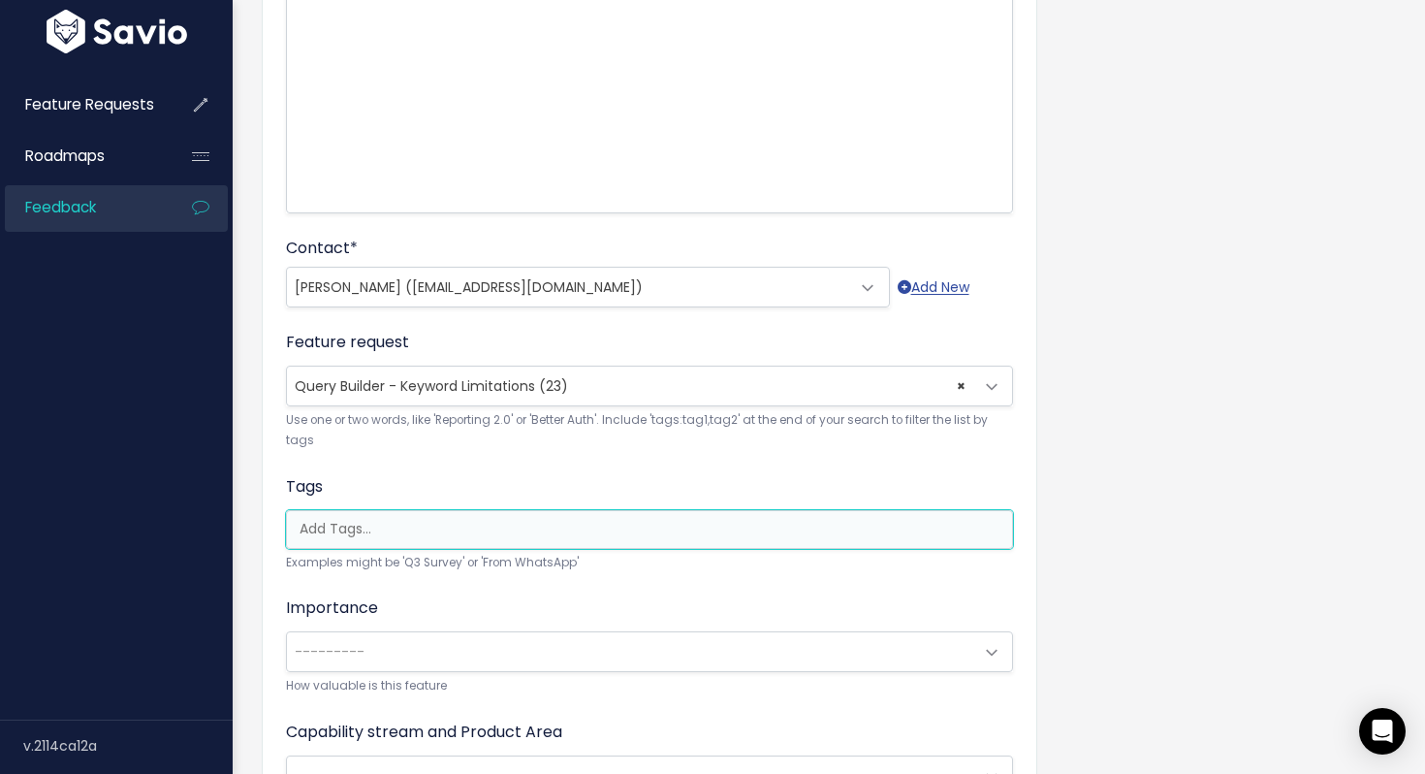
click at [364, 527] on input "search" at bounding box center [654, 529] width 725 height 20
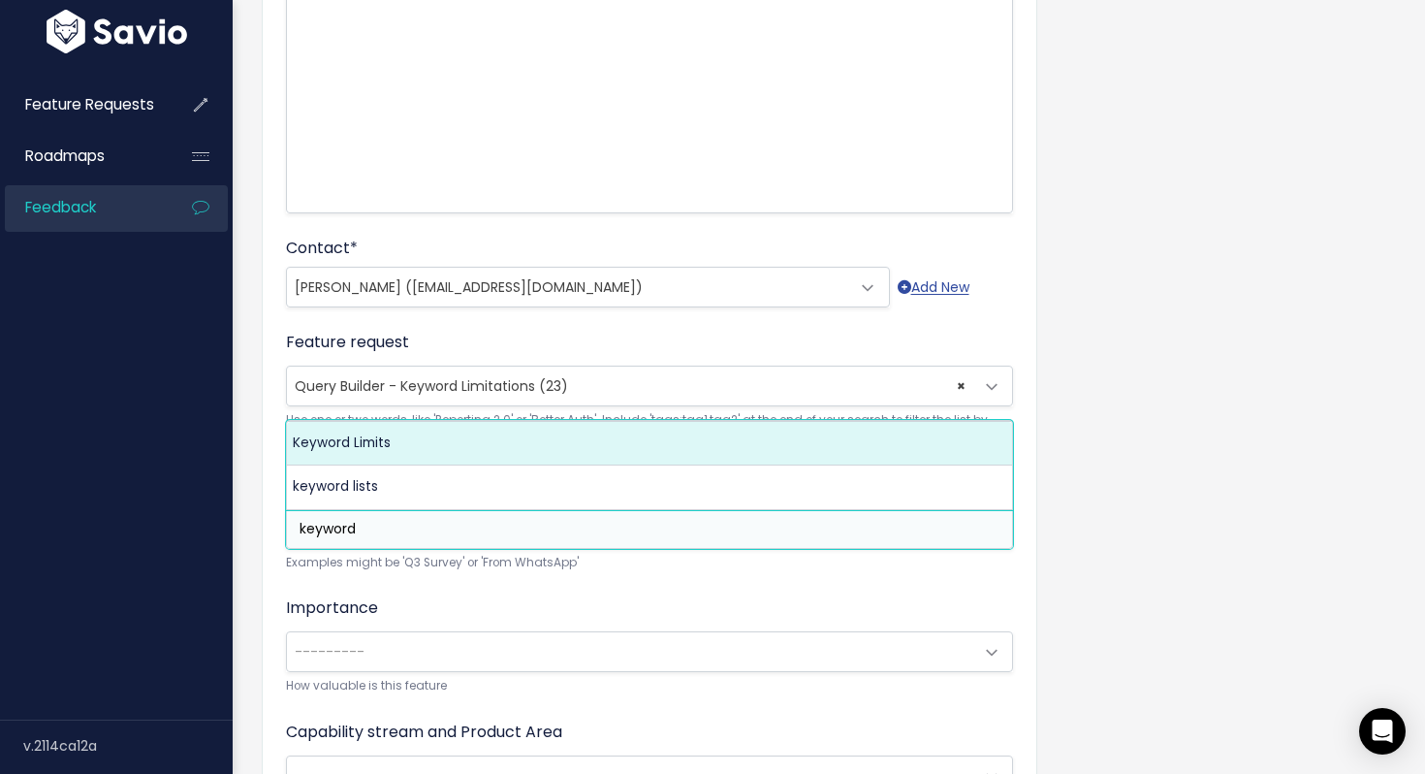
type input "keyword"
select select "13157"
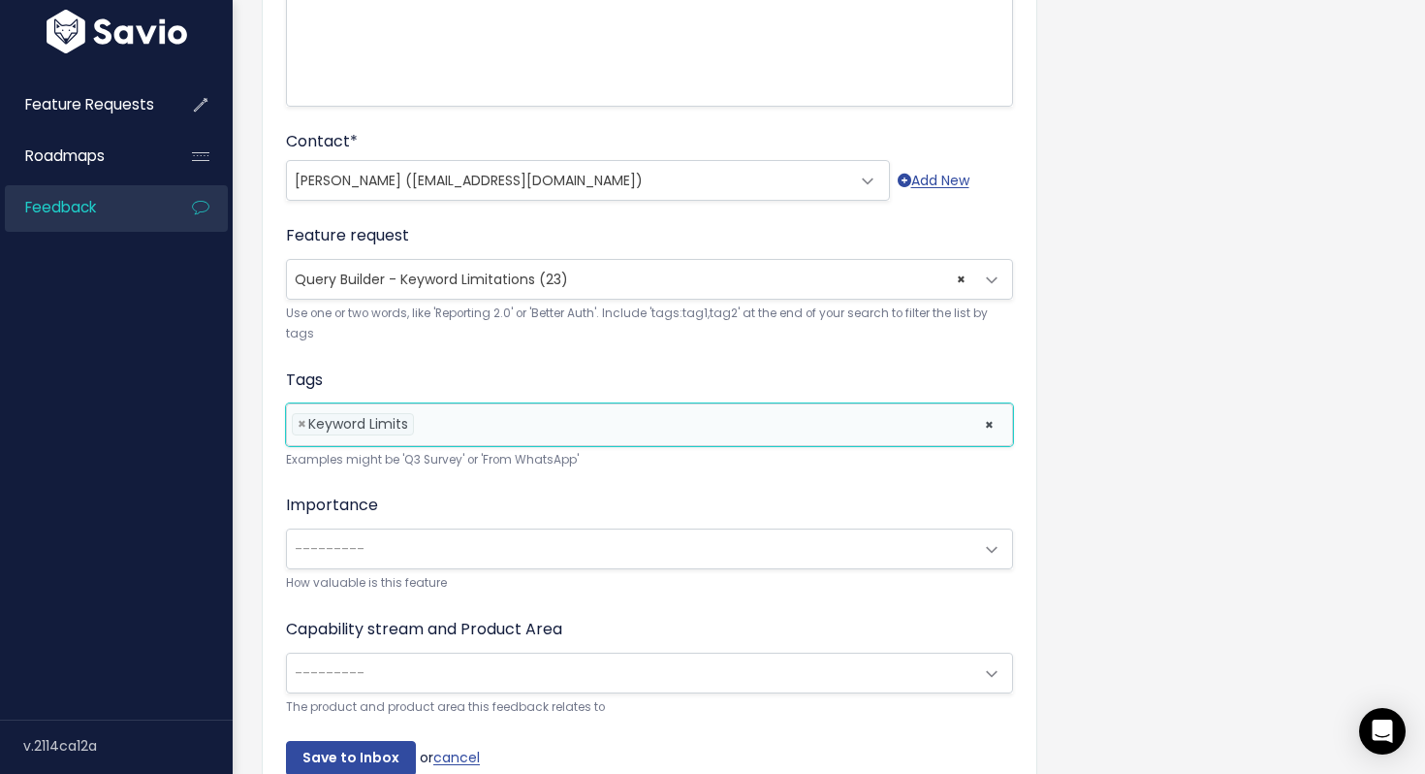
scroll to position [462, 0]
click at [383, 540] on span "---------" at bounding box center [630, 547] width 686 height 39
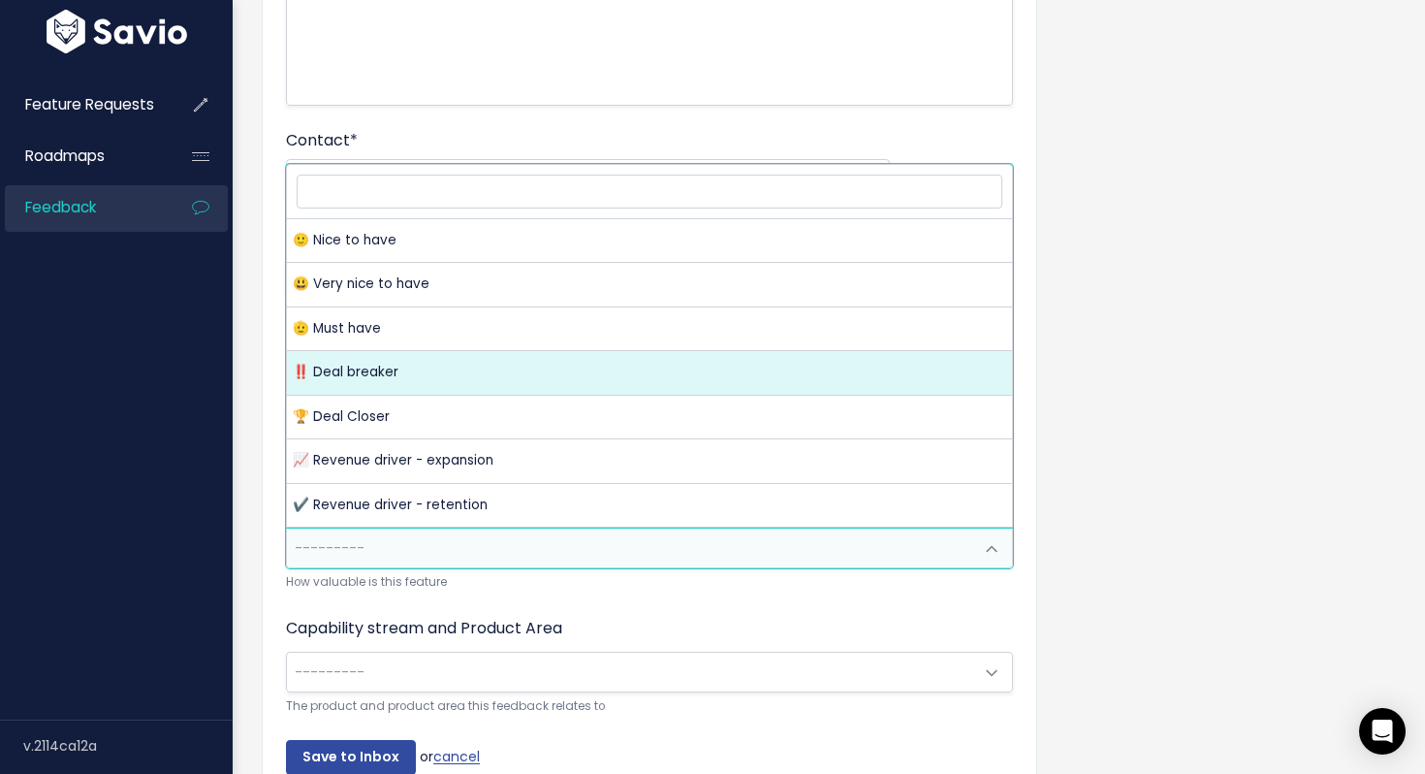
select select "DEAL_BREAKER"
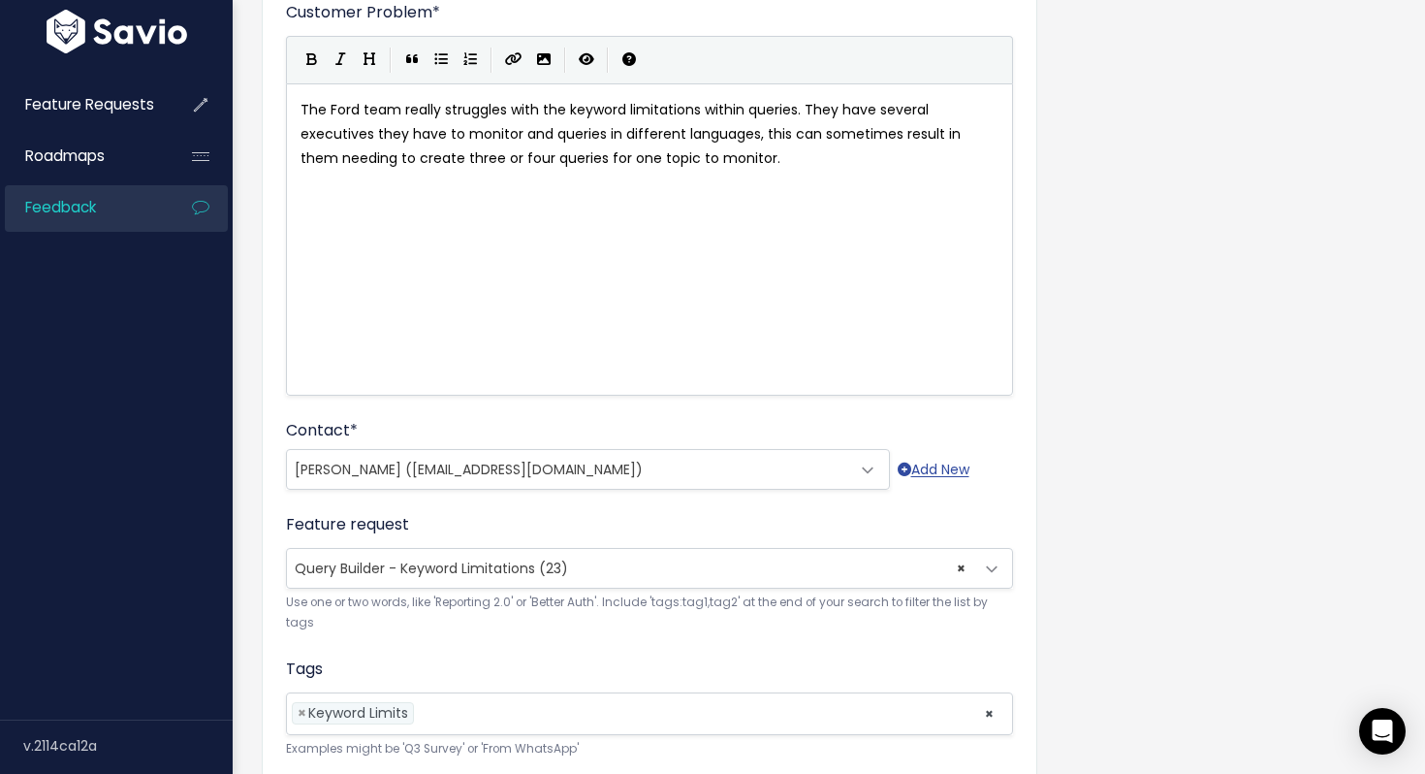
scroll to position [0, 0]
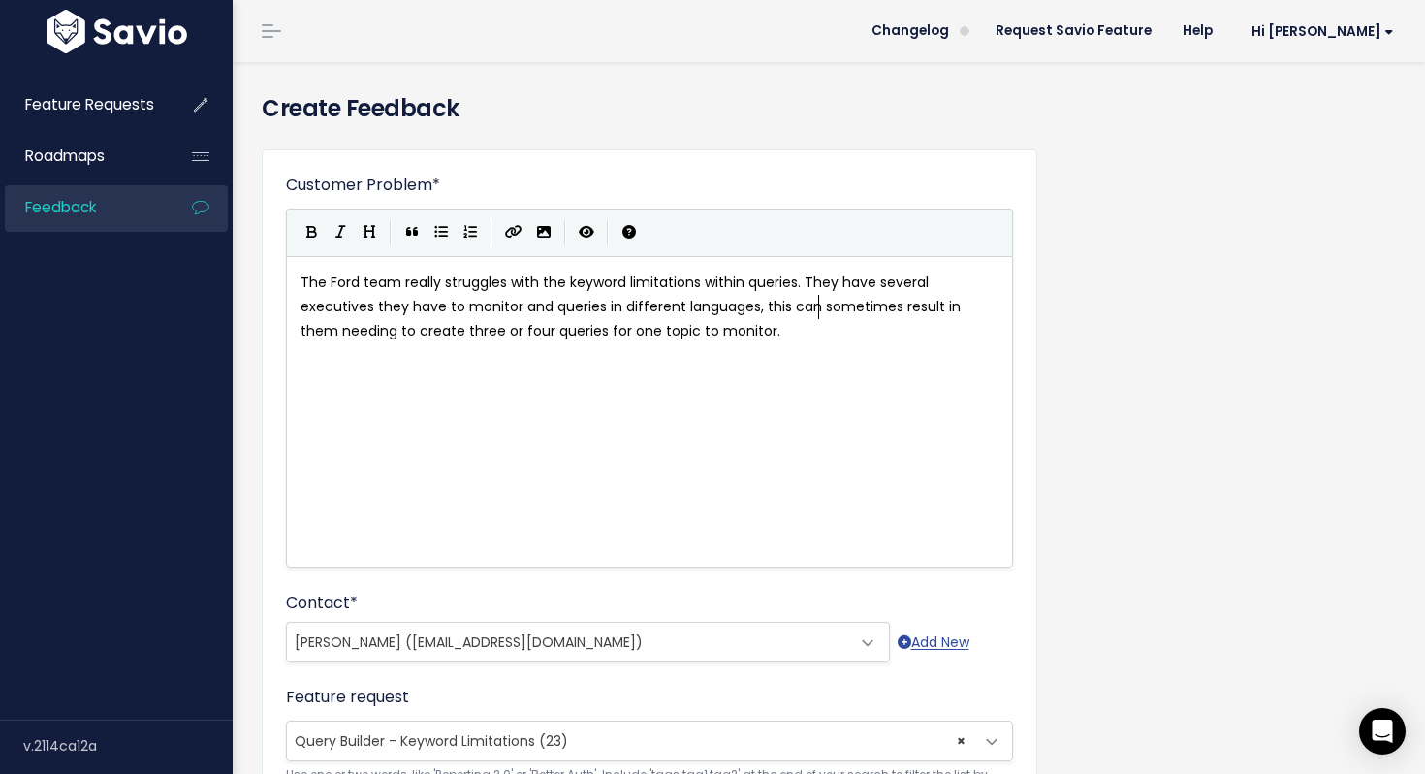
click at [819, 316] on pre "The Ford team really struggles with the keyword limitations within queries. The…" at bounding box center [650, 307] width 706 height 74
click at [804, 339] on pre "The Ford team really struggles with the keyword limitations within queries. The…" at bounding box center [650, 307] width 706 height 74
type textarea "They have mentioned that this would be an"
type textarea "huge imporvment in"
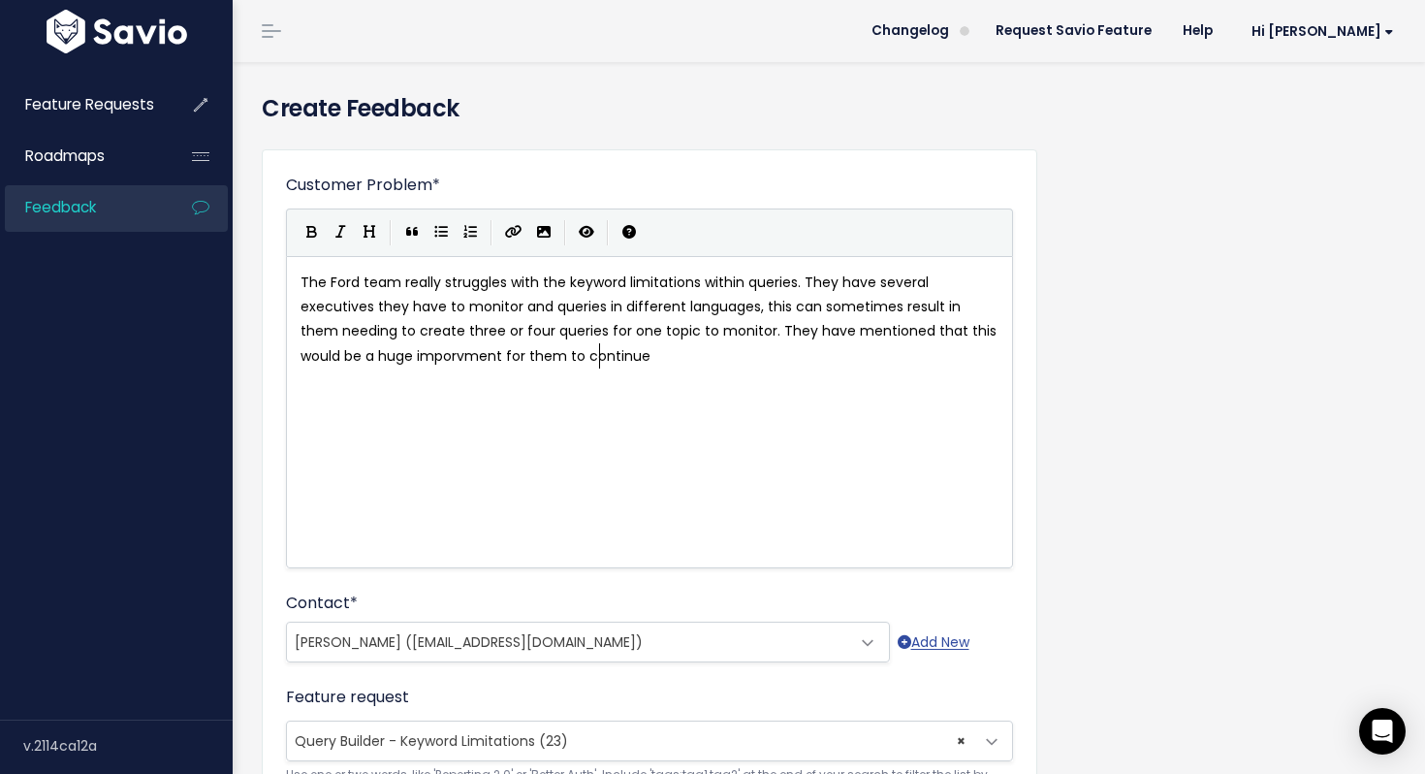
scroll to position [7, 141]
type textarea "for them to continue with liferaft"
click at [414, 355] on span "The Ford team really struggles with the keyword limitations within queries. The…" at bounding box center [651, 318] width 700 height 93
type textarea "improvemnt"
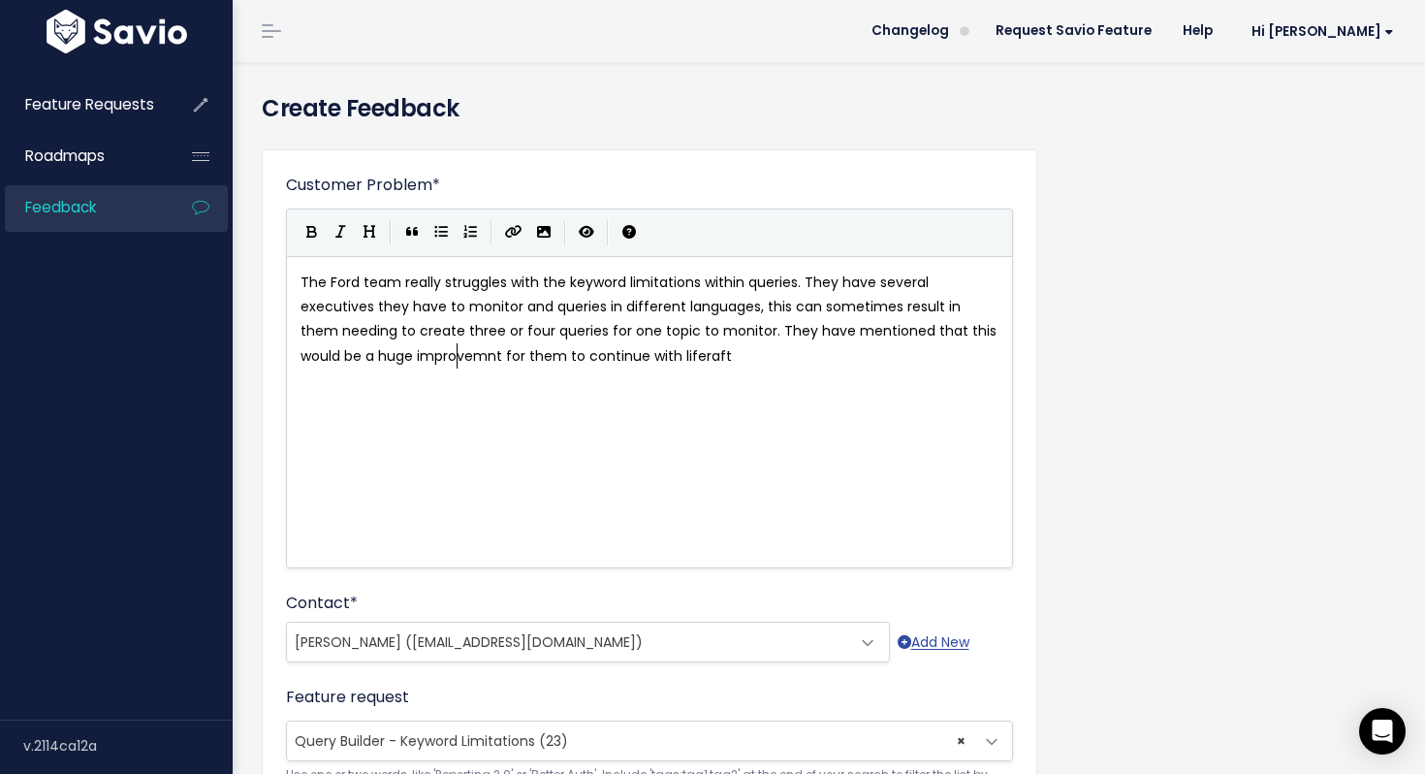
scroll to position [7, 86]
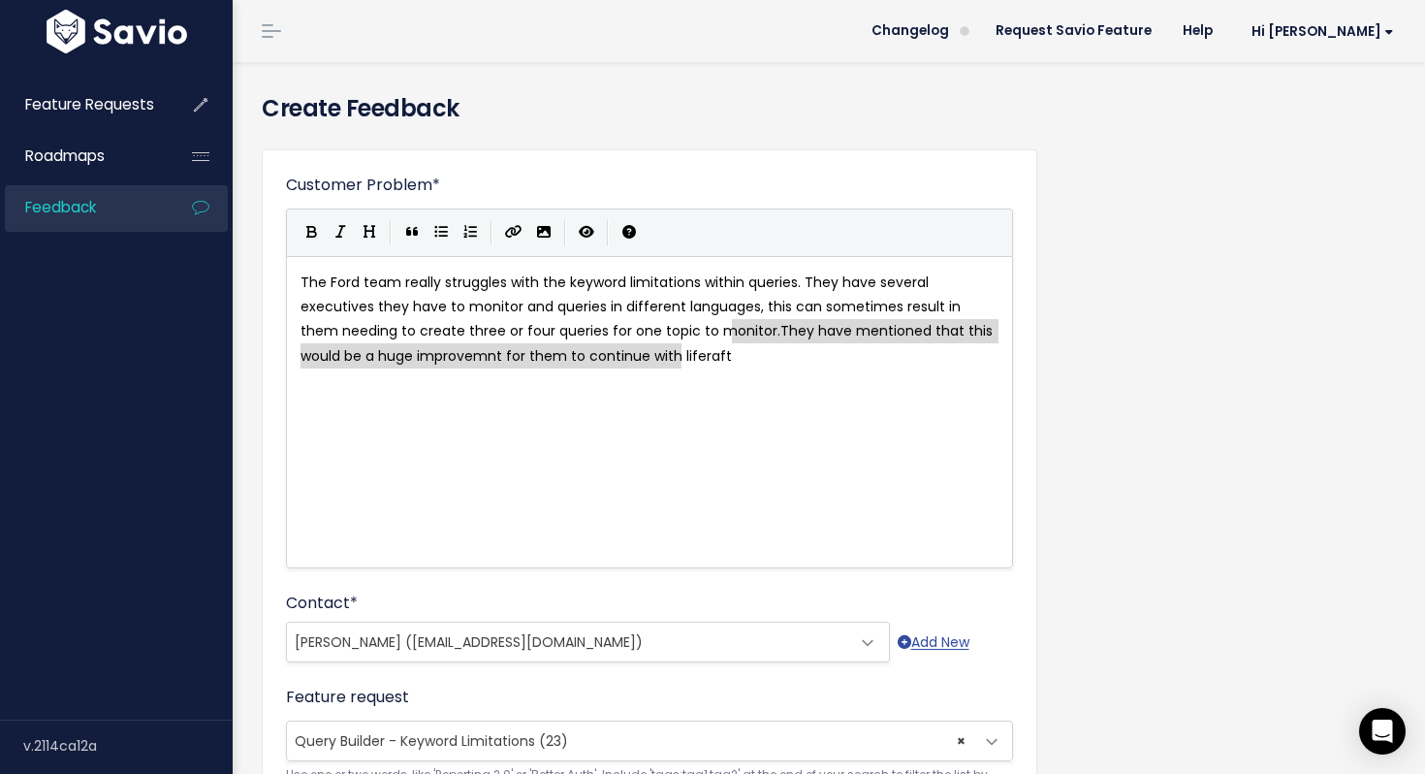
drag, startPoint x: 687, startPoint y: 362, endPoint x: 735, endPoint y: 332, distance: 55.7
type textarea "They have mentioned that this would be a huge improvemnt for them to continue w…"
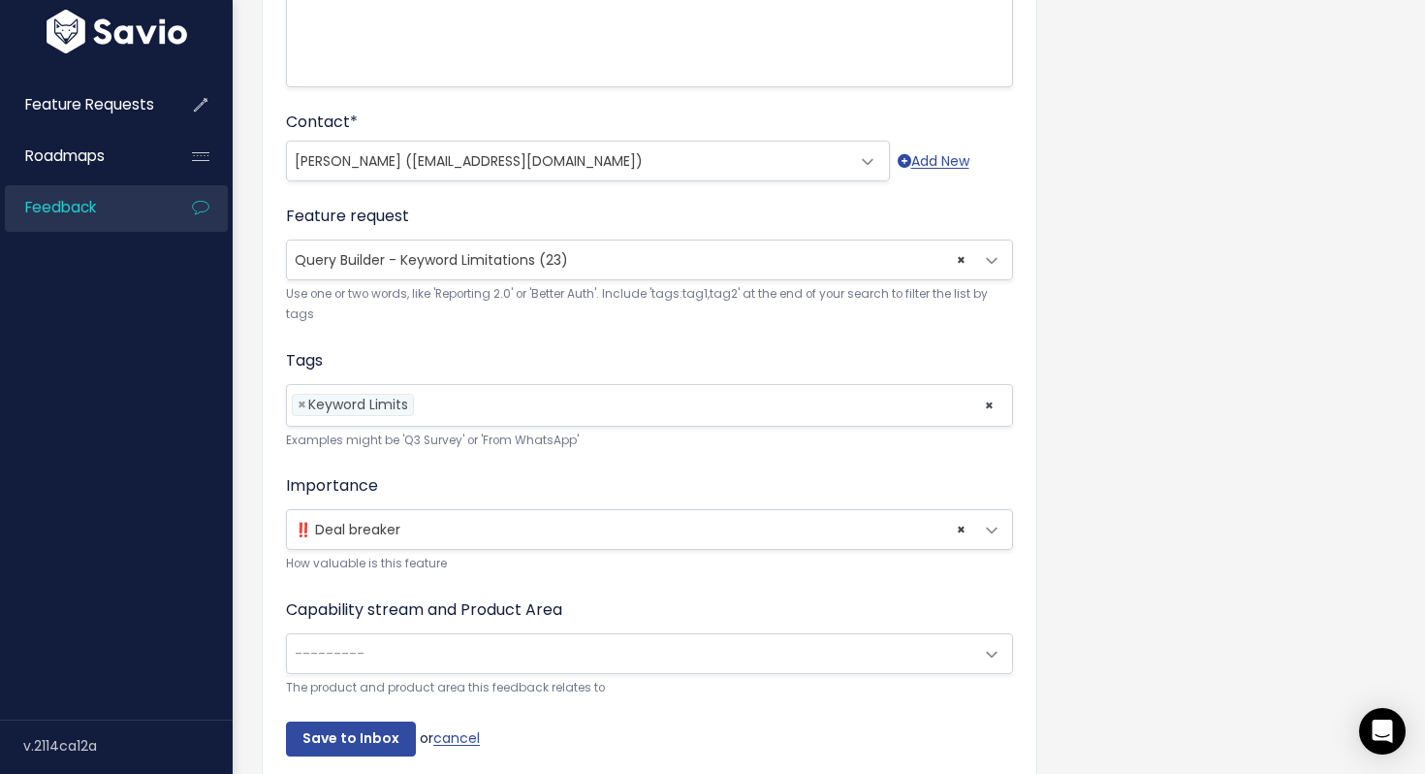
scroll to position [562, 0]
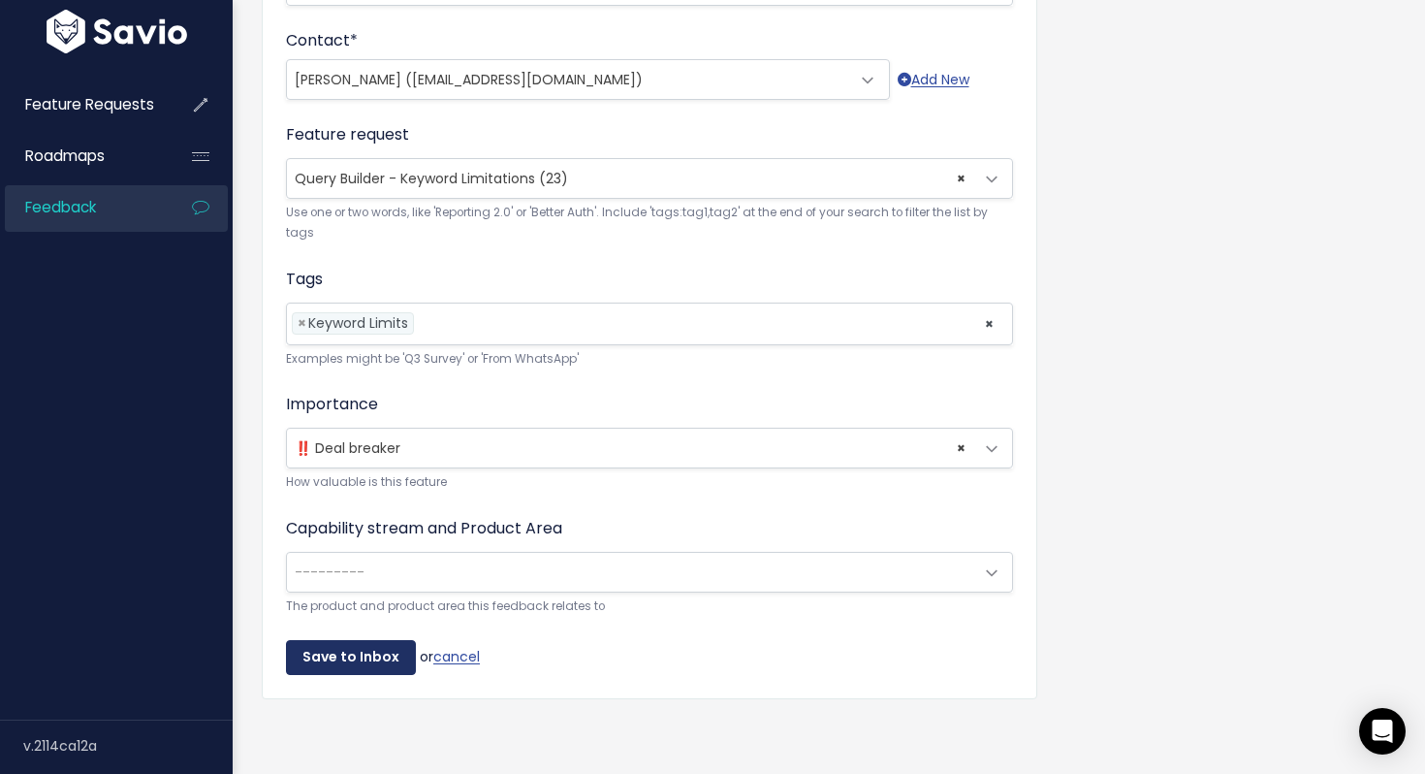
click at [353, 659] on input "Save to Inbox" at bounding box center [351, 657] width 130 height 35
